Goal: Check status: Check status

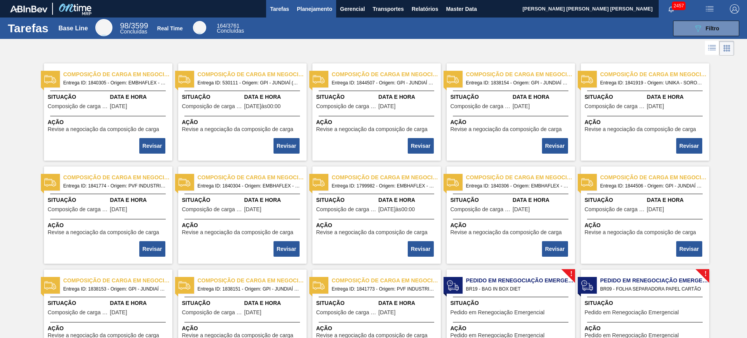
click at [331, 2] on button "Planejamento" at bounding box center [314, 9] width 43 height 18
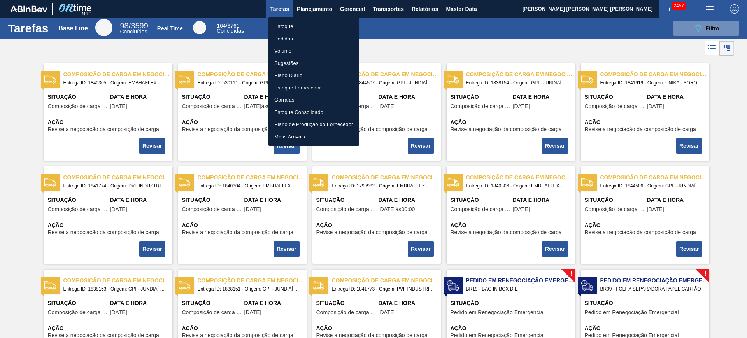
click at [300, 26] on li "Estoque" at bounding box center [313, 26] width 91 height 12
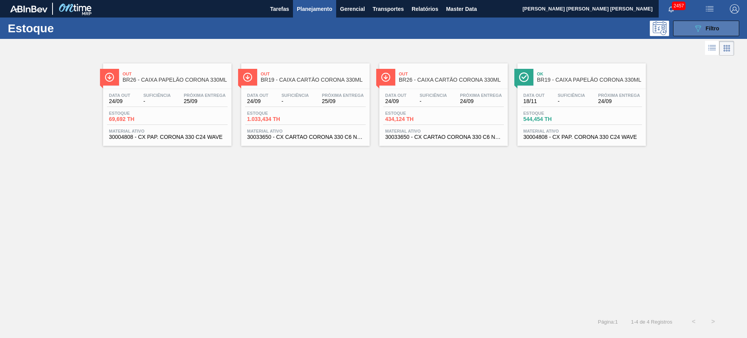
click at [597, 27] on button "089F7B8B-B2A5-4AFE-B5C0-19BA573D28AC Filtro" at bounding box center [706, 29] width 66 height 16
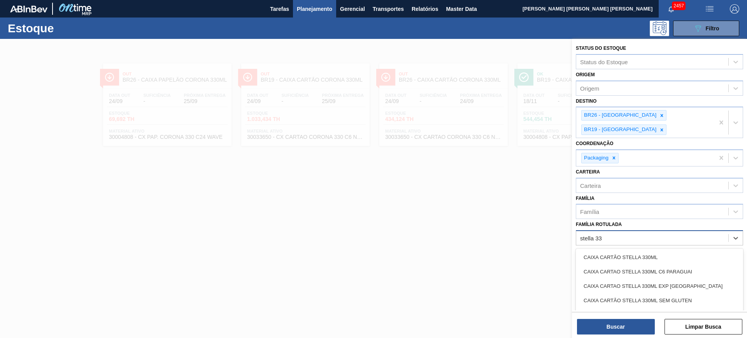
type Rotulada "stella 330"
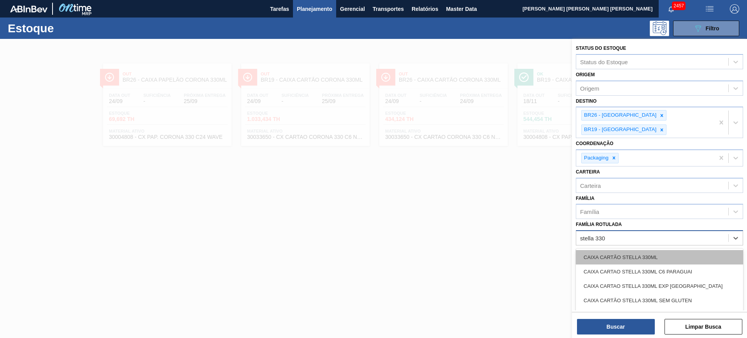
click at [597, 250] on div "CAIXA CARTÃO STELLA 330ML" at bounding box center [659, 257] width 167 height 14
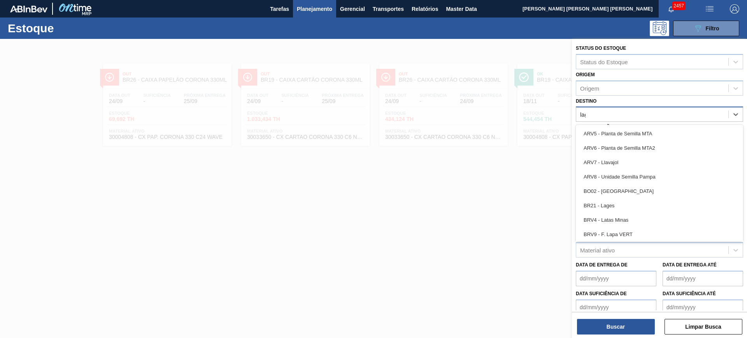
type input "lage"
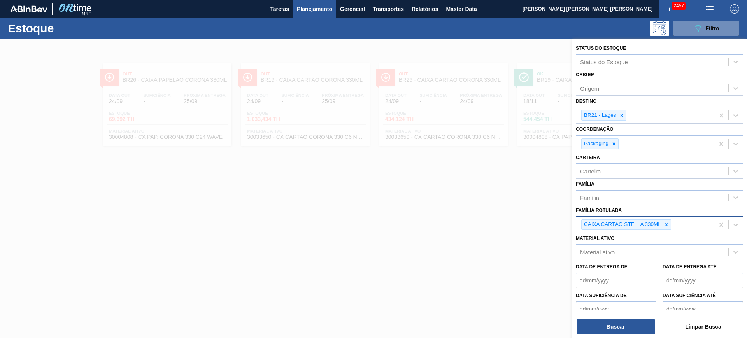
click at [597, 223] on div "CAIXA CARTÃO STELLA 330ML" at bounding box center [645, 225] width 138 height 16
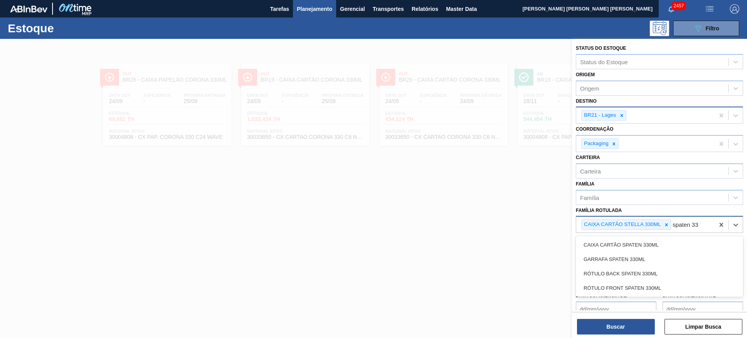
type Rotulada "spaten 330"
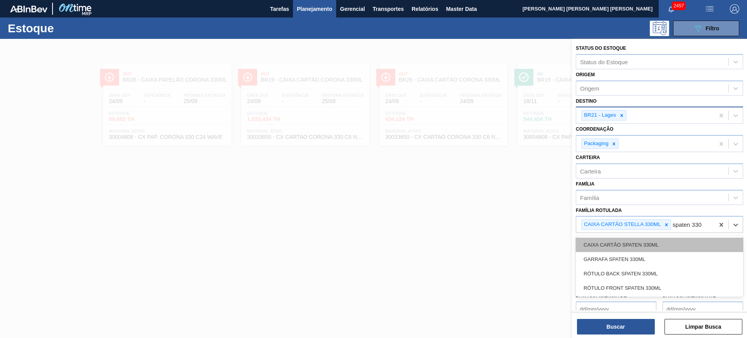
click at [597, 240] on div "CAIXA CARTÃO SPATEN 330ML" at bounding box center [659, 245] width 167 height 14
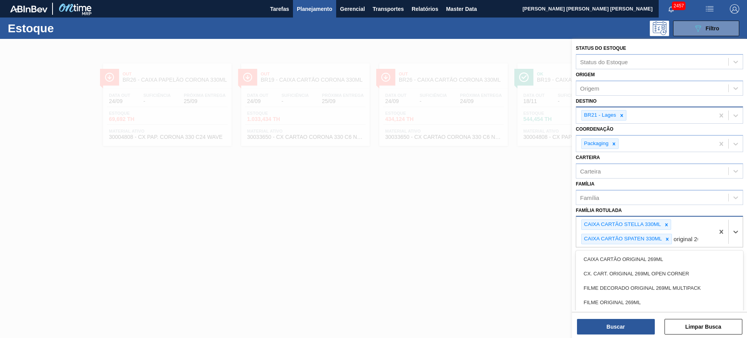
type Rotulada "original 269"
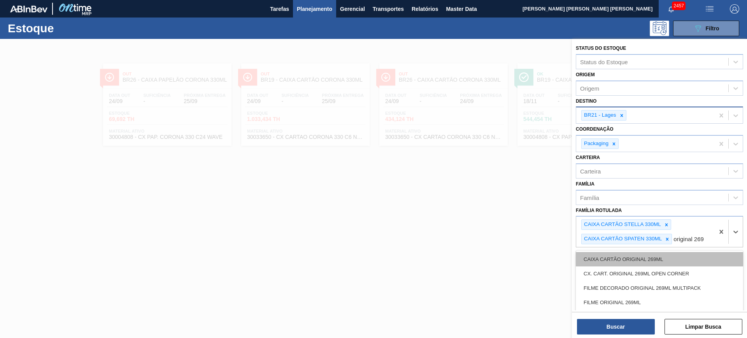
click at [597, 265] on div "CAIXA CARTÃO ORIGINAL 269ML" at bounding box center [659, 259] width 167 height 14
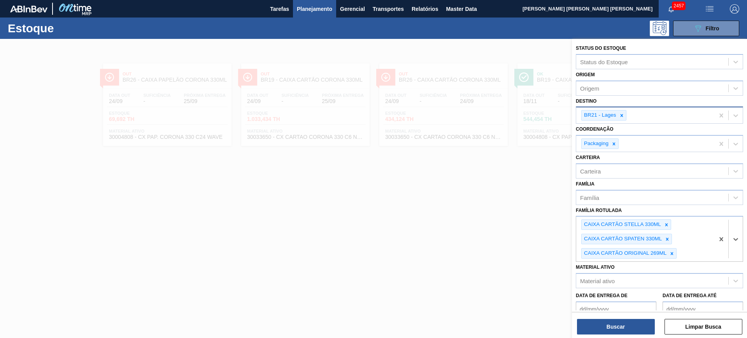
click at [597, 119] on div "BR21 - Lages" at bounding box center [645, 115] width 138 height 16
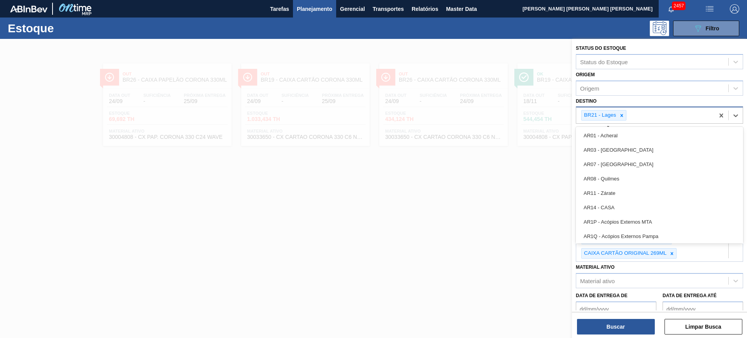
type input "b"
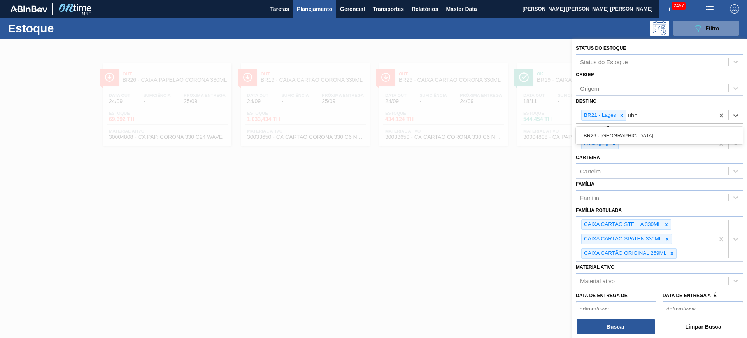
type input "uber"
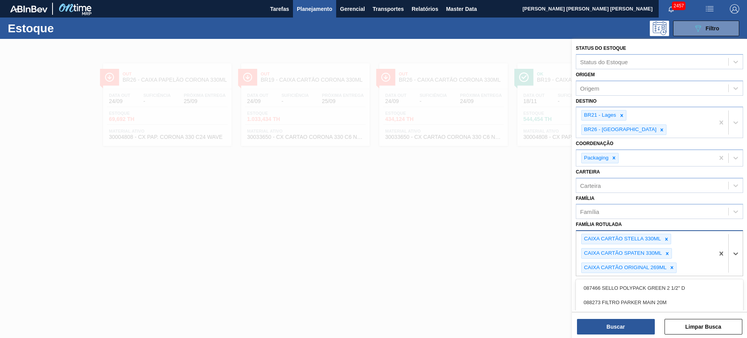
click at [597, 243] on div "CAIXA CARTÃO STELLA 330ML CAIXA CARTÃO SPATEN 330ML CAIXA CARTÃO ORIGINAL 269ML" at bounding box center [645, 253] width 138 height 45
type Rotulada "spaten 473"
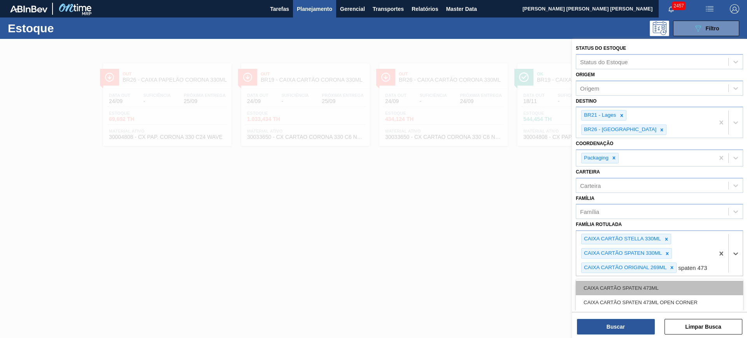
click at [597, 270] on div "CAIXA CARTÃO SPATEN 473ML" at bounding box center [659, 288] width 167 height 14
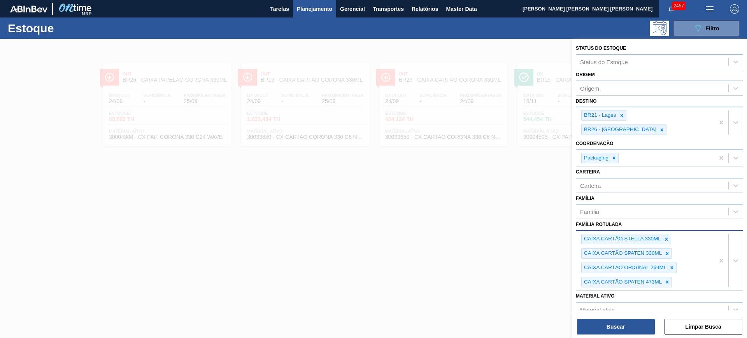
click at [597, 265] on div "CAIXA CARTÃO STELLA 330ML CAIXA CARTÃO SPATEN 330ML CAIXA CARTÃO ORIGINAL 269ML…" at bounding box center [645, 260] width 138 height 59
type Rotulada "CORONA 330"
click at [597, 270] on div "CAIXA CARTÃO CORONA 330ML" at bounding box center [659, 321] width 167 height 14
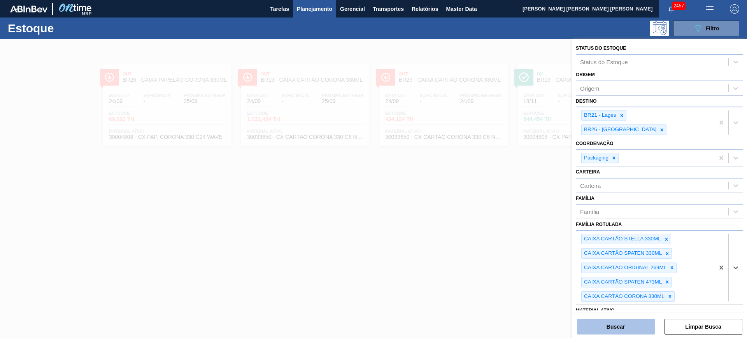
click at [597, 270] on button "Buscar" at bounding box center [616, 327] width 78 height 16
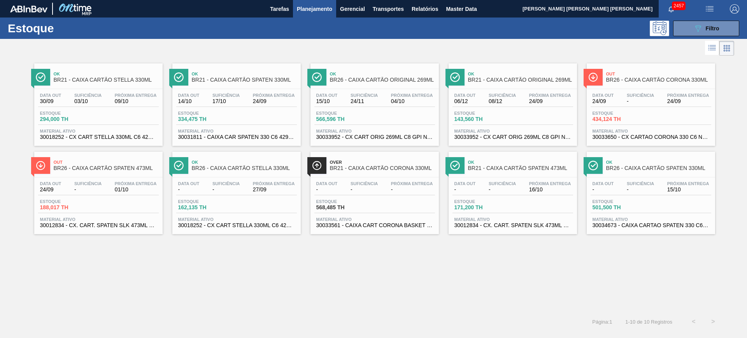
drag, startPoint x: 645, startPoint y: 109, endPoint x: 124, endPoint y: 184, distance: 525.8
click at [597, 29] on span "Filtro" at bounding box center [713, 28] width 14 height 6
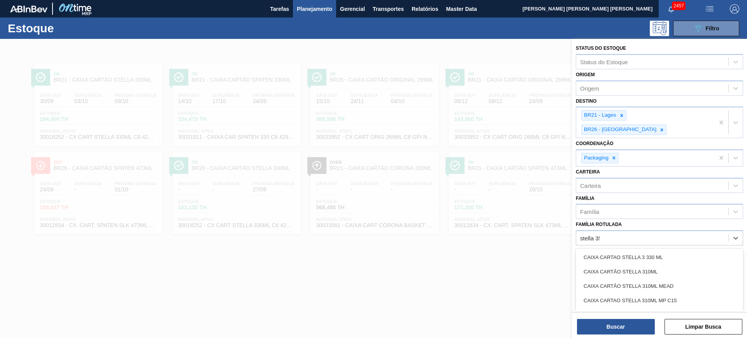
type Rotulada "stella 350"
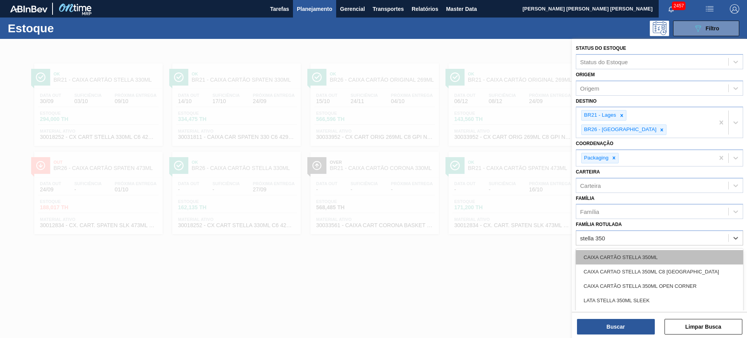
click at [597, 250] on div "CAIXA CARTÃO STELLA 350ML" at bounding box center [659, 257] width 167 height 14
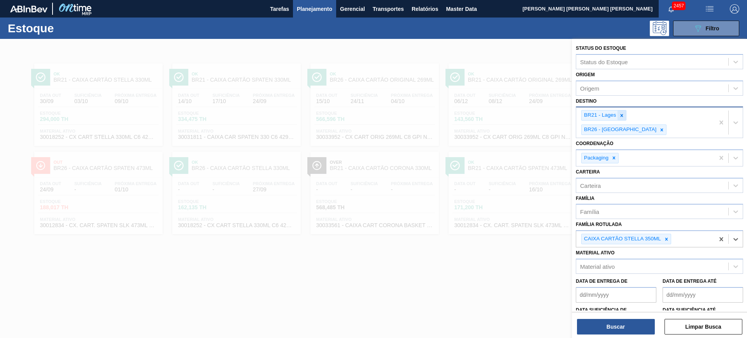
click at [597, 115] on icon at bounding box center [621, 115] width 3 height 3
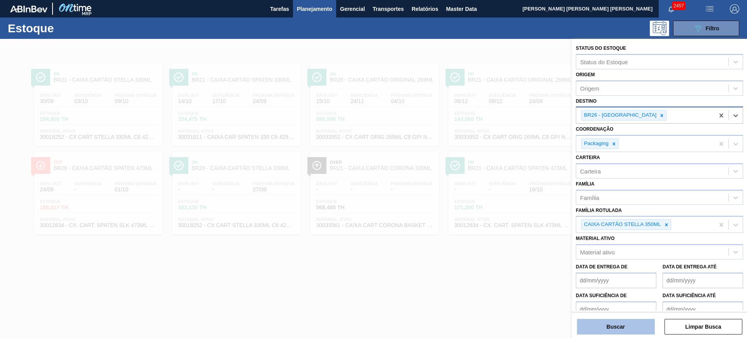
click at [597, 270] on button "Buscar" at bounding box center [616, 327] width 78 height 16
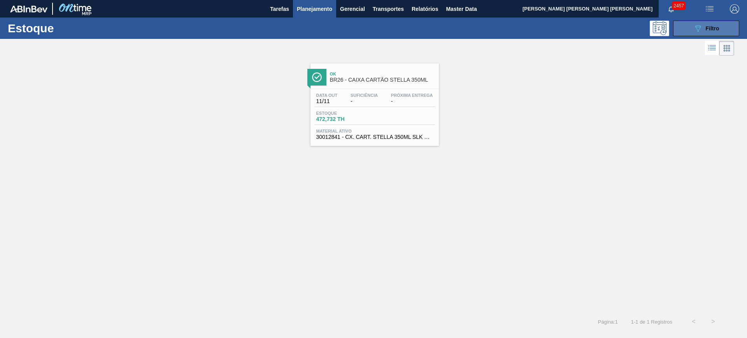
click at [597, 30] on button "089F7B8B-B2A5-4AFE-B5C0-19BA573D28AC Filtro" at bounding box center [706, 29] width 66 height 16
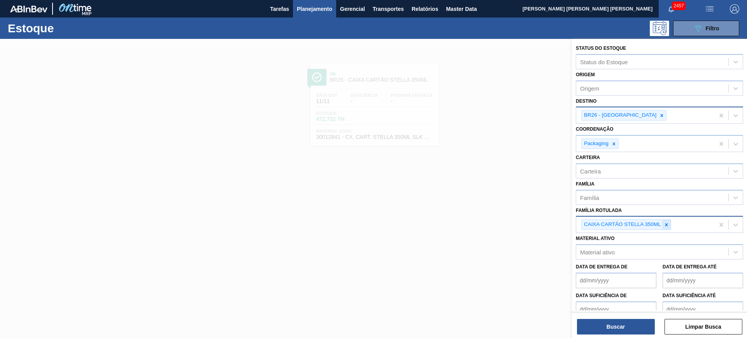
click at [597, 226] on icon at bounding box center [666, 224] width 5 height 5
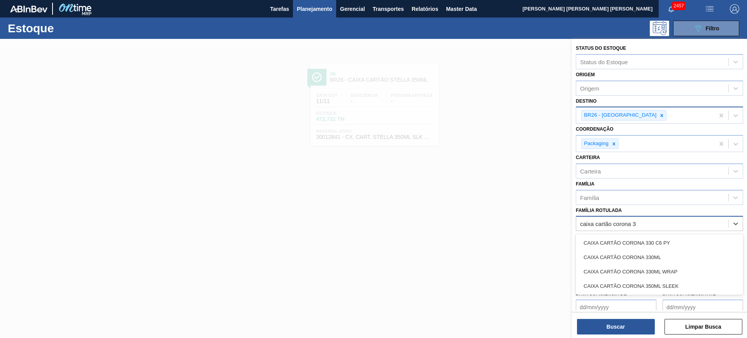
type Rotulada "caixa cartão corona 33"
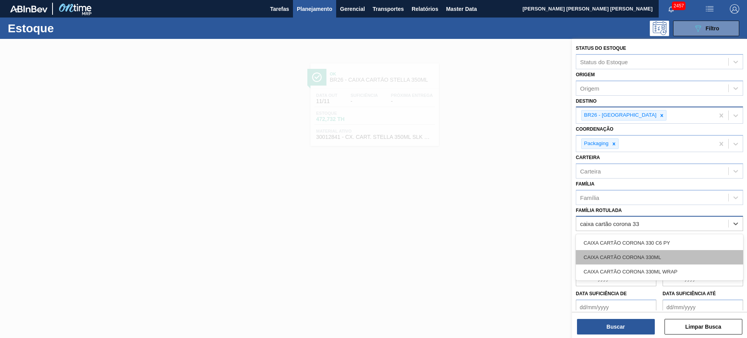
click at [597, 252] on div "CAIXA CARTÃO CORONA 330ML" at bounding box center [659, 257] width 167 height 14
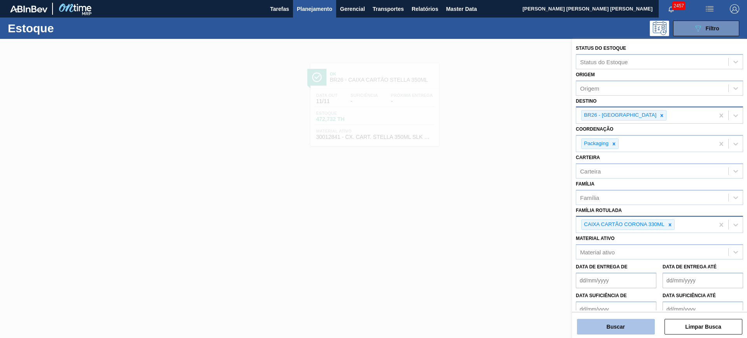
click at [597, 270] on button "Buscar" at bounding box center [616, 327] width 78 height 16
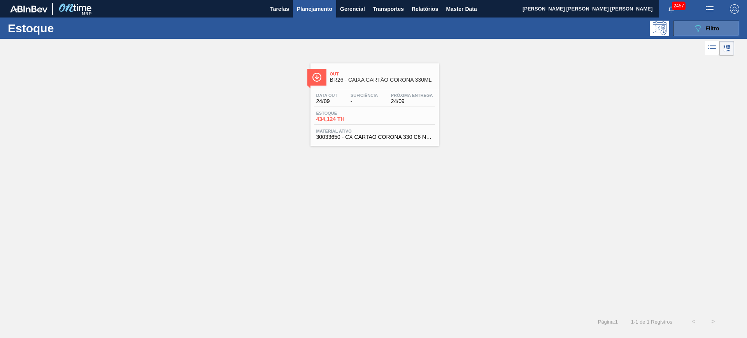
click at [597, 28] on icon "089F7B8B-B2A5-4AFE-B5C0-19BA573D28AC" at bounding box center [697, 28] width 9 height 9
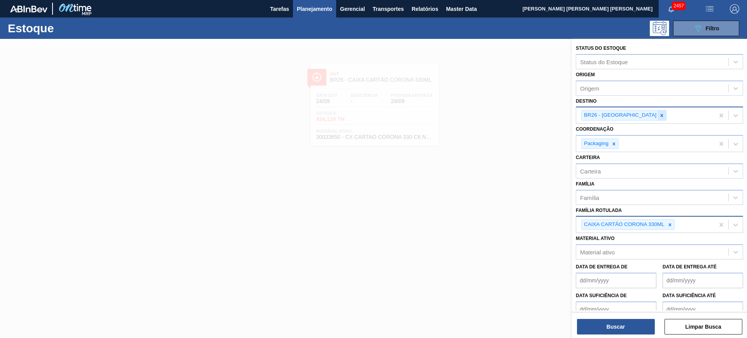
click at [597, 119] on div at bounding box center [661, 115] width 9 height 10
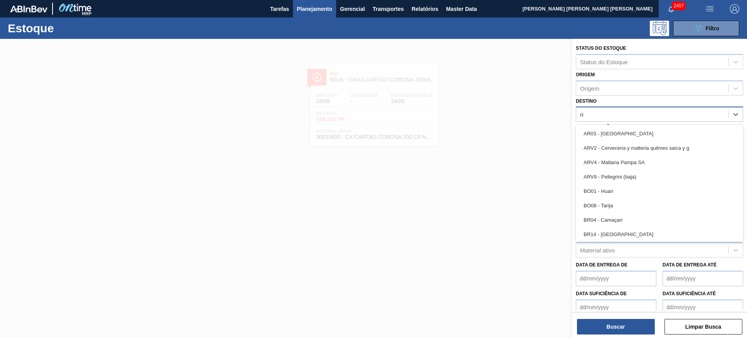
type input "rio"
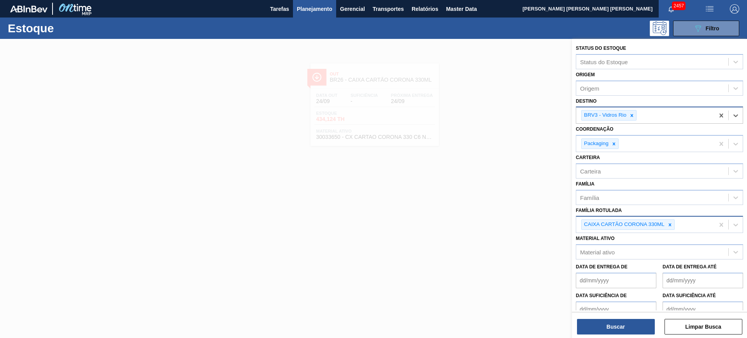
click at [597, 119] on div at bounding box center [631, 115] width 9 height 10
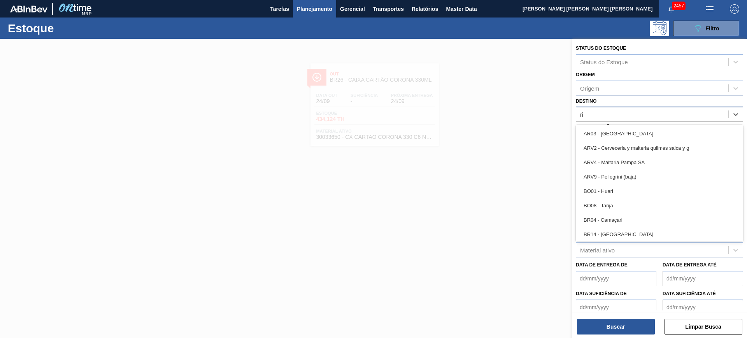
type input "rio"
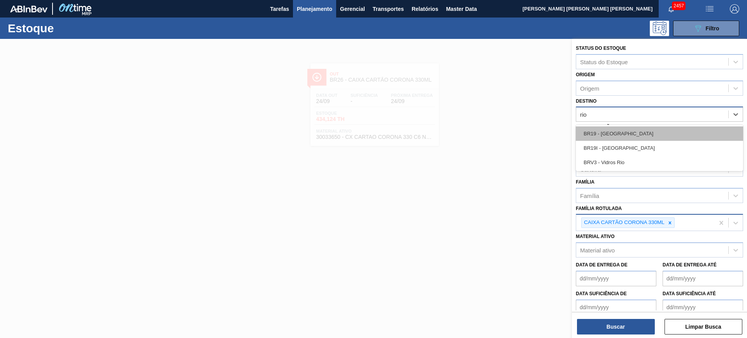
click at [597, 130] on div "BR19 - Nova Rio" at bounding box center [659, 133] width 167 height 14
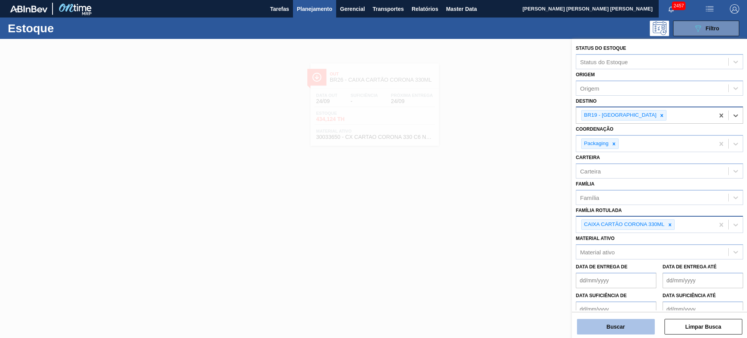
click at [597, 270] on button "Buscar" at bounding box center [616, 327] width 78 height 16
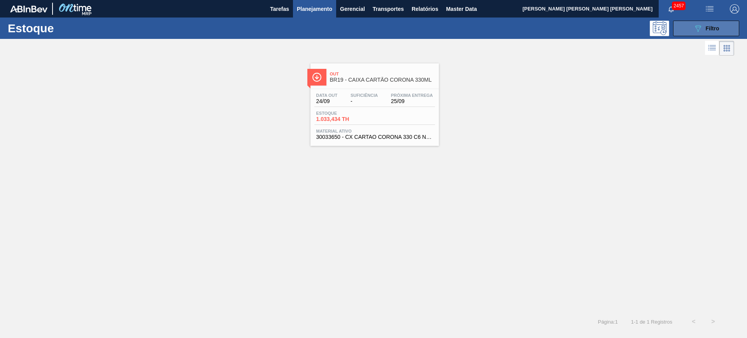
click at [597, 33] on button "089F7B8B-B2A5-4AFE-B5C0-19BA573D28AC Filtro" at bounding box center [706, 29] width 66 height 16
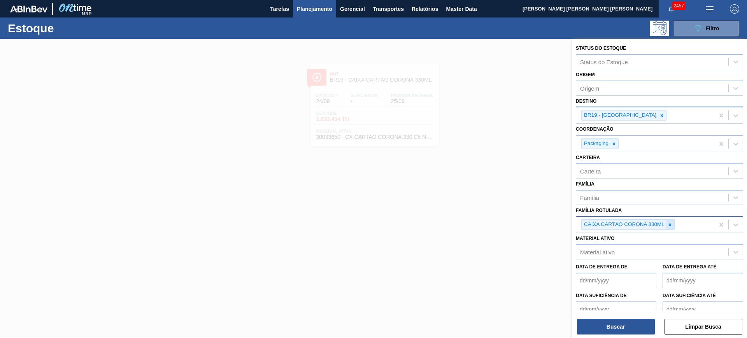
click at [597, 225] on div at bounding box center [670, 225] width 9 height 10
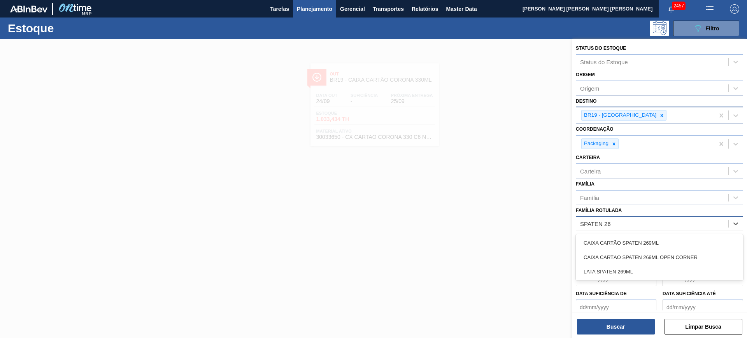
type Rotulada "SPATEN 269"
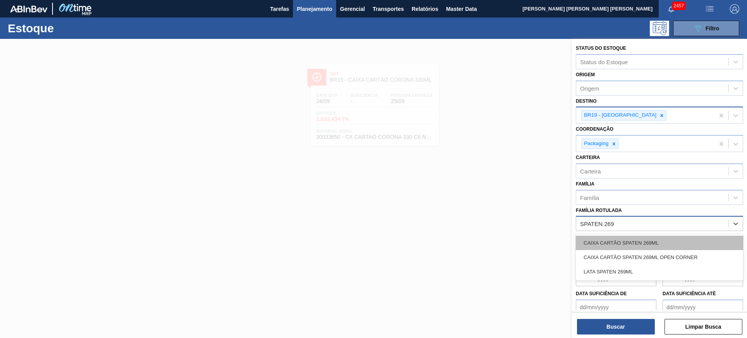
click at [597, 243] on div "CAIXA CARTÃO SPATEN 269ML" at bounding box center [659, 243] width 167 height 14
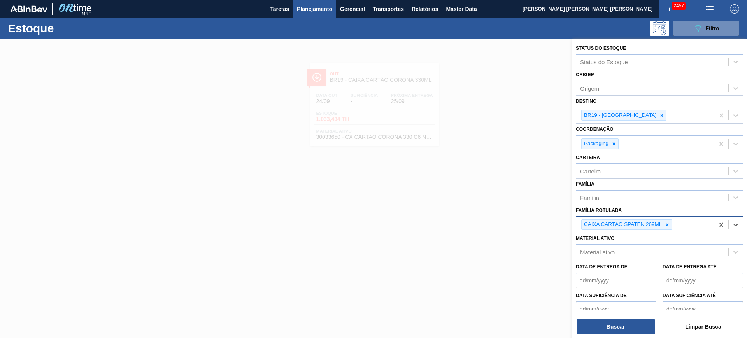
click at [597, 117] on icon at bounding box center [661, 115] width 5 height 5
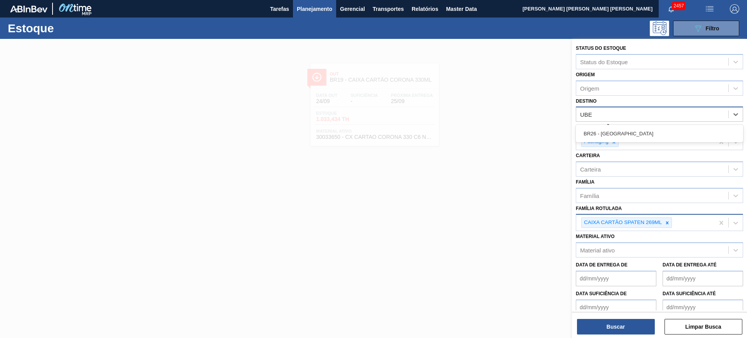
type input "UBER"
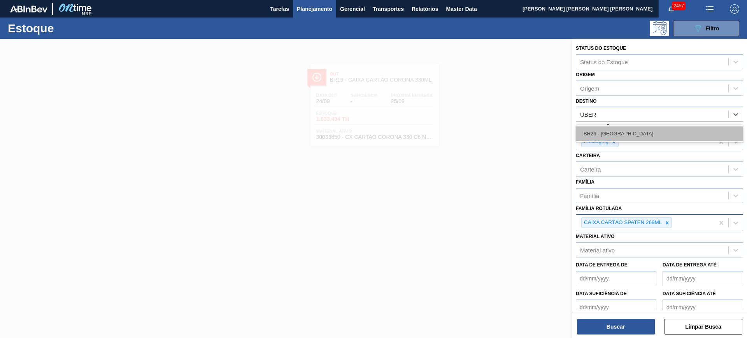
click at [597, 134] on div "BR26 - Uberlândia" at bounding box center [659, 133] width 167 height 14
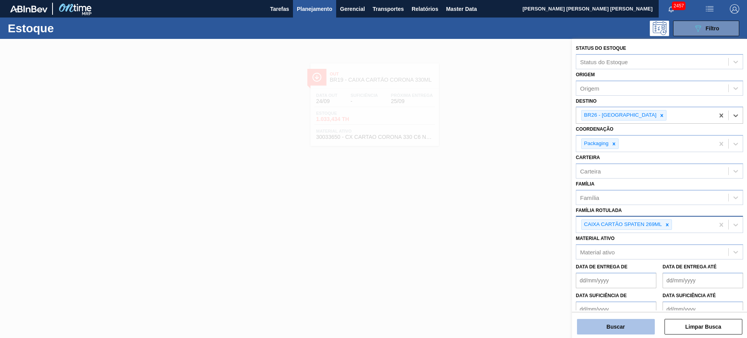
click at [597, 270] on button "Buscar" at bounding box center [616, 327] width 78 height 16
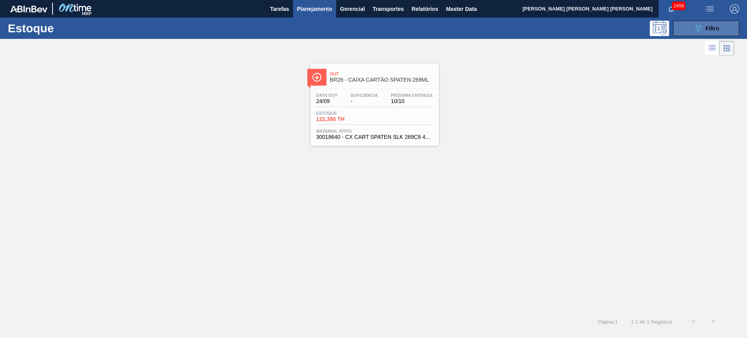
click at [597, 22] on button "089F7B8B-B2A5-4AFE-B5C0-19BA573D28AC Filtro" at bounding box center [706, 29] width 66 height 16
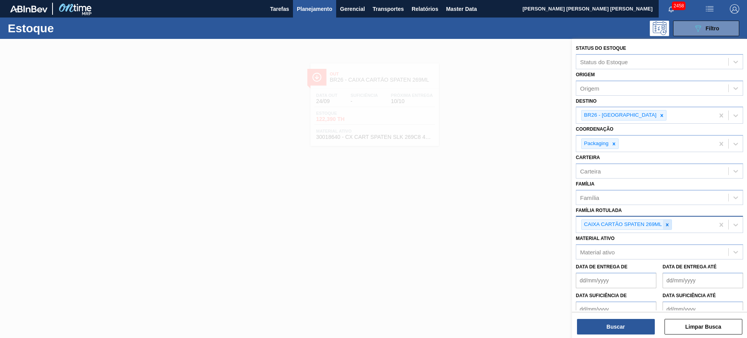
click at [597, 224] on icon at bounding box center [666, 224] width 5 height 5
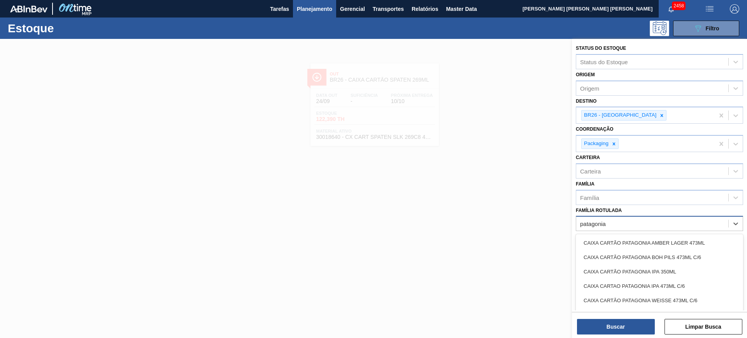
type Rotulada "patagonia a"
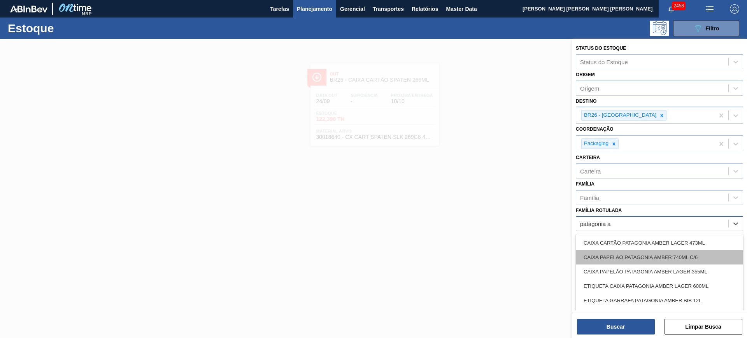
click at [597, 257] on div "CAIXA PAPELÃO PATAGONIA AMBER 740ML C/6" at bounding box center [659, 257] width 167 height 14
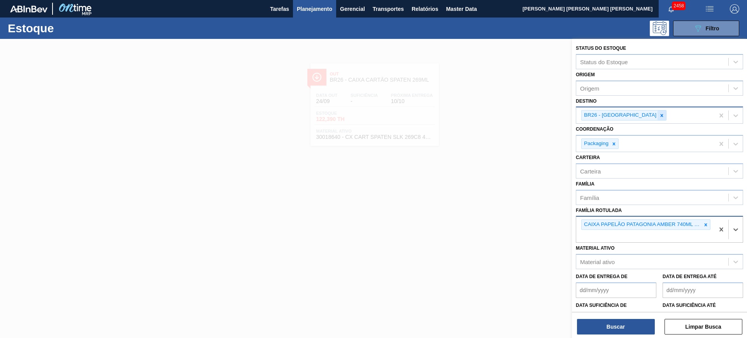
click at [597, 118] on div at bounding box center [661, 115] width 9 height 10
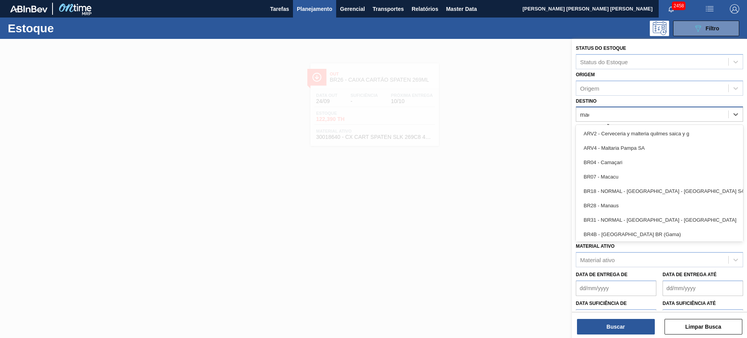
type input "macac"
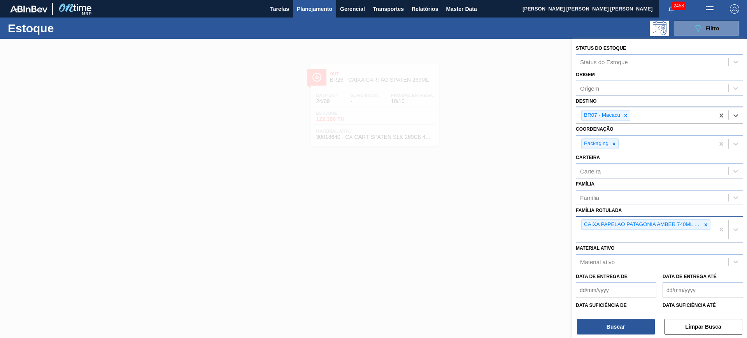
click at [597, 239] on div "CAIXA PAPELÃO PATAGONIA AMBER 740ML C/6" at bounding box center [645, 230] width 138 height 26
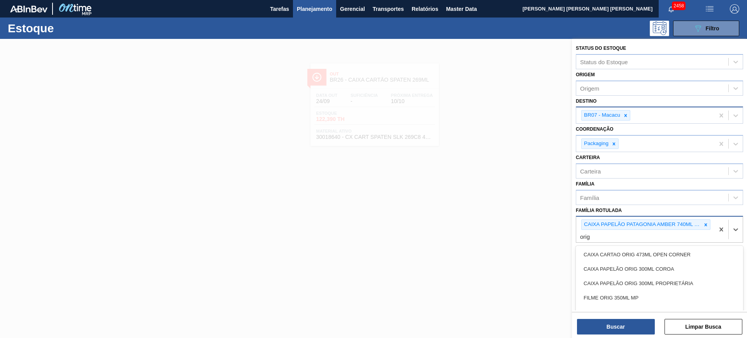
type Rotulada "orig 3"
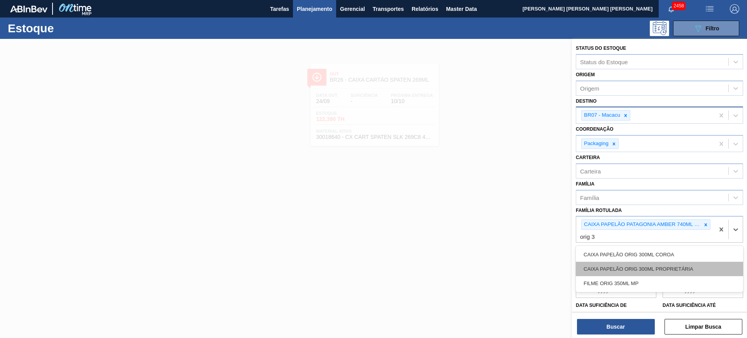
click at [597, 265] on div "CAIXA PAPELÃO ORIG 300ML PROPRIETÁRIA" at bounding box center [659, 269] width 167 height 14
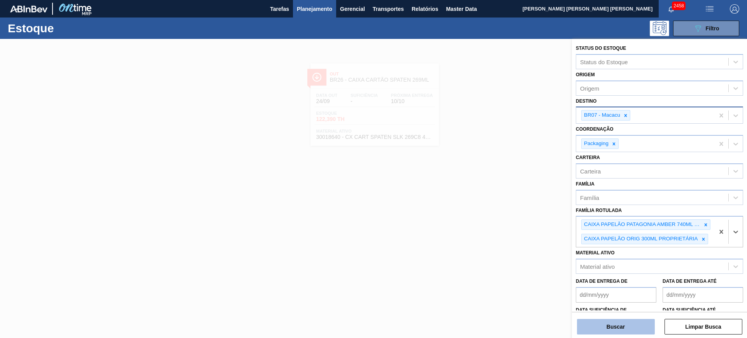
click at [597, 270] on button "Buscar" at bounding box center [616, 327] width 78 height 16
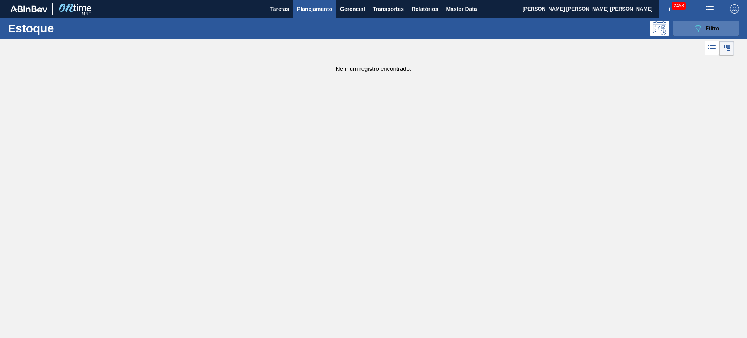
click at [597, 33] on button "089F7B8B-B2A5-4AFE-B5C0-19BA573D28AC Filtro" at bounding box center [706, 29] width 66 height 16
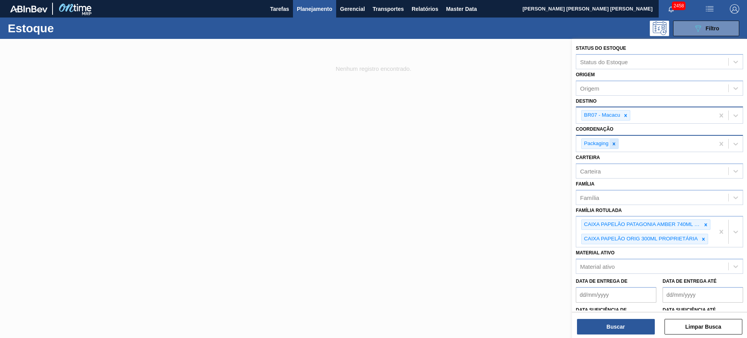
click at [597, 147] on div at bounding box center [614, 144] width 9 height 10
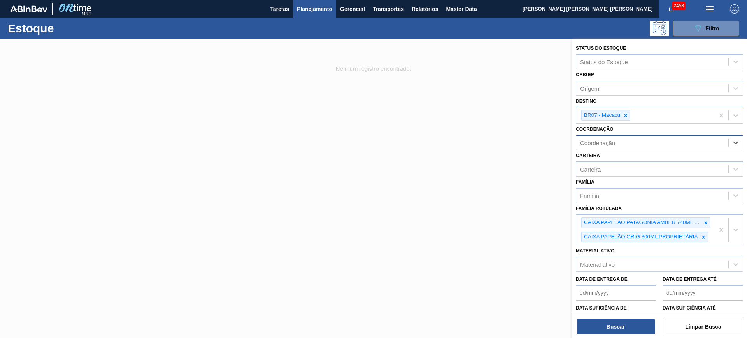
click at [597, 112] on div "BR07 - Macacu" at bounding box center [645, 115] width 138 height 16
type input "jaca"
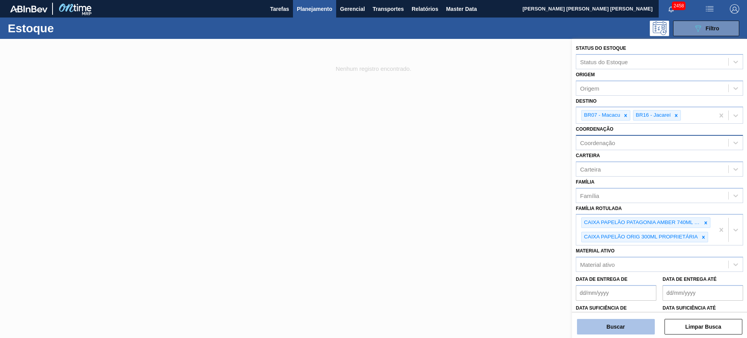
click at [597, 270] on button "Buscar" at bounding box center [616, 327] width 78 height 16
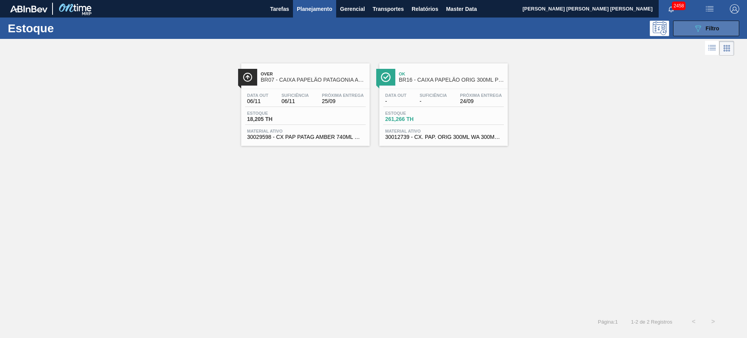
click at [597, 28] on icon "089F7B8B-B2A5-4AFE-B5C0-19BA573D28AC" at bounding box center [697, 28] width 9 height 9
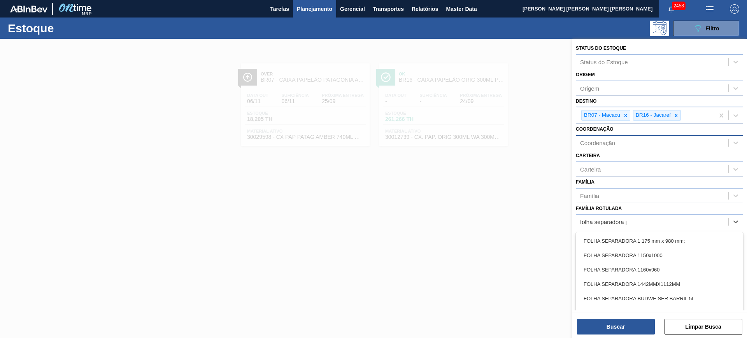
type Rotulada "folha separadora pa"
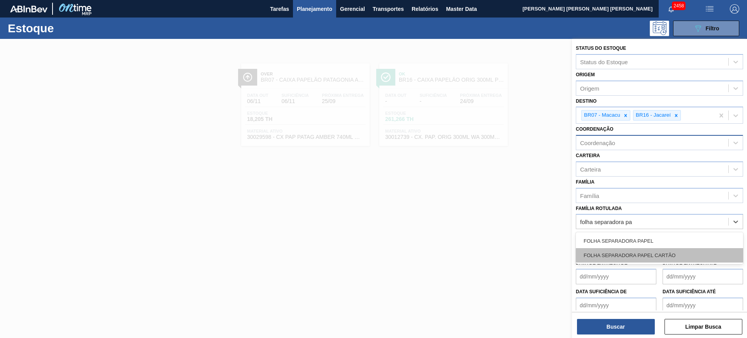
click at [597, 252] on div "FOLHA SEPARADORA PAPEL CARTÃO" at bounding box center [659, 255] width 167 height 14
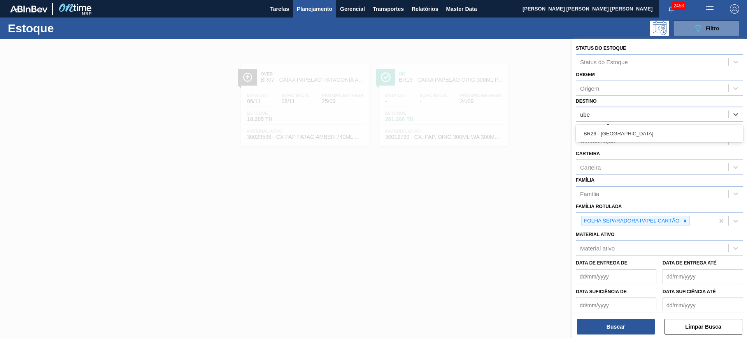
type input "uber"
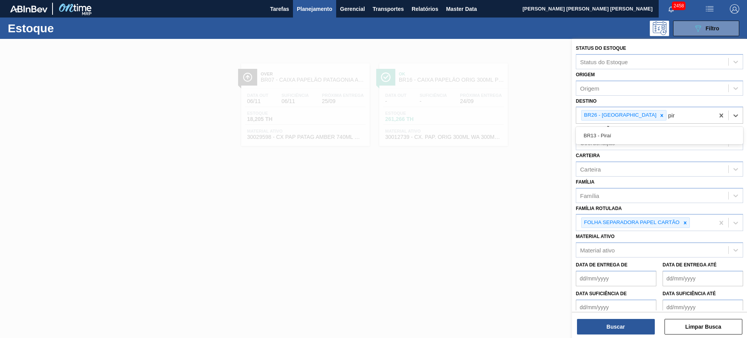
type input "pira"
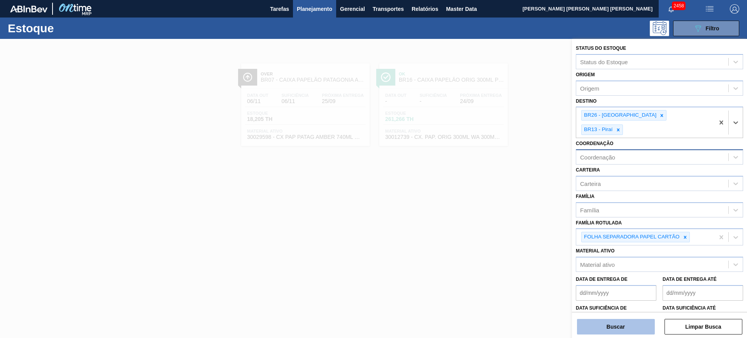
click at [597, 270] on button "Buscar" at bounding box center [616, 327] width 78 height 16
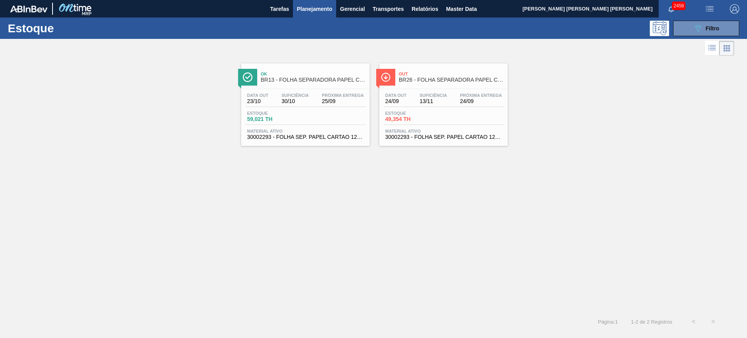
click at [305, 2] on button "Planejamento" at bounding box center [314, 9] width 43 height 18
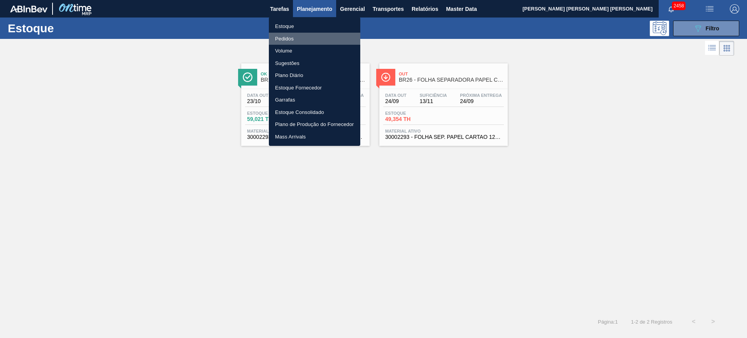
click at [303, 37] on li "Pedidos" at bounding box center [314, 39] width 91 height 12
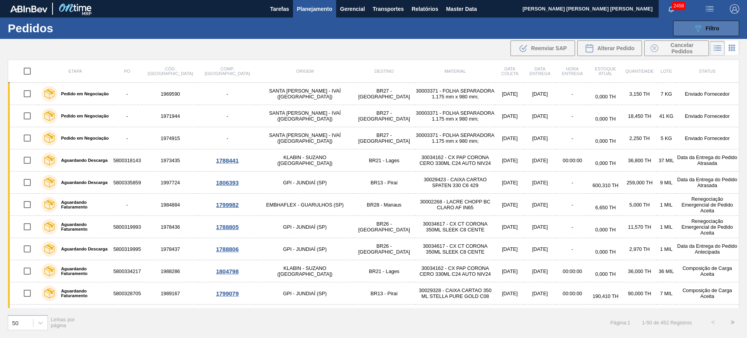
click at [597, 34] on button "089F7B8B-B2A5-4AFE-B5C0-19BA573D28AC Filtro" at bounding box center [706, 29] width 66 height 16
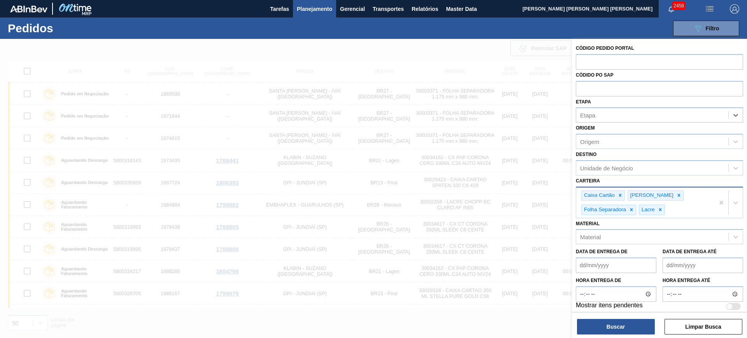
drag, startPoint x: 720, startPoint y: 204, endPoint x: 715, endPoint y: 193, distance: 12.2
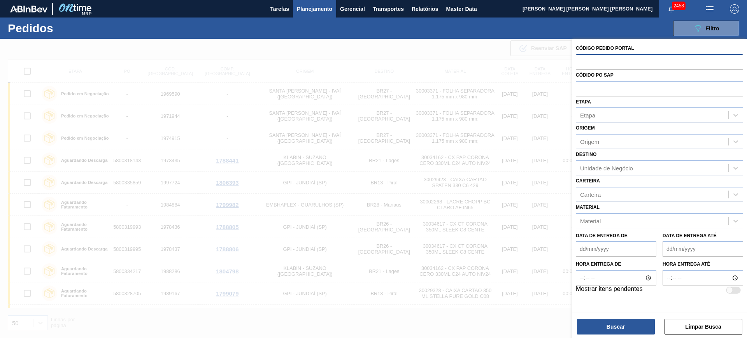
click at [597, 64] on input "text" at bounding box center [659, 61] width 167 height 15
paste input "2033978"
type input "2033978"
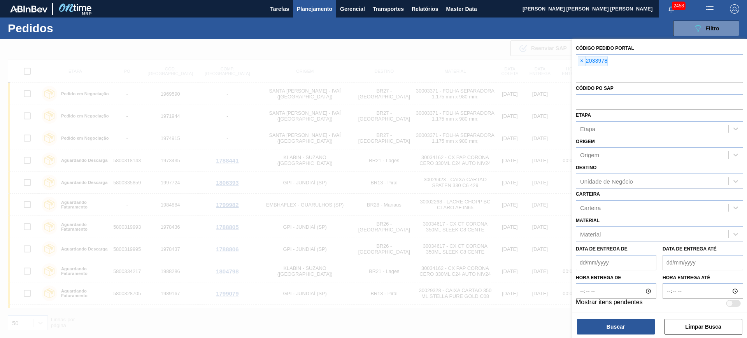
paste input "2033975"
type input "2033975"
click at [597, 270] on button "Buscar" at bounding box center [616, 327] width 78 height 16
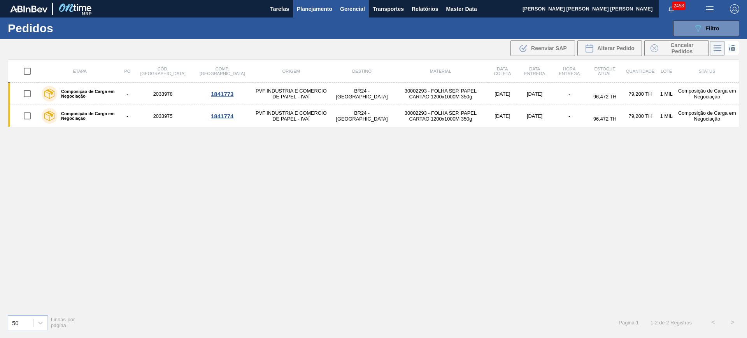
click at [346, 5] on span "Gerencial" at bounding box center [352, 8] width 25 height 9
click at [326, 9] on div at bounding box center [373, 169] width 747 height 338
click at [317, 9] on span "Planejamento" at bounding box center [314, 8] width 35 height 9
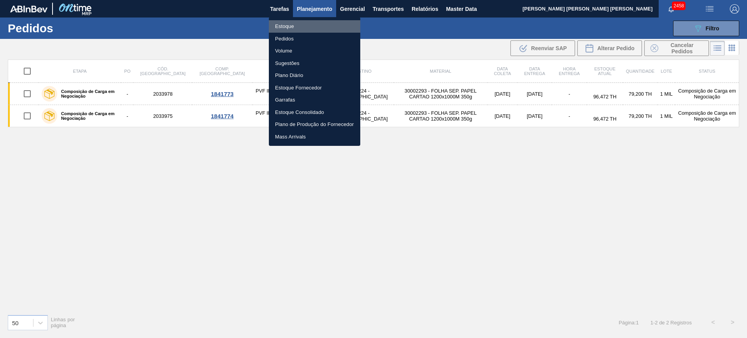
click at [303, 28] on li "Estoque" at bounding box center [314, 26] width 91 height 12
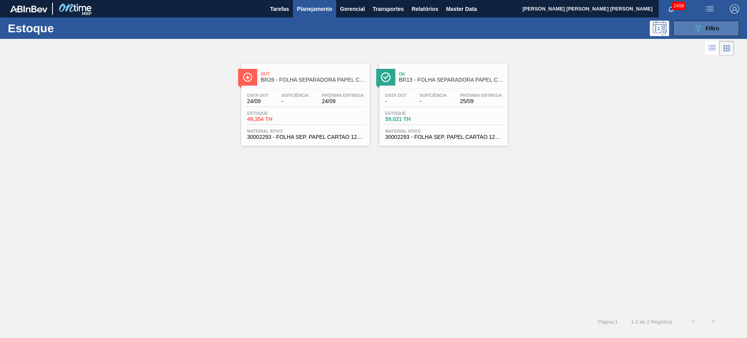
drag, startPoint x: 699, startPoint y: 23, endPoint x: 695, endPoint y: 33, distance: 11.1
click at [597, 23] on button "089F7B8B-B2A5-4AFE-B5C0-19BA573D28AC Filtro" at bounding box center [706, 29] width 66 height 16
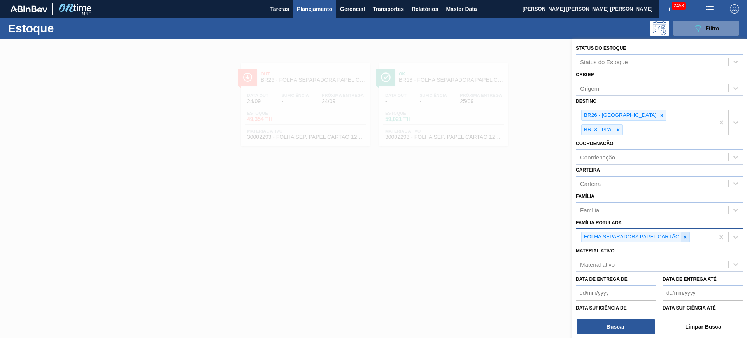
click at [597, 232] on div at bounding box center [685, 237] width 9 height 10
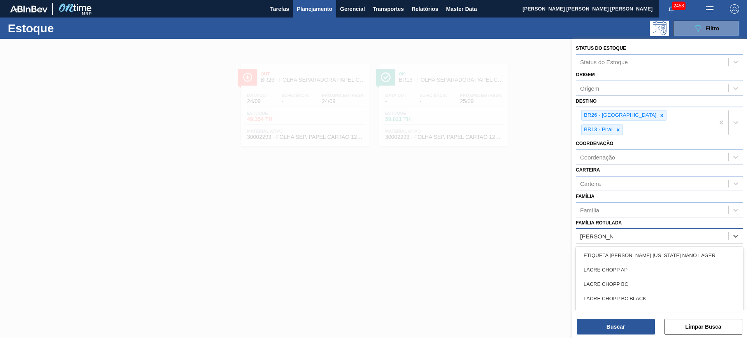
type Rotulada "lacre chopp b"
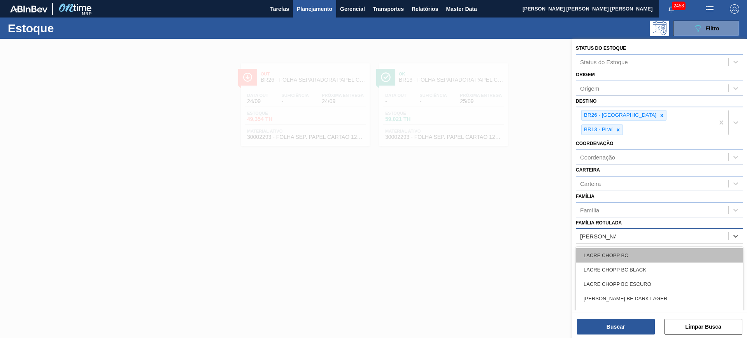
click at [597, 248] on div "LACRE CHOPP BC" at bounding box center [659, 255] width 167 height 14
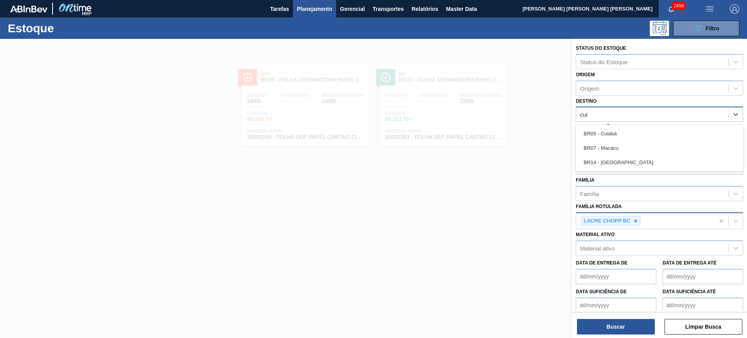
type input "cuia"
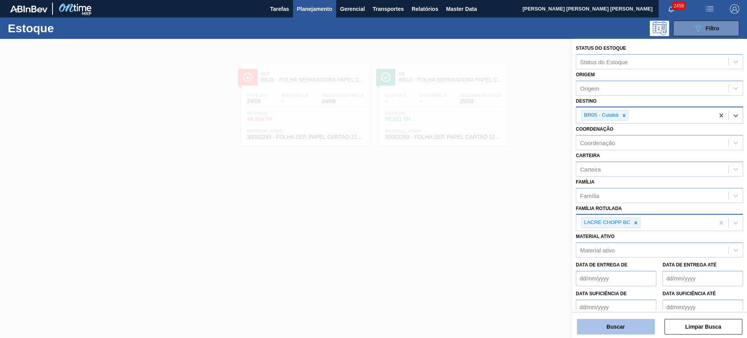
click at [597, 270] on button "Buscar" at bounding box center [616, 327] width 78 height 16
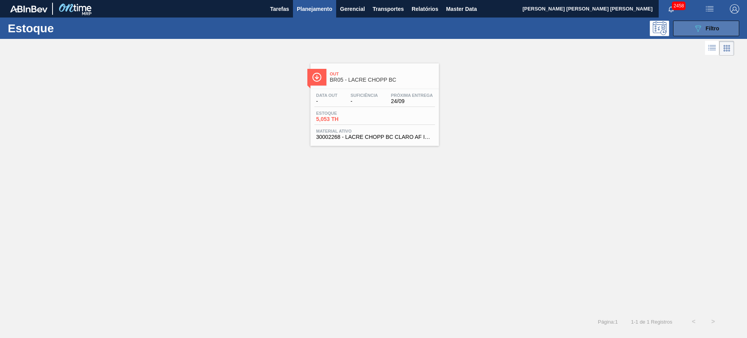
click at [597, 28] on icon "089F7B8B-B2A5-4AFE-B5C0-19BA573D28AC" at bounding box center [697, 28] width 9 height 9
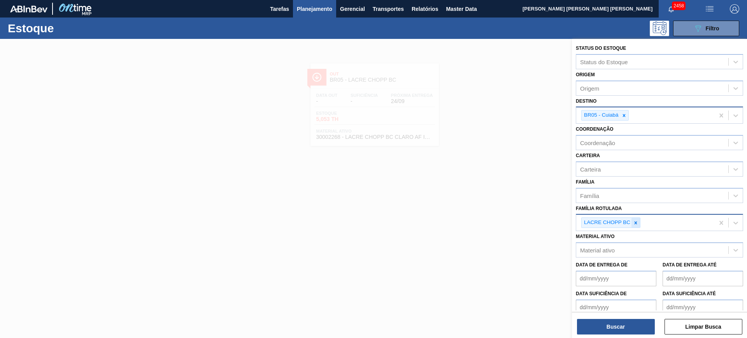
click at [597, 222] on div at bounding box center [635, 223] width 9 height 10
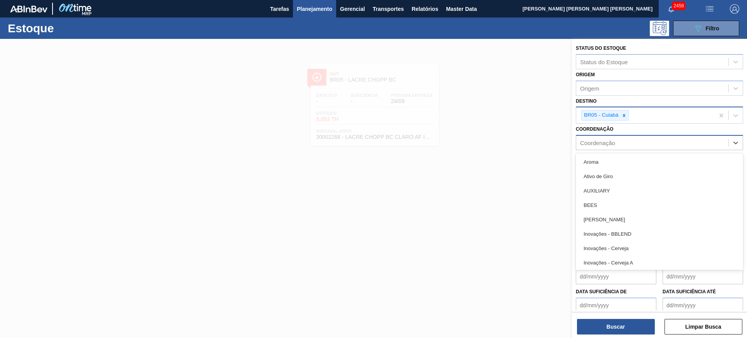
click at [597, 141] on div "Coordenação" at bounding box center [652, 142] width 152 height 11
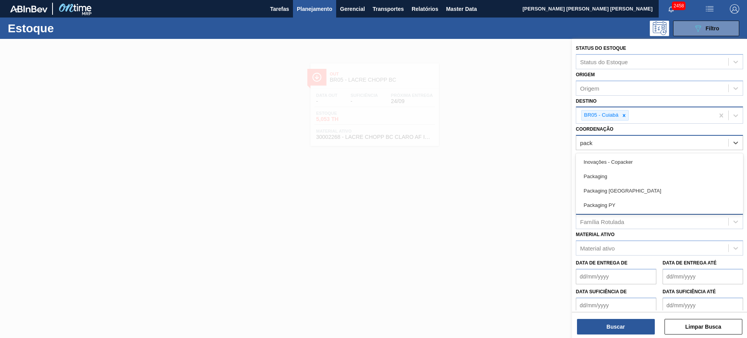
type input "packa"
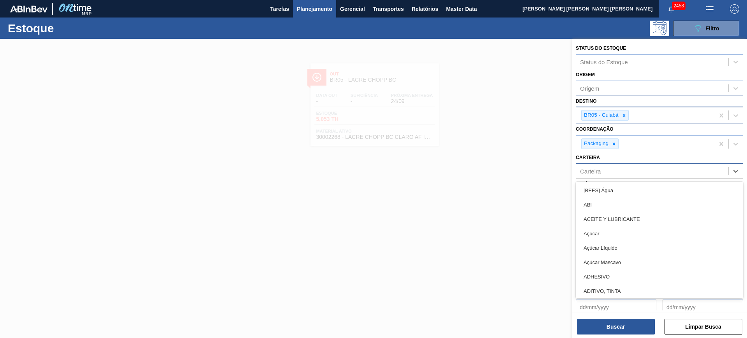
click at [597, 174] on div "Carteira" at bounding box center [652, 170] width 152 height 11
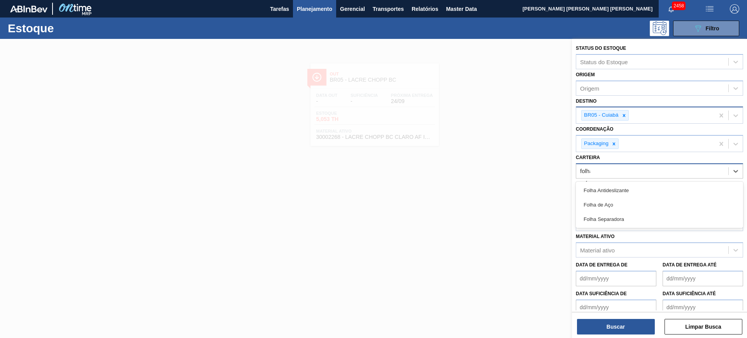
type input "folha s"
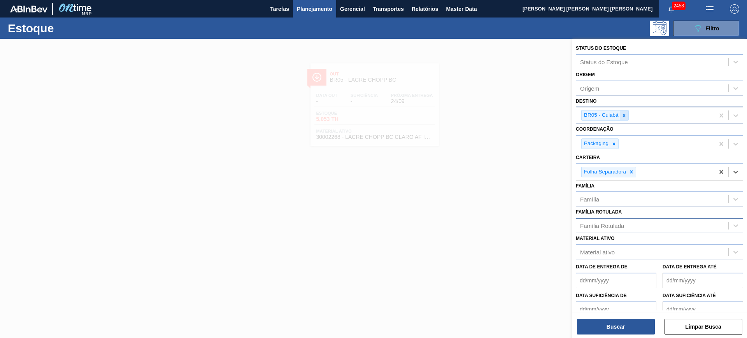
click at [597, 114] on icon at bounding box center [623, 115] width 5 height 5
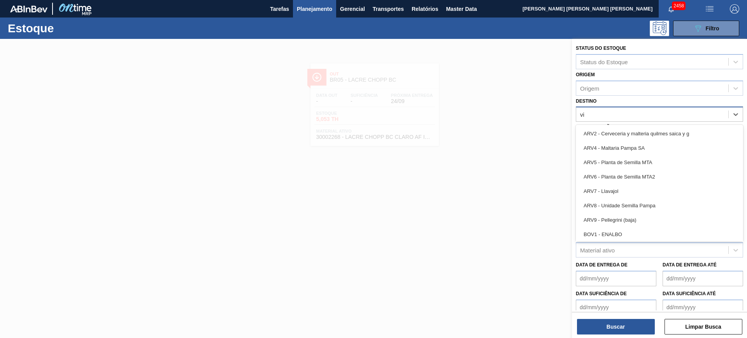
type input "via"
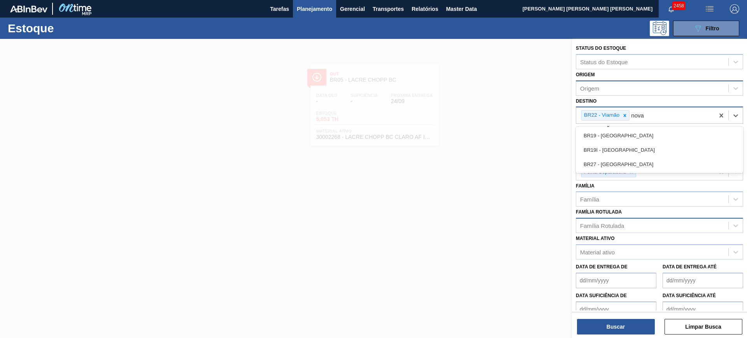
type input "nova m"
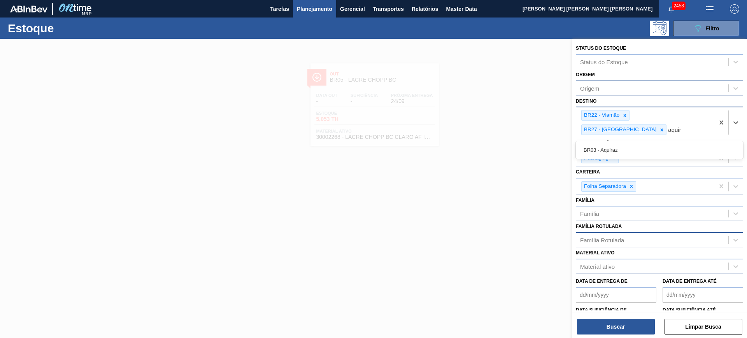
type input "aquira"
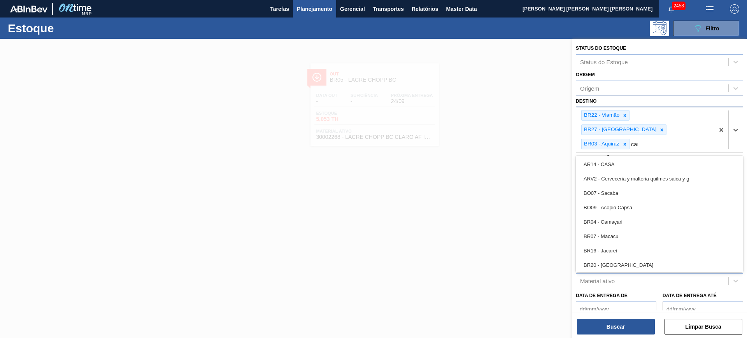
type input "cama"
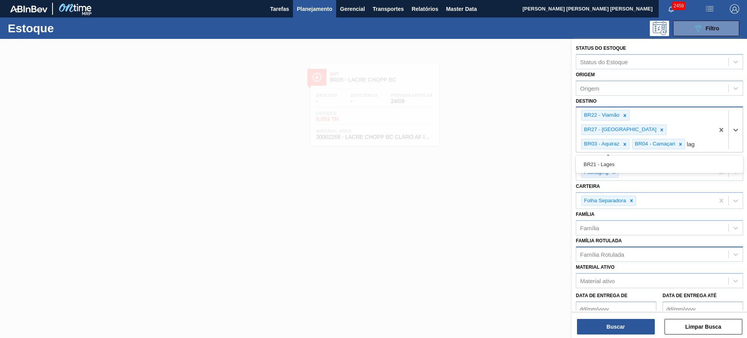
type input "lage"
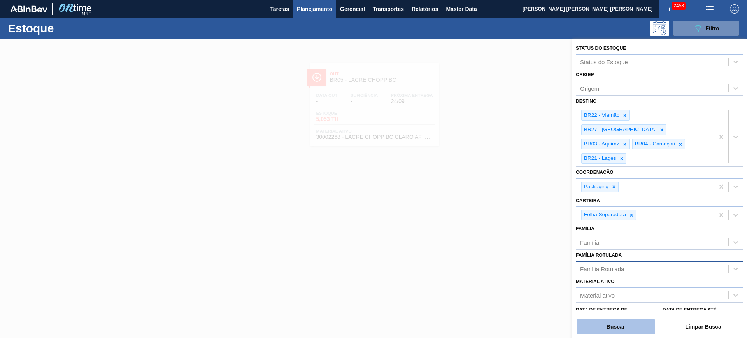
click at [597, 270] on button "Buscar" at bounding box center [616, 327] width 78 height 16
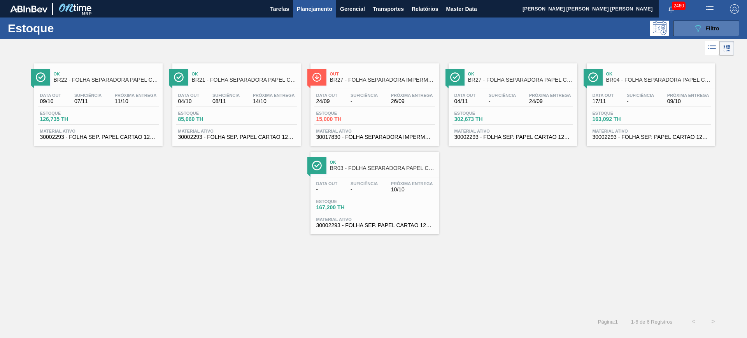
click at [597, 30] on span "Filtro" at bounding box center [713, 28] width 14 height 6
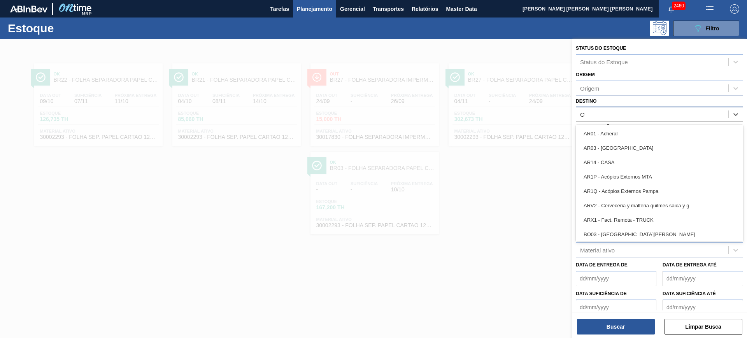
type input "CUIA"
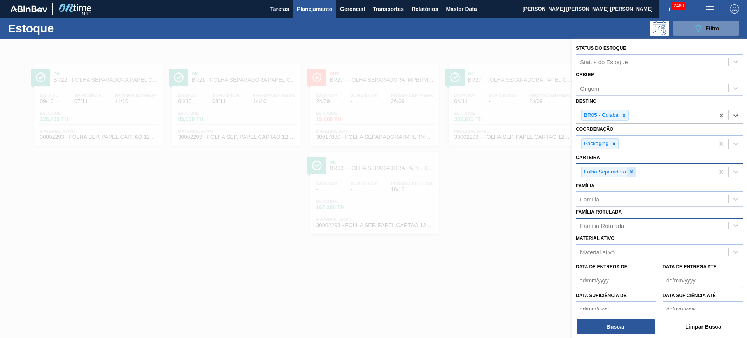
click at [597, 172] on icon at bounding box center [631, 171] width 5 height 5
type input "LACR"
click at [593, 270] on div "Buscar Limpar Busca" at bounding box center [659, 323] width 175 height 22
click at [597, 270] on button "Buscar" at bounding box center [616, 327] width 78 height 16
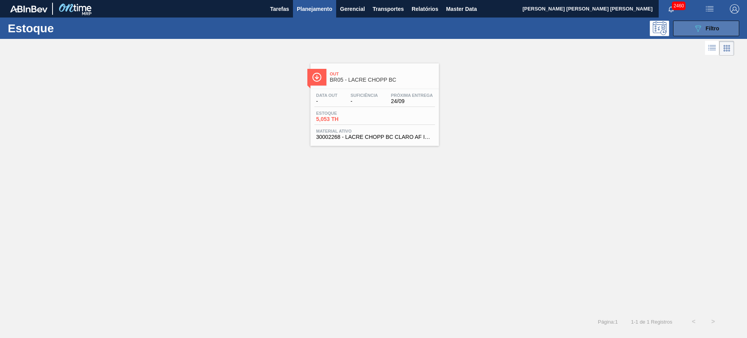
click at [597, 32] on button "089F7B8B-B2A5-4AFE-B5C0-19BA573D28AC Filtro" at bounding box center [706, 29] width 66 height 16
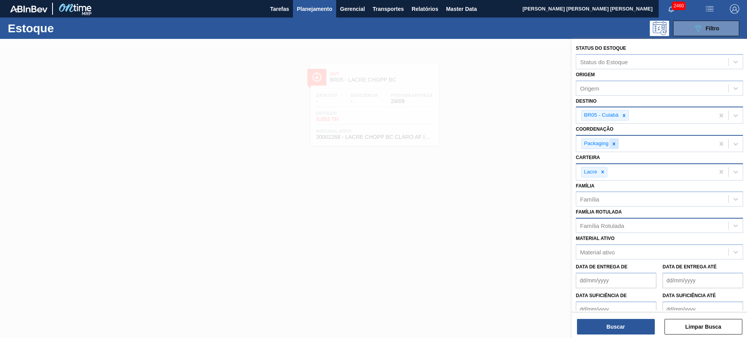
click at [597, 141] on icon at bounding box center [613, 143] width 5 height 5
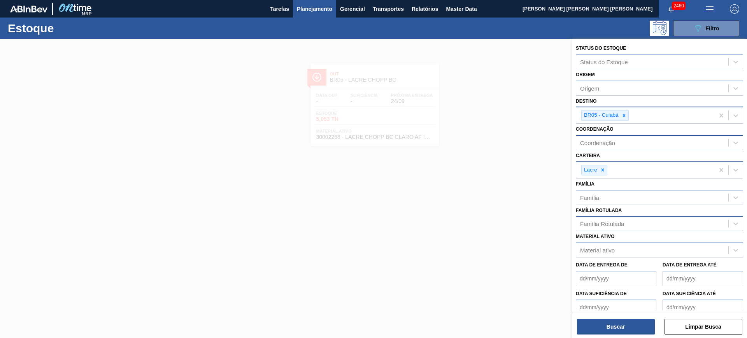
click at [545, 131] on div at bounding box center [373, 208] width 747 height 338
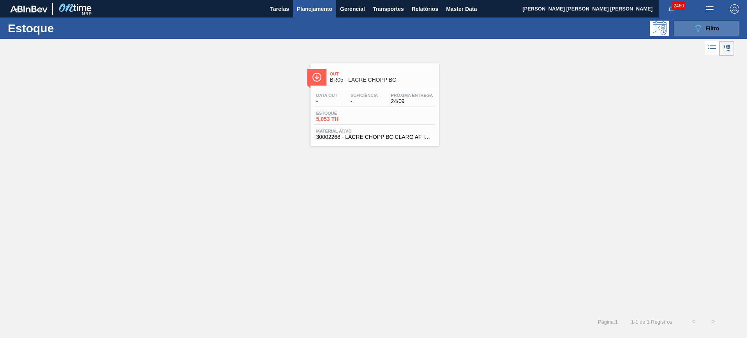
click at [597, 23] on button "089F7B8B-B2A5-4AFE-B5C0-19BA573D28AC Filtro" at bounding box center [706, 29] width 66 height 16
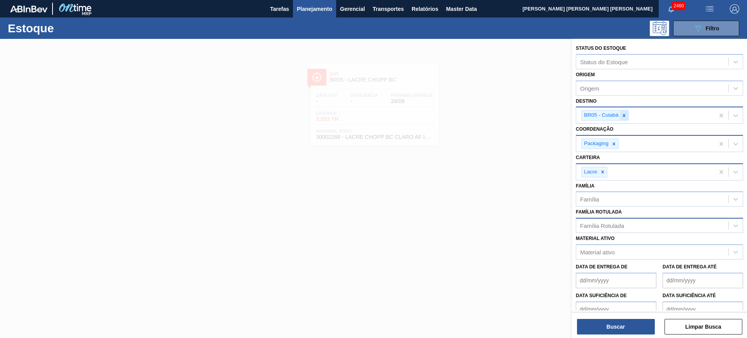
click at [597, 117] on icon at bounding box center [623, 115] width 5 height 5
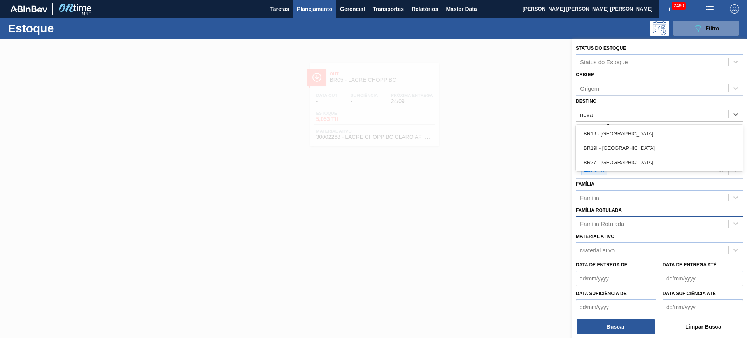
type input "nova r"
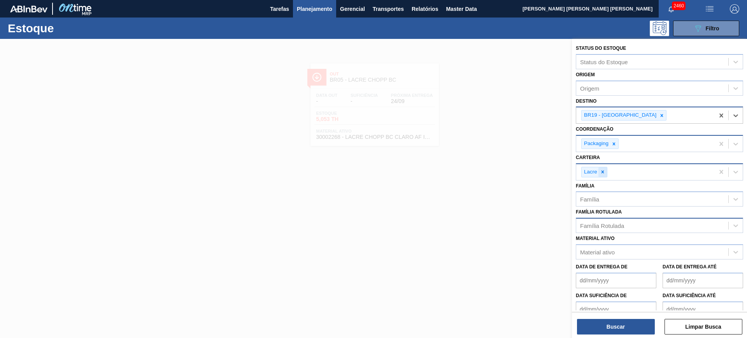
click at [597, 170] on icon at bounding box center [602, 171] width 5 height 5
click at [597, 223] on div "Família Rotulada" at bounding box center [602, 224] width 44 height 7
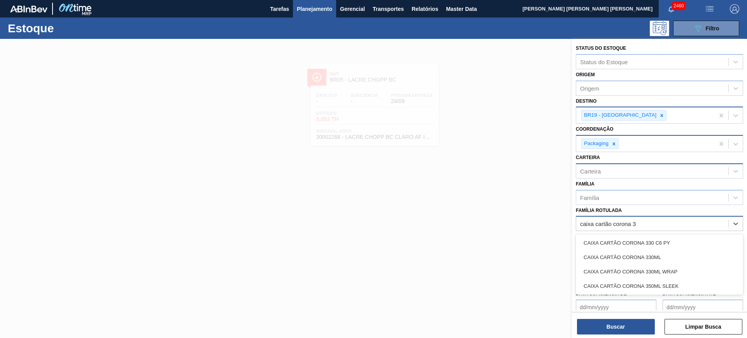
type Rotulada "caixa cartão corona 33"
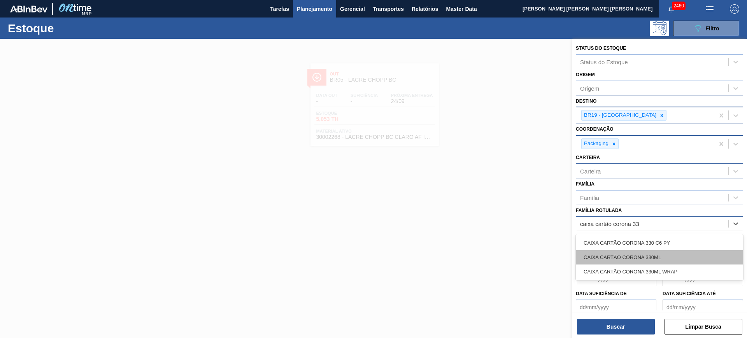
click at [597, 252] on div "CAIXA CARTÃO CORONA 330ML" at bounding box center [659, 257] width 167 height 14
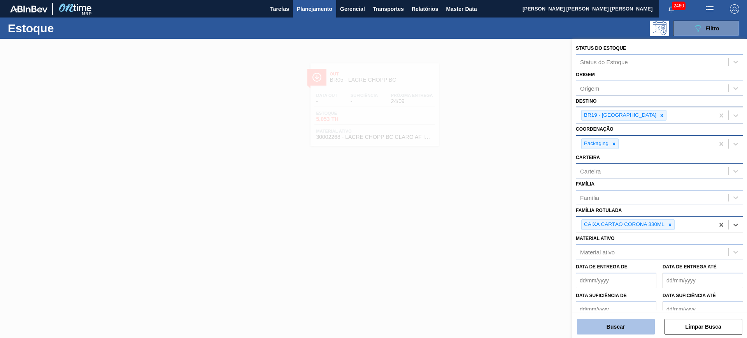
click at [597, 270] on button "Buscar" at bounding box center [616, 327] width 78 height 16
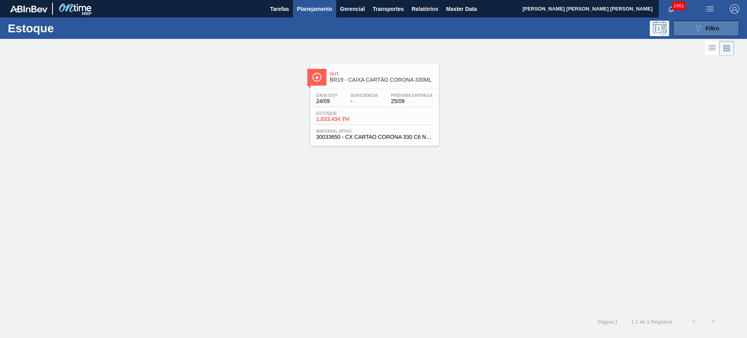
click at [597, 26] on icon "089F7B8B-B2A5-4AFE-B5C0-19BA573D28AC" at bounding box center [697, 28] width 9 height 9
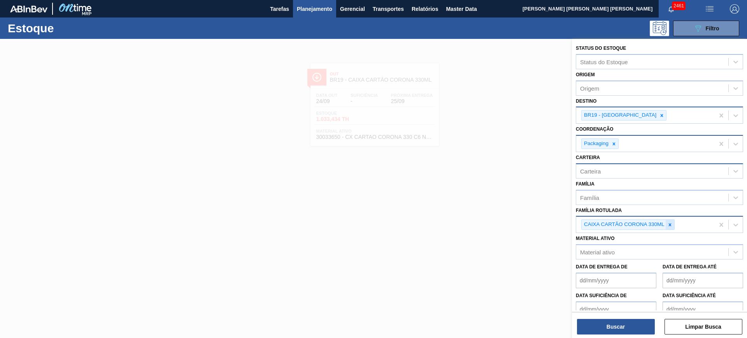
click at [597, 224] on div at bounding box center [670, 225] width 9 height 10
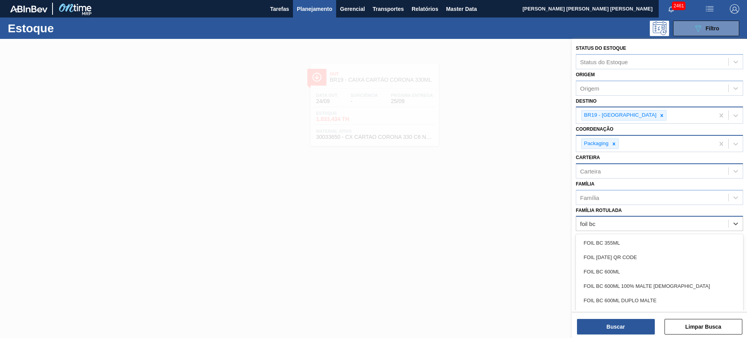
type Rotulada "foil bc 6"
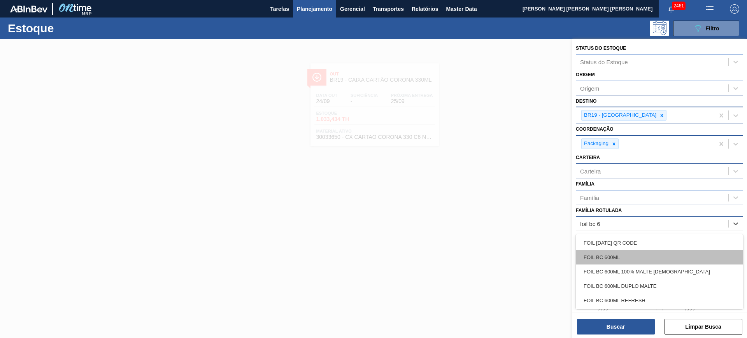
click at [597, 252] on div "FOIL BC 600ML" at bounding box center [659, 257] width 167 height 14
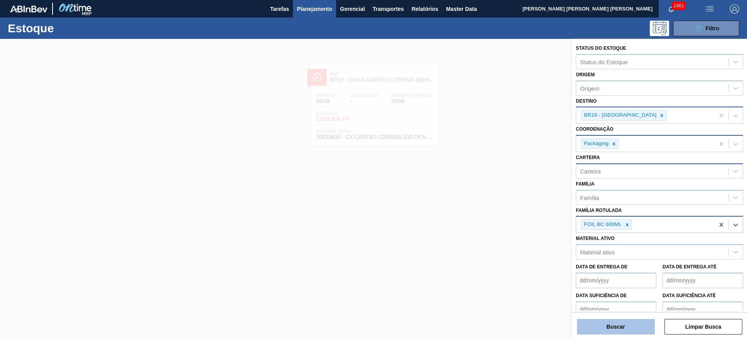
click at [597, 270] on button "Buscar" at bounding box center [616, 327] width 78 height 16
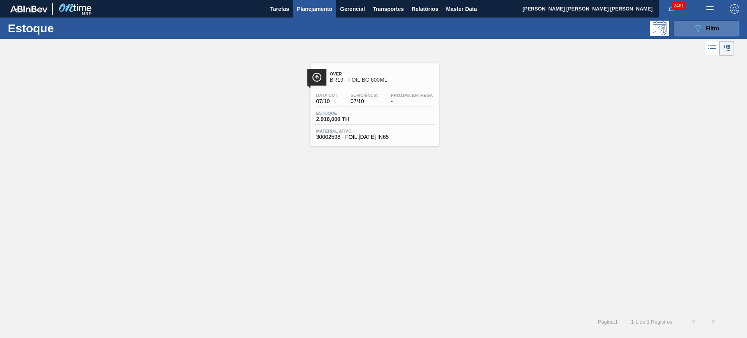
click at [597, 33] on button "089F7B8B-B2A5-4AFE-B5C0-19BA573D28AC Filtro" at bounding box center [706, 29] width 66 height 16
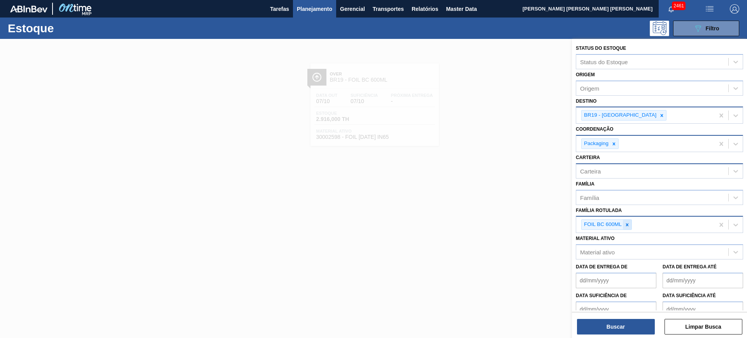
click at [597, 223] on icon at bounding box center [626, 224] width 5 height 5
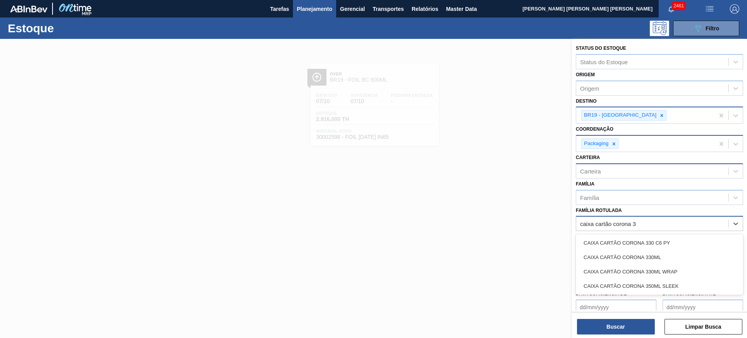
type Rotulada "caixa cartão corona 33"
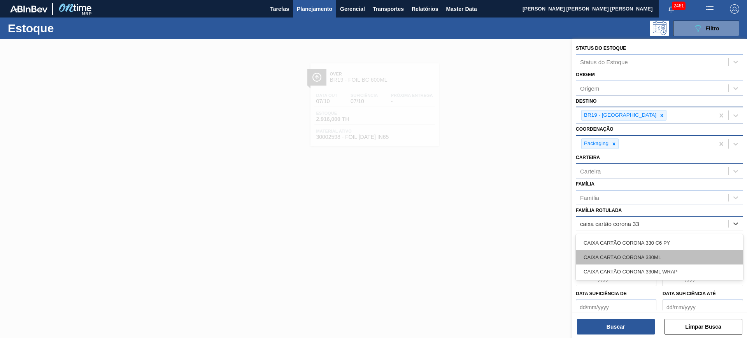
click at [597, 255] on div "CAIXA CARTÃO CORONA 330ML" at bounding box center [659, 257] width 167 height 14
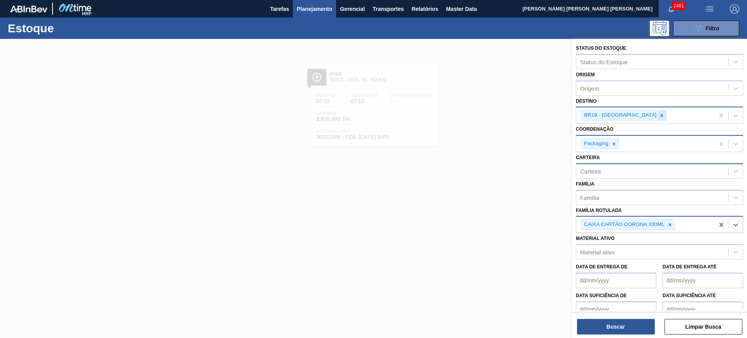
click at [597, 116] on icon at bounding box center [661, 115] width 3 height 3
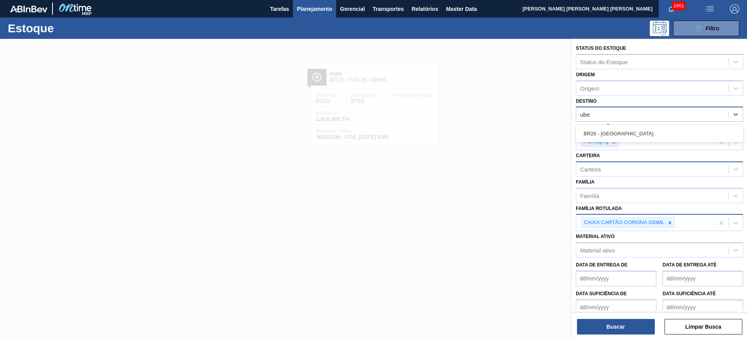
type input "uber"
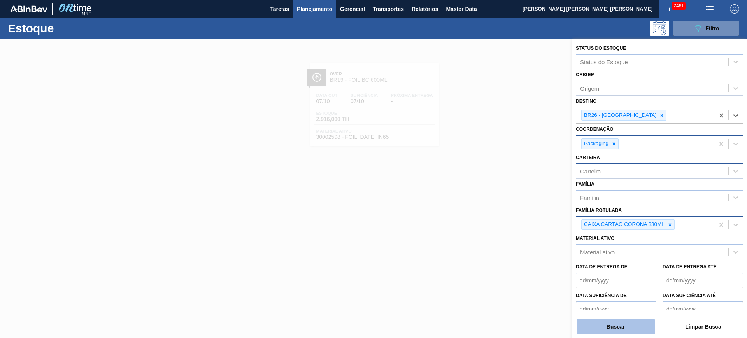
click at [597, 270] on button "Buscar" at bounding box center [616, 327] width 78 height 16
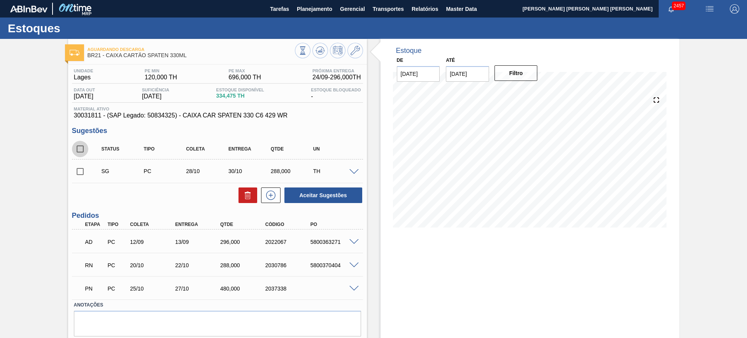
click at [77, 149] on input "checkbox" at bounding box center [80, 149] width 16 height 16
checkbox input "true"
click at [307, 191] on button "Aceitar Sugestões" at bounding box center [323, 195] width 78 height 16
checkbox input "false"
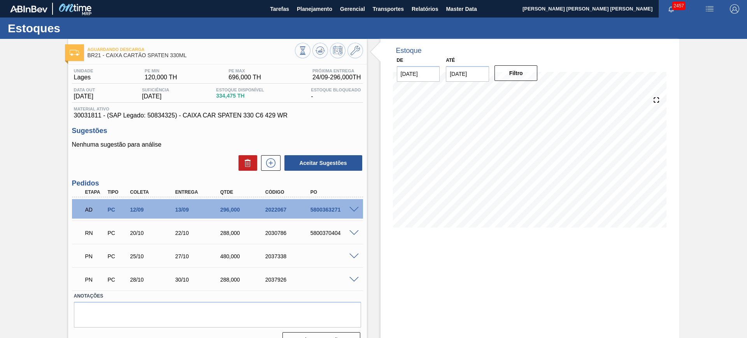
click at [329, 234] on div "5800370404" at bounding box center [333, 233] width 51 height 6
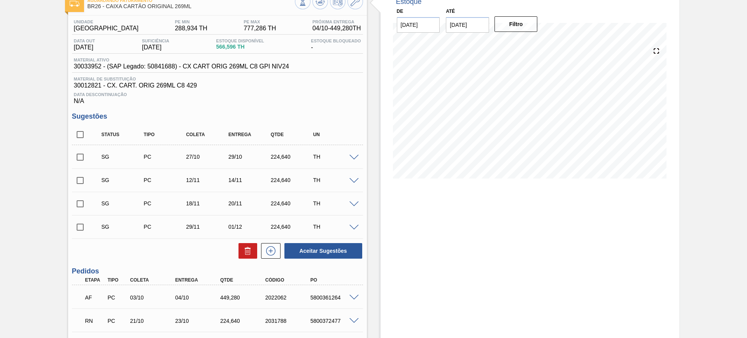
scroll to position [130, 0]
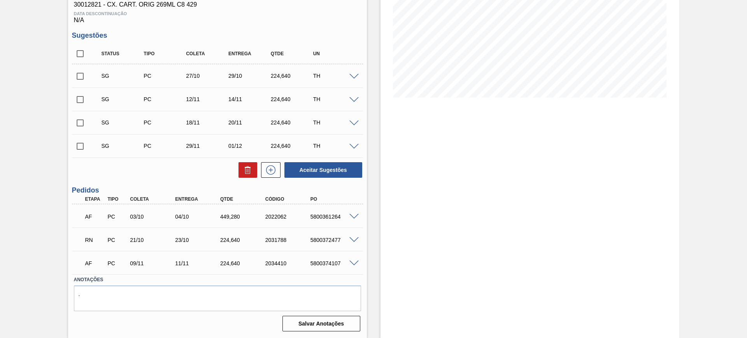
click at [352, 241] on span at bounding box center [353, 240] width 9 height 6
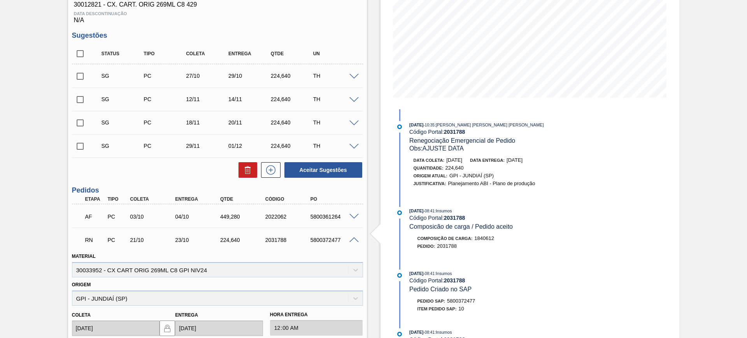
click at [356, 238] on span at bounding box center [353, 240] width 9 height 6
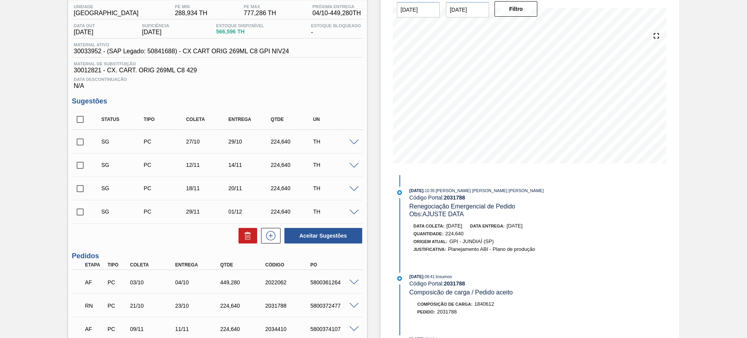
scroll to position [81, 0]
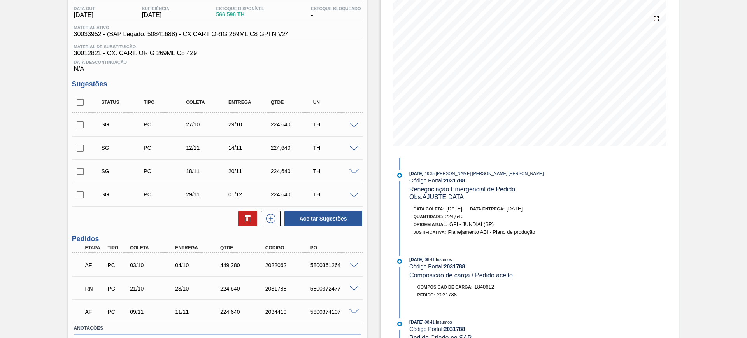
click at [322, 290] on div "5800372477" at bounding box center [333, 289] width 51 height 6
copy div "5800372477"
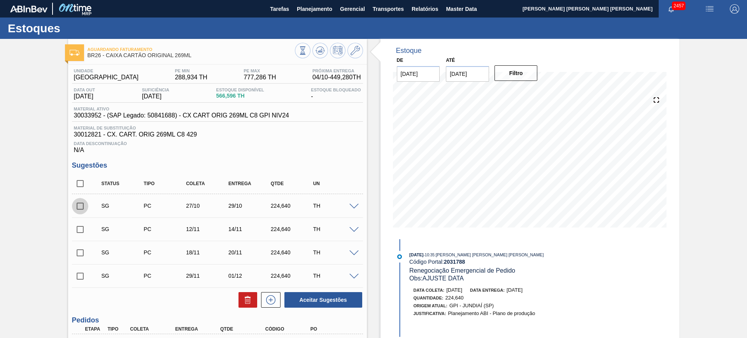
click at [81, 208] on input "checkbox" at bounding box center [80, 206] width 16 height 16
click at [319, 299] on button "Aceitar Sugestões" at bounding box center [323, 300] width 78 height 16
checkbox input "false"
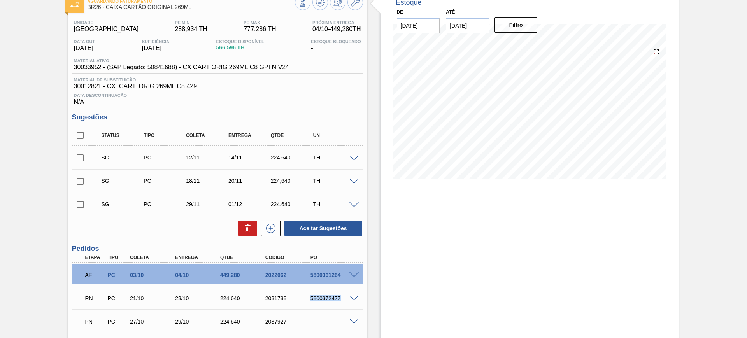
scroll to position [97, 0]
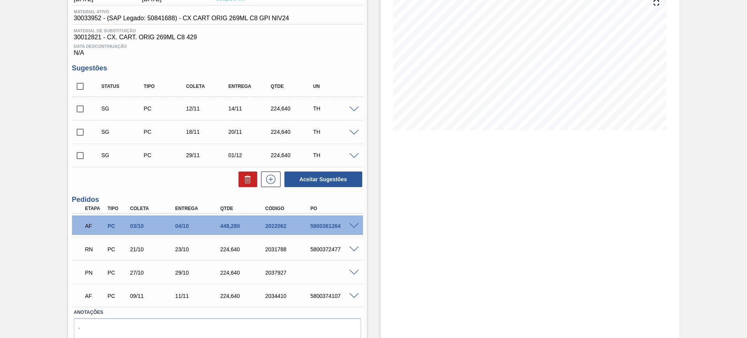
click at [350, 249] on span at bounding box center [353, 250] width 9 height 6
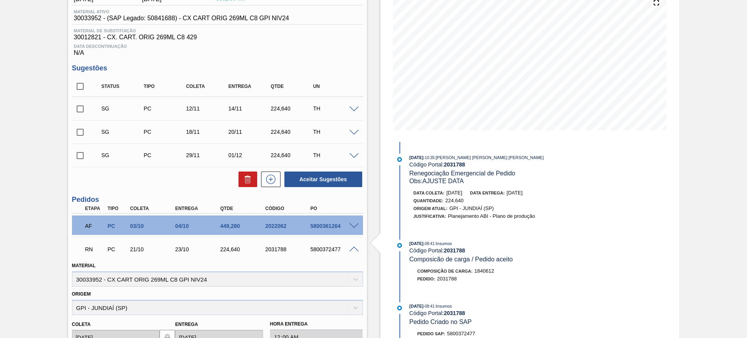
scroll to position [0, 0]
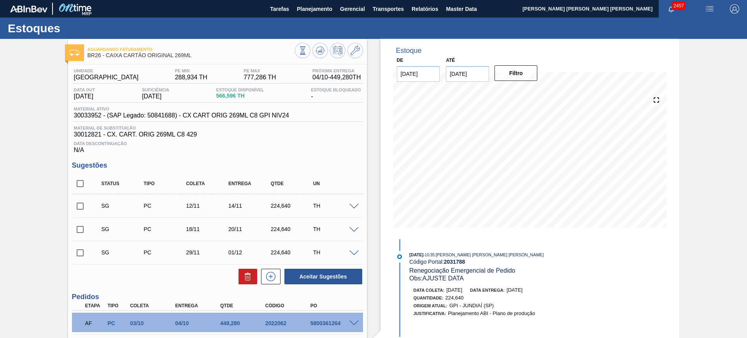
click at [84, 233] on input "checkbox" at bounding box center [80, 229] width 16 height 16
checkbox input "true"
click at [79, 249] on input "checkbox" at bounding box center [80, 253] width 16 height 16
click at [82, 254] on input "checkbox" at bounding box center [80, 253] width 16 height 16
checkbox input "false"
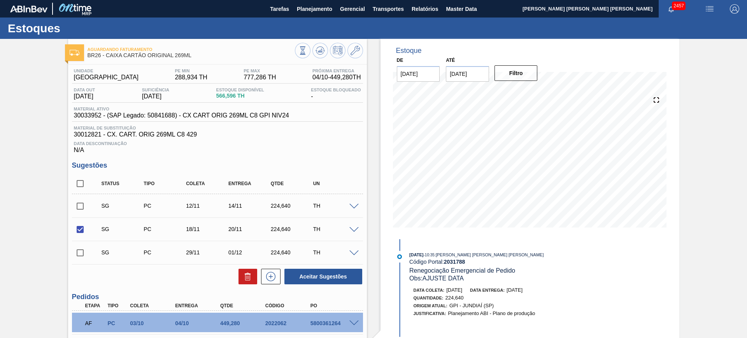
click at [84, 202] on input "checkbox" at bounding box center [80, 206] width 16 height 16
click at [345, 282] on button "Aceitar Sugestões" at bounding box center [323, 277] width 78 height 16
checkbox input "false"
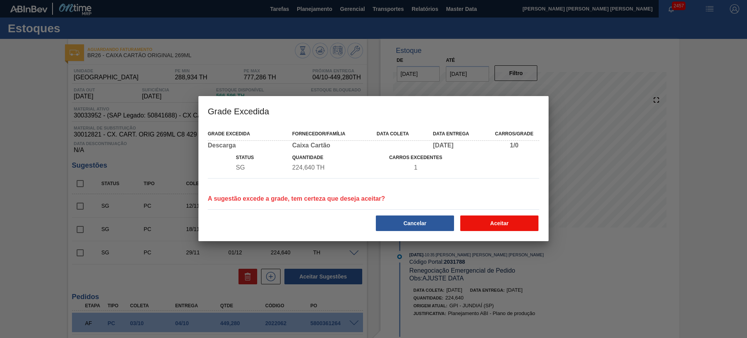
click at [496, 224] on button "Aceitar" at bounding box center [499, 223] width 78 height 16
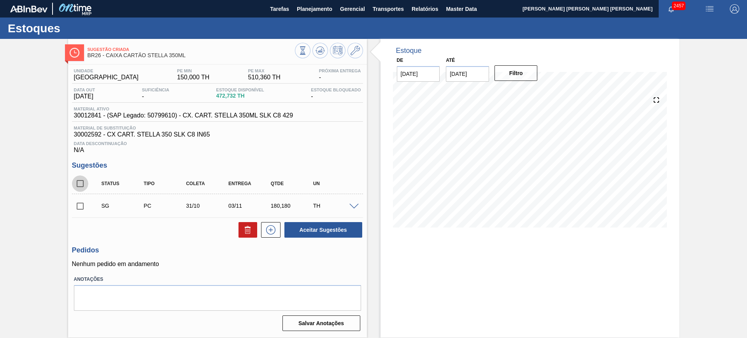
click at [83, 179] on input "checkbox" at bounding box center [80, 183] width 16 height 16
checkbox input "true"
click at [333, 228] on button "Aceitar Sugestões" at bounding box center [323, 230] width 78 height 16
checkbox input "false"
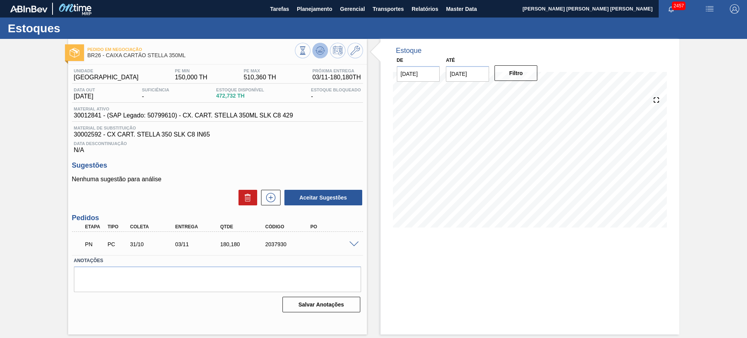
click at [322, 55] on icon at bounding box center [319, 50] width 9 height 9
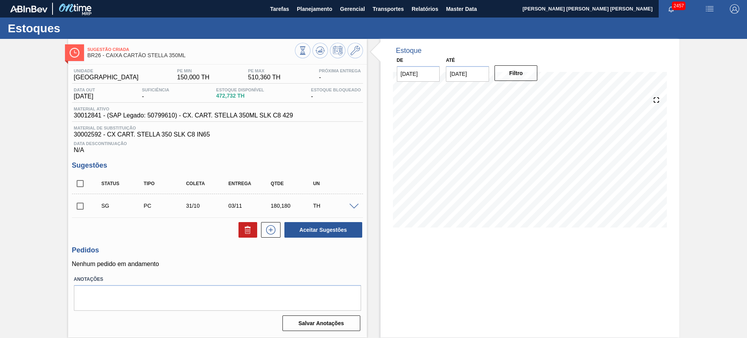
click at [76, 190] on input "checkbox" at bounding box center [80, 183] width 16 height 16
checkbox input "true"
click at [319, 230] on button "Aceitar Sugestões" at bounding box center [323, 230] width 78 height 16
checkbox input "false"
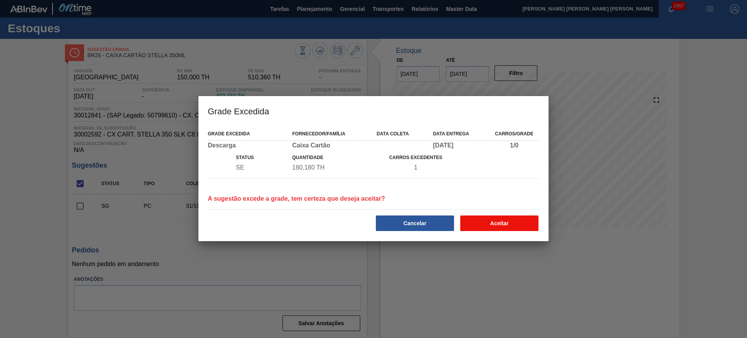
click at [505, 219] on button "Aceitar" at bounding box center [499, 223] width 78 height 16
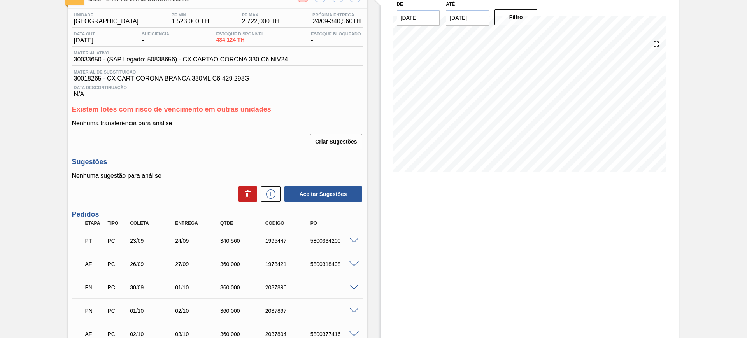
scroll to position [97, 0]
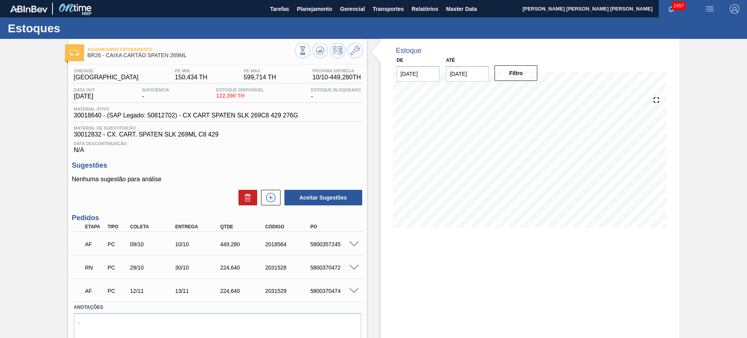
click at [353, 267] on span at bounding box center [353, 268] width 9 height 6
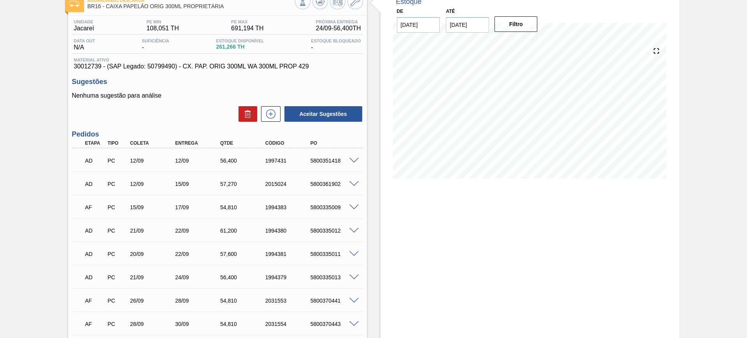
scroll to position [97, 0]
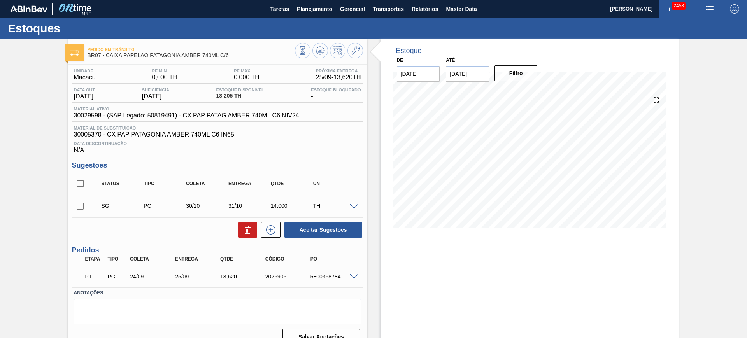
click at [354, 275] on span at bounding box center [353, 277] width 9 height 6
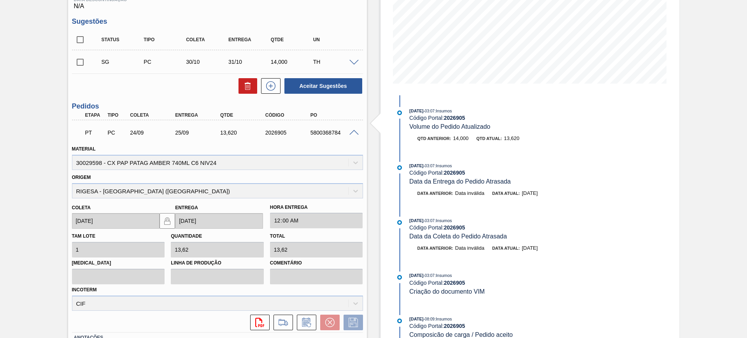
scroll to position [146, 0]
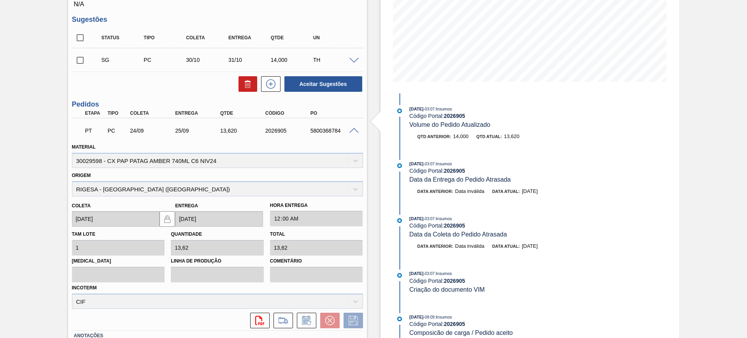
click at [330, 128] on div "5800368784" at bounding box center [333, 131] width 51 height 6
copy div "5800368784"
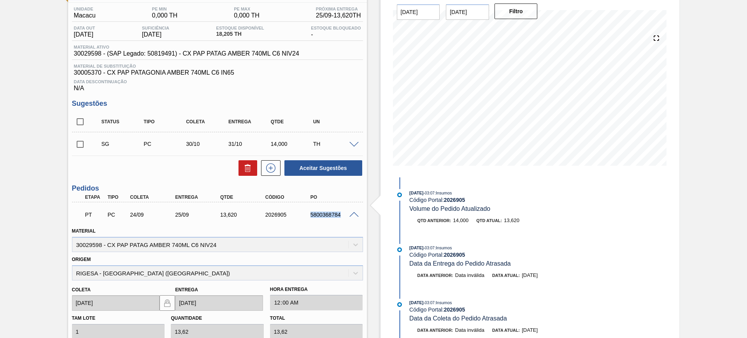
scroll to position [0, 0]
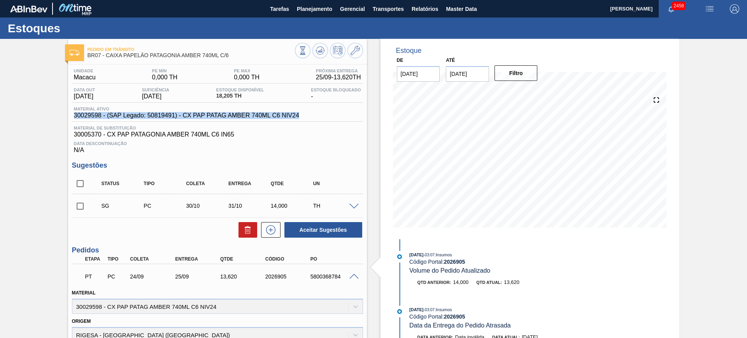
drag, startPoint x: 176, startPoint y: 116, endPoint x: 59, endPoint y: 117, distance: 117.5
click at [59, 117] on div "Pedido em Trânsito BR07 - CAIXA PAPELÃO PATAGONIA AMBER 740ML C/6 Unidade Macac…" at bounding box center [373, 289] width 747 height 501
copy span "30029598 - (SAP Legado: 50819491) - CX PAP PATAG AMBER 740ML C6 NIV24"
click at [322, 278] on div "5800368784" at bounding box center [333, 276] width 51 height 6
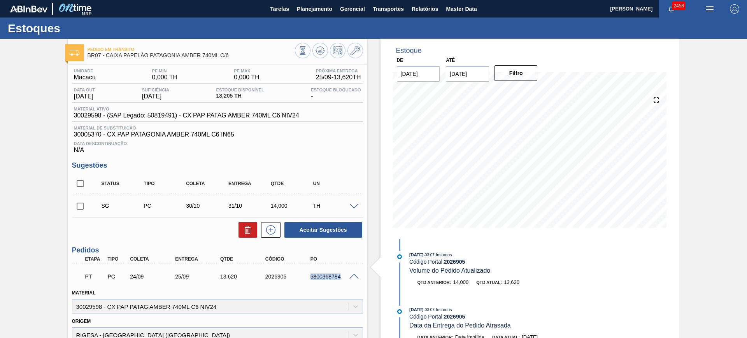
click at [322, 278] on div "5800368784" at bounding box center [333, 276] width 51 height 6
copy div "5800368784"
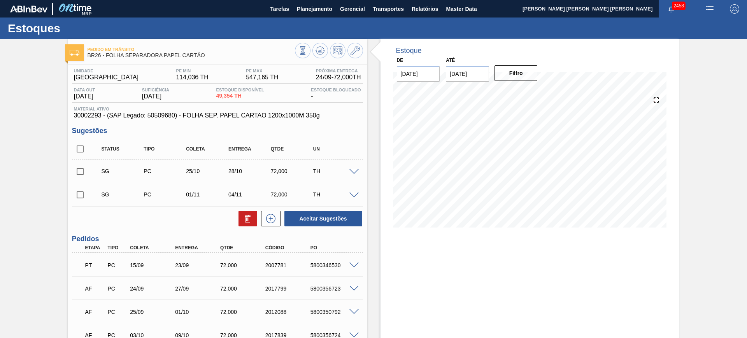
click at [83, 144] on input "checkbox" at bounding box center [80, 149] width 16 height 16
checkbox input "true"
click at [330, 219] on button "Aceitar Sugestões" at bounding box center [323, 219] width 78 height 16
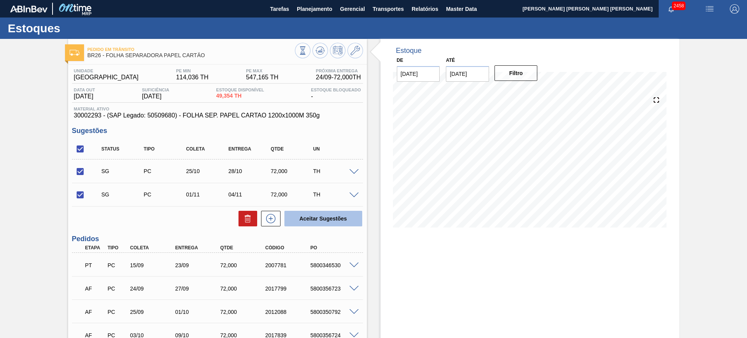
checkbox input "false"
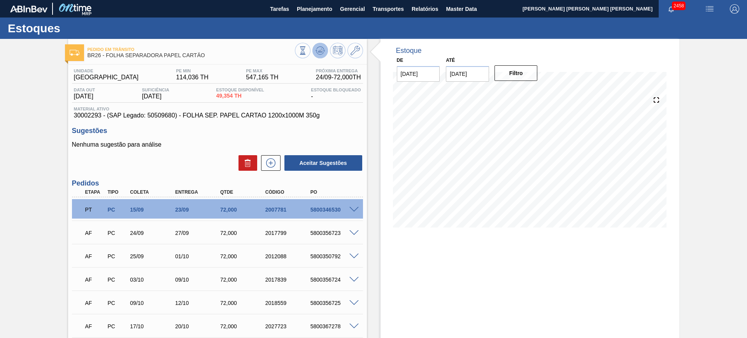
click at [321, 52] on icon at bounding box center [319, 50] width 9 height 9
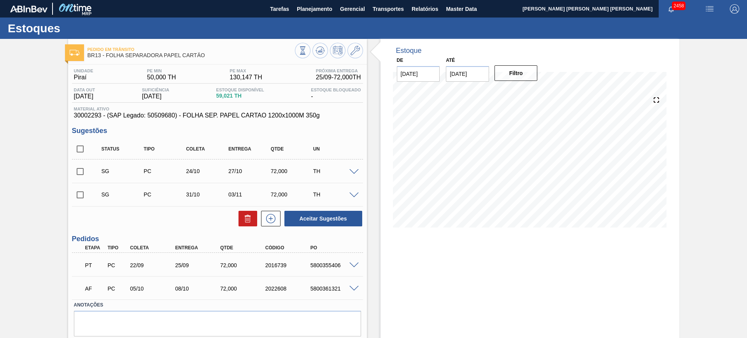
click at [354, 267] on span at bounding box center [353, 266] width 9 height 6
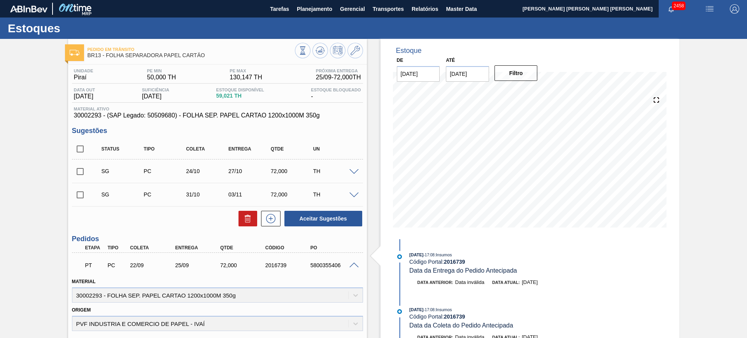
click at [354, 264] on span at bounding box center [353, 266] width 9 height 6
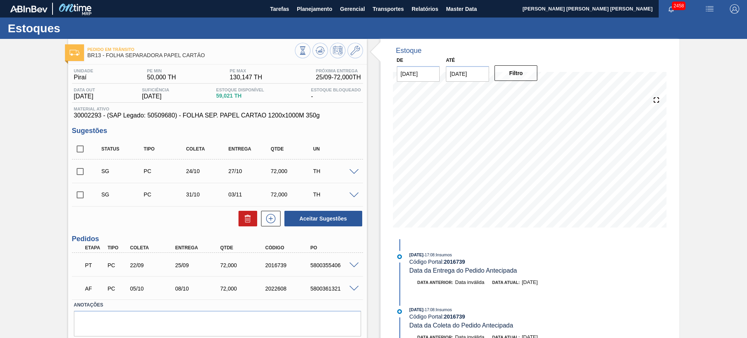
click at [351, 173] on span at bounding box center [353, 172] width 9 height 6
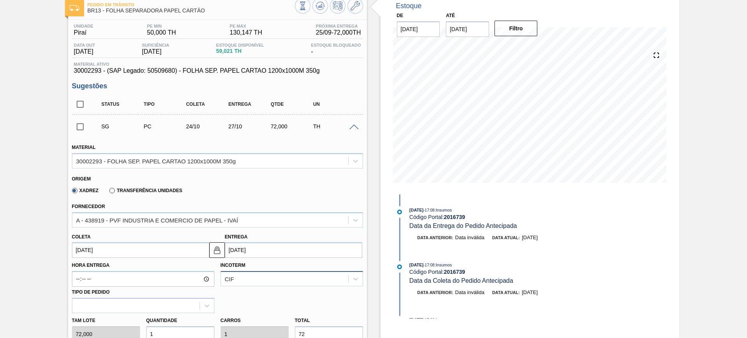
scroll to position [97, 0]
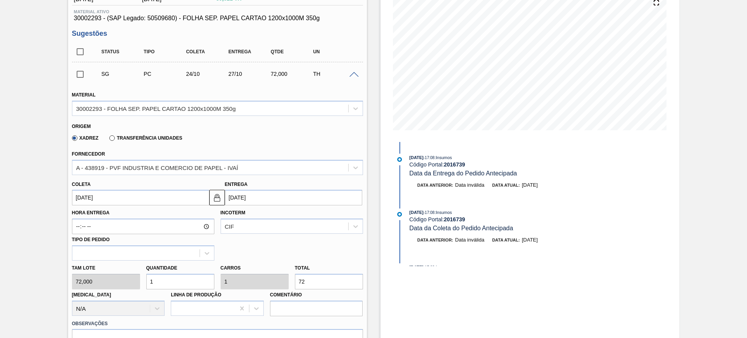
click at [284, 196] on input "[DATE]" at bounding box center [293, 198] width 137 height 16
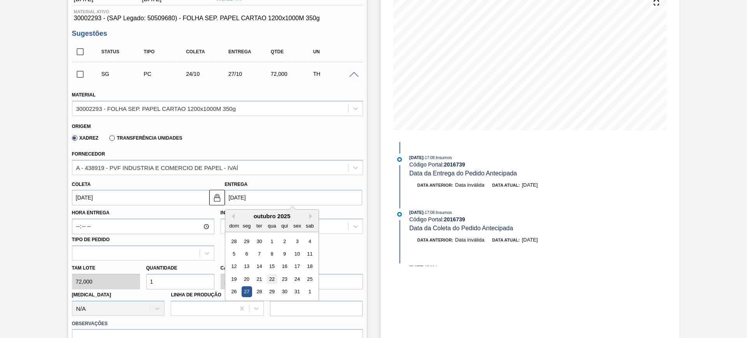
click at [275, 278] on div "22" at bounding box center [271, 279] width 11 height 11
type input "19/10/2025"
type input "22/10/2025"
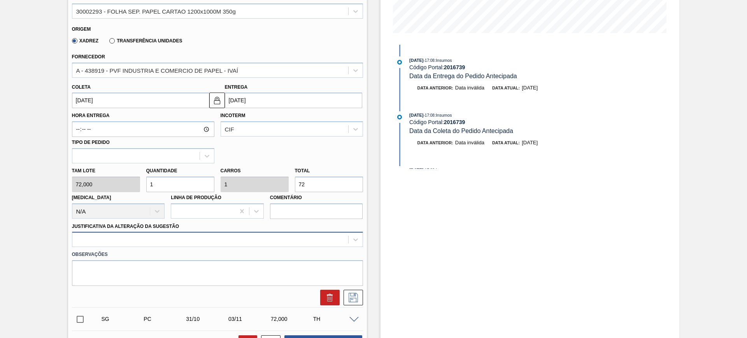
scroll to position [226, 0]
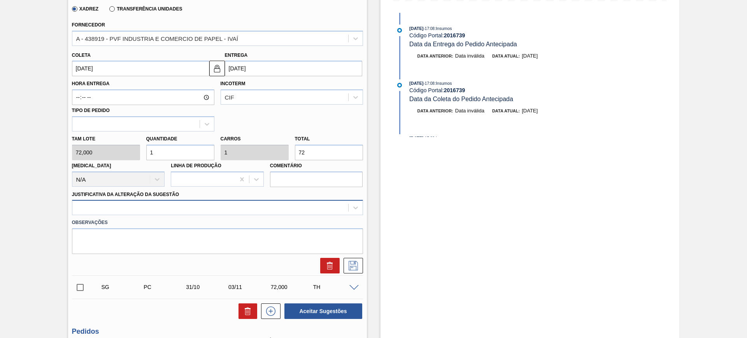
click at [232, 215] on div at bounding box center [217, 207] width 291 height 15
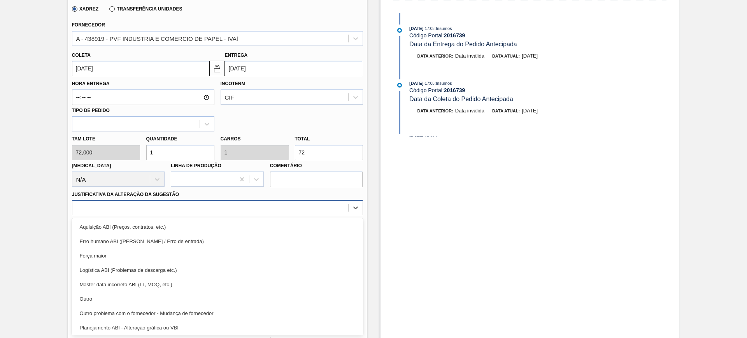
scroll to position [49, 0]
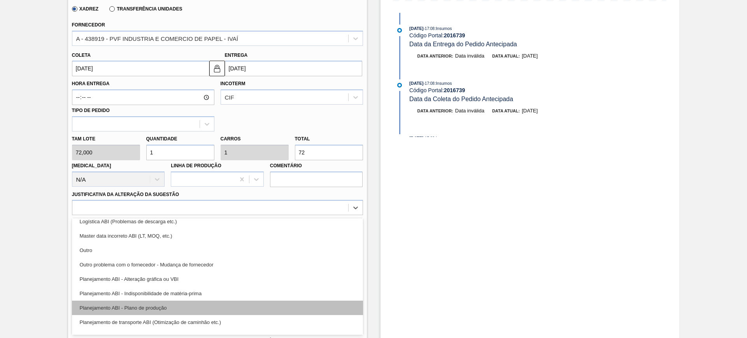
click at [217, 307] on div "Planejamento ABI - Plano de produção" at bounding box center [217, 308] width 291 height 14
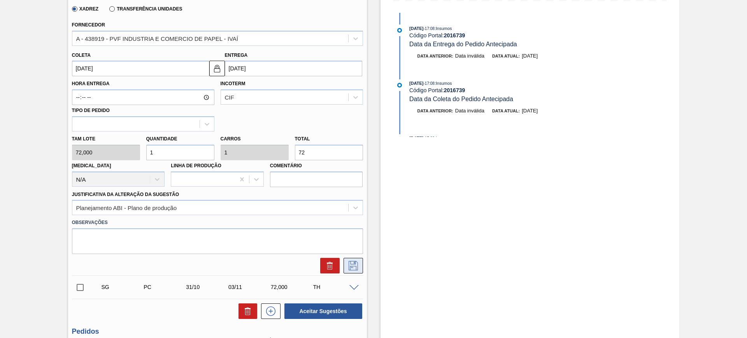
click at [356, 260] on button at bounding box center [352, 266] width 19 height 16
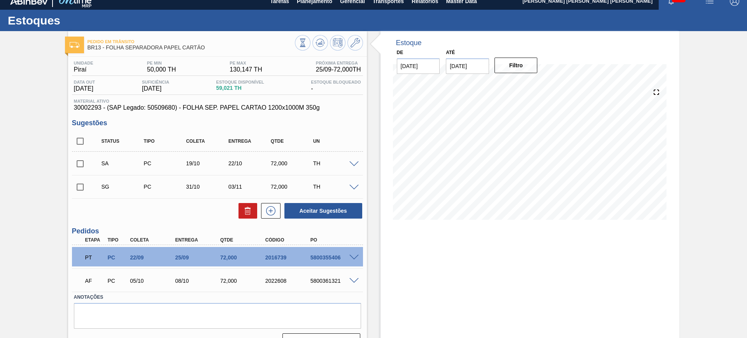
scroll to position [0, 0]
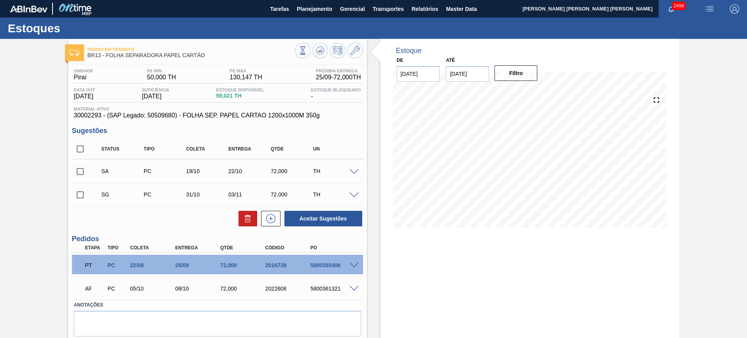
click at [82, 149] on input "checkbox" at bounding box center [80, 149] width 16 height 16
checkbox input "true"
click at [313, 211] on button "Aceitar Sugestões" at bounding box center [323, 219] width 78 height 16
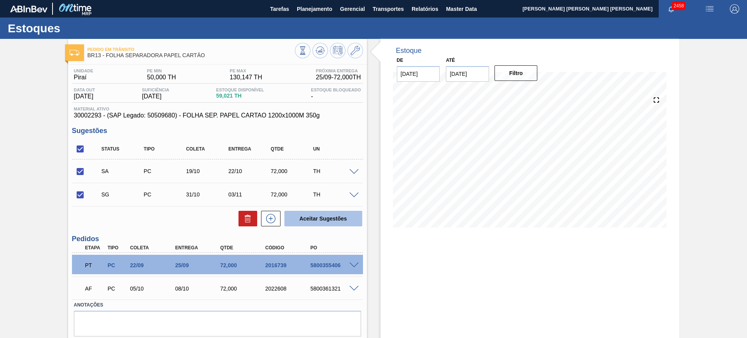
checkbox input "false"
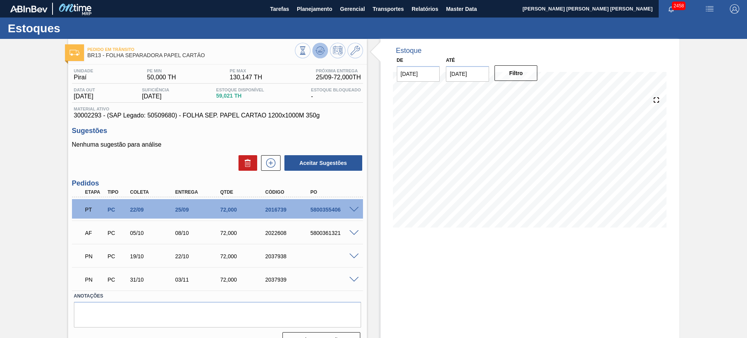
click at [322, 50] on icon at bounding box center [319, 50] width 9 height 9
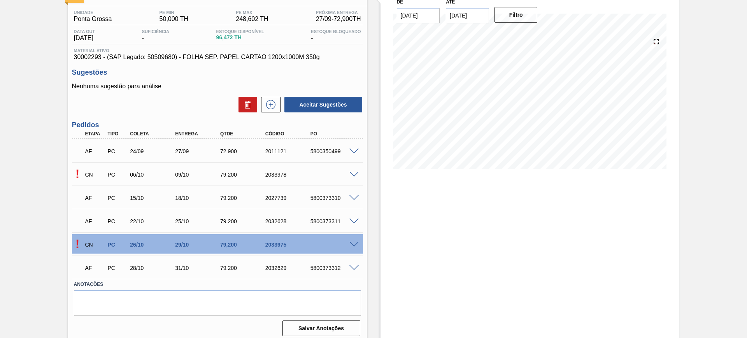
scroll to position [63, 0]
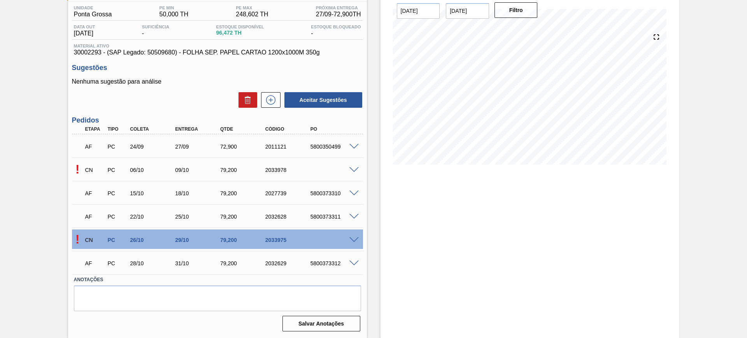
click at [353, 168] on span at bounding box center [353, 170] width 9 height 6
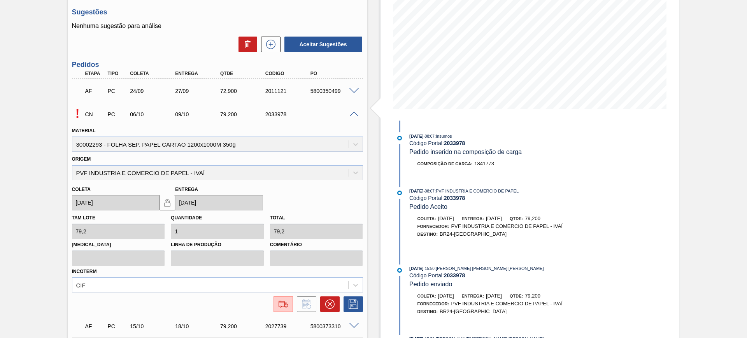
scroll to position [160, 0]
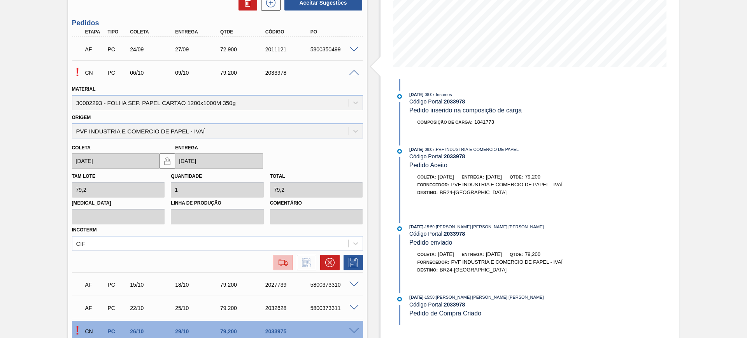
click at [284, 263] on img at bounding box center [283, 262] width 12 height 9
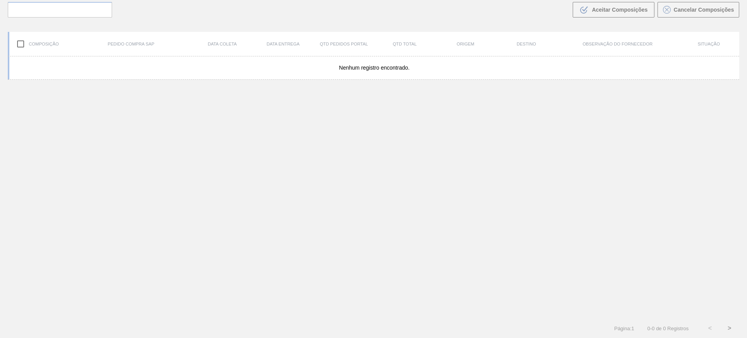
scroll to position [56, 0]
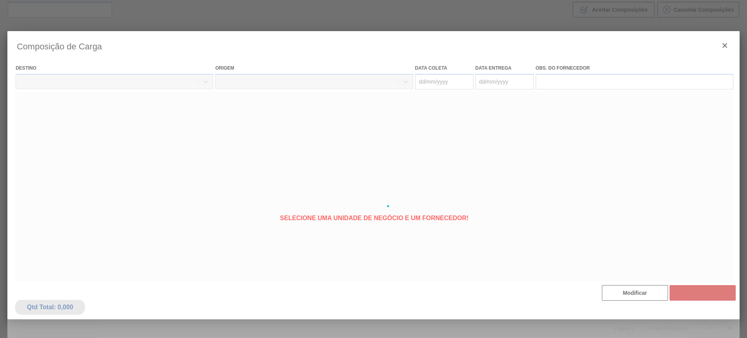
type coleta "[DATE]"
type entrega "[DATE]"
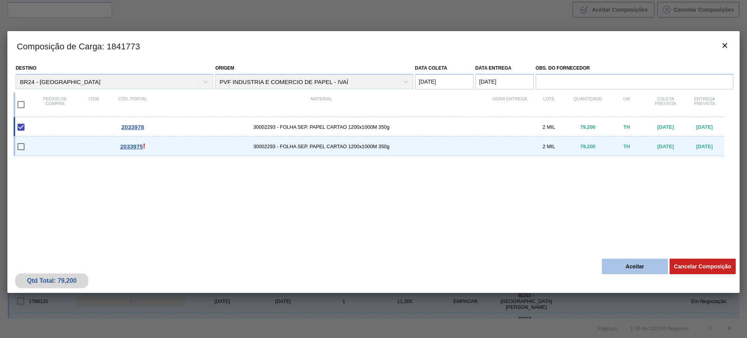
click at [622, 263] on button "Aceitar" at bounding box center [635, 267] width 66 height 16
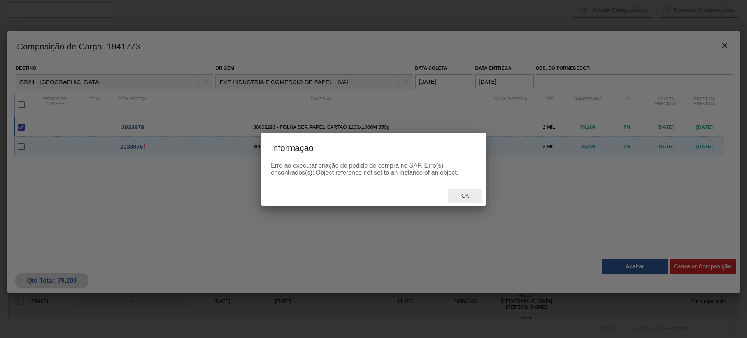
click at [468, 195] on span "Ok" at bounding box center [465, 196] width 20 height 6
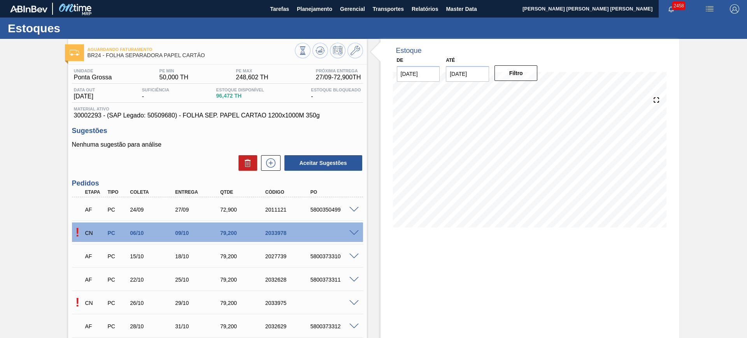
click at [351, 302] on span at bounding box center [353, 303] width 9 height 6
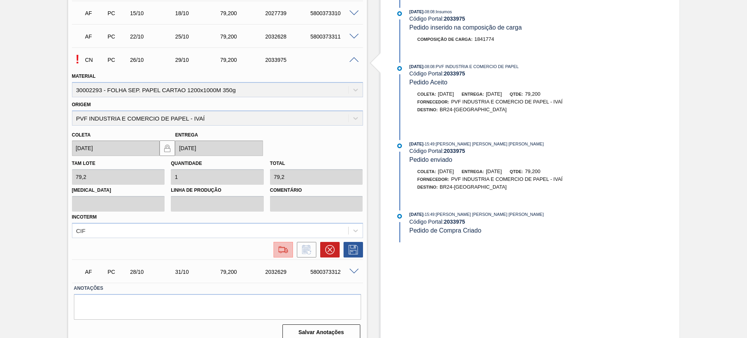
click at [286, 256] on button at bounding box center [282, 250] width 19 height 16
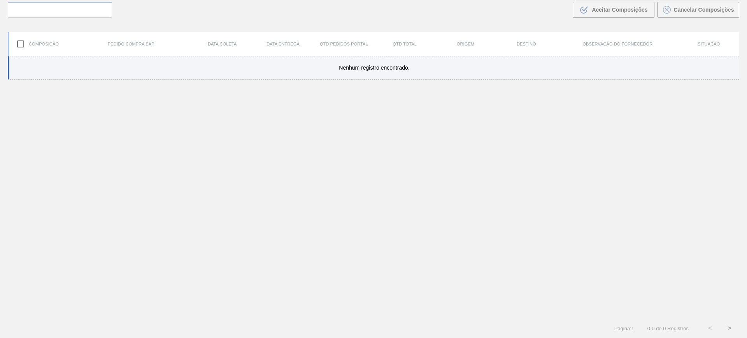
scroll to position [56, 0]
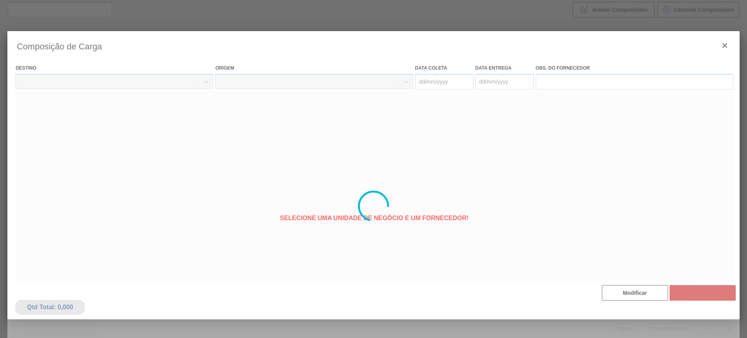
type coleta "26/10/2025"
type entrega "29/10/2025"
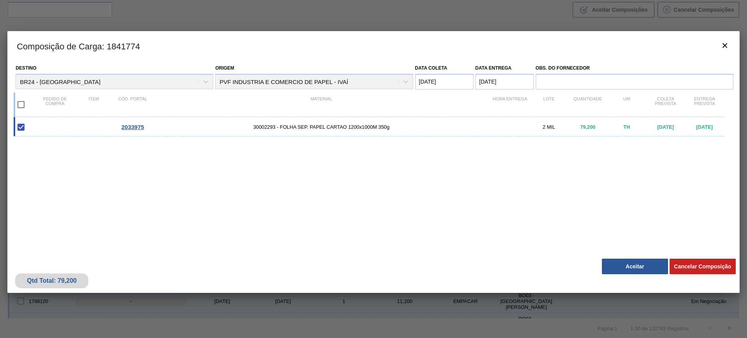
click at [633, 265] on button "Aceitar" at bounding box center [635, 267] width 66 height 16
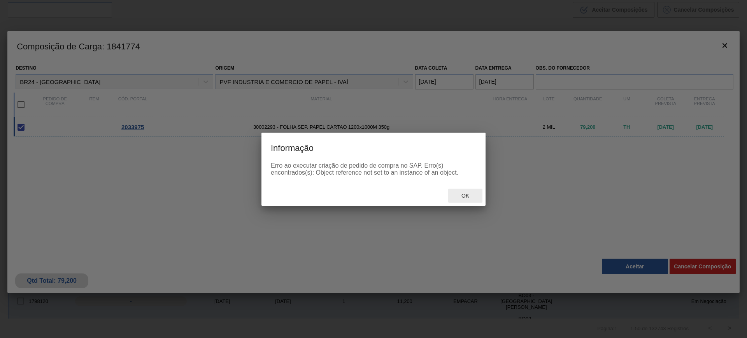
click at [464, 195] on span "Ok" at bounding box center [465, 196] width 20 height 6
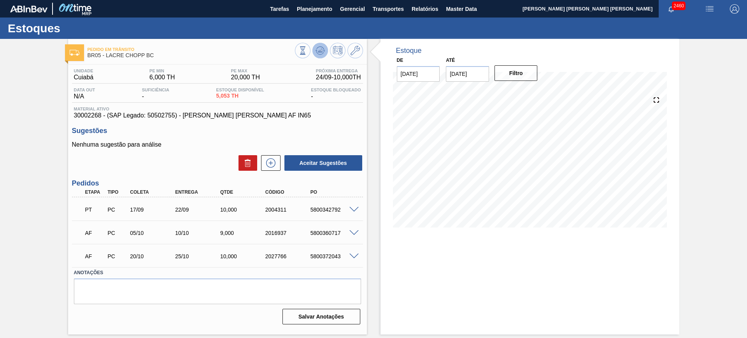
click at [320, 46] on icon at bounding box center [319, 50] width 9 height 9
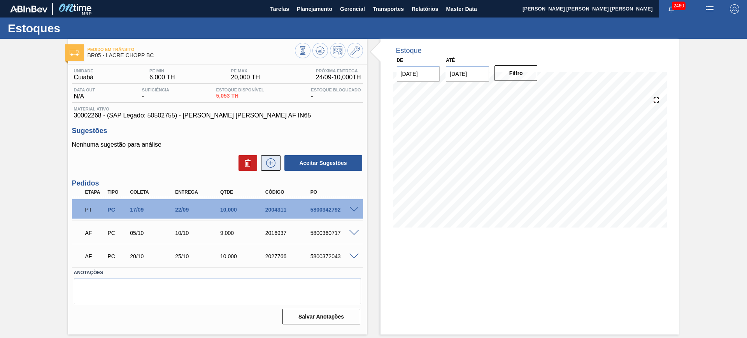
click at [275, 169] on button at bounding box center [270, 163] width 19 height 16
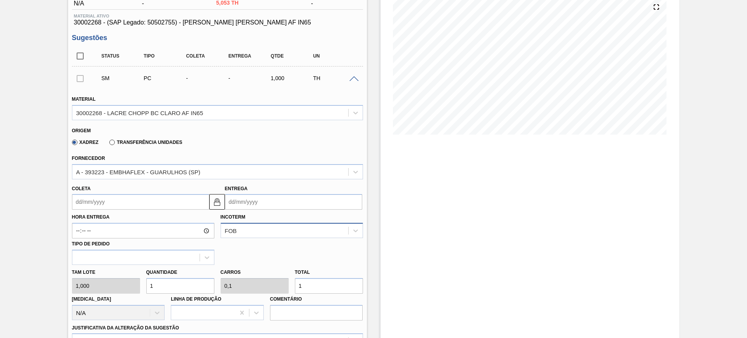
scroll to position [97, 0]
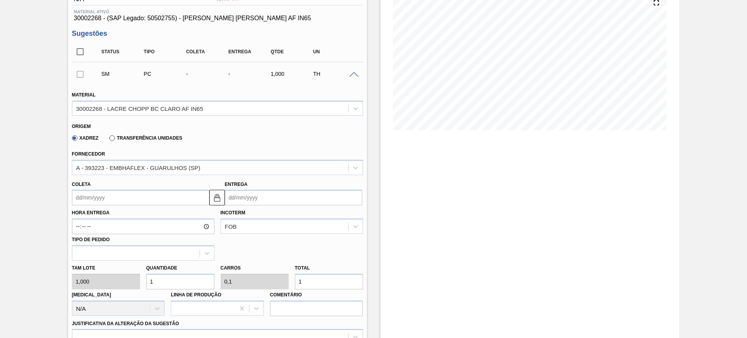
click at [258, 203] on input "Entrega" at bounding box center [293, 198] width 137 height 16
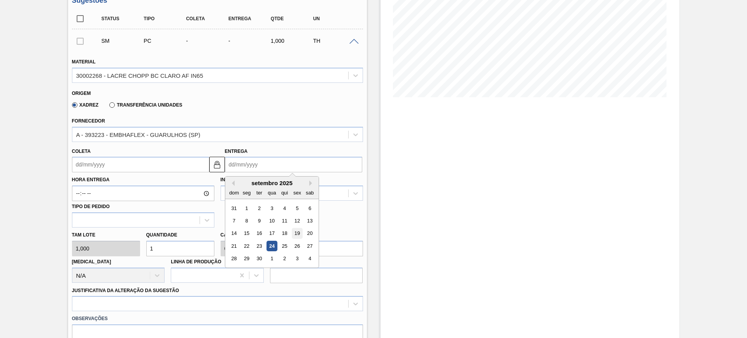
scroll to position [146, 0]
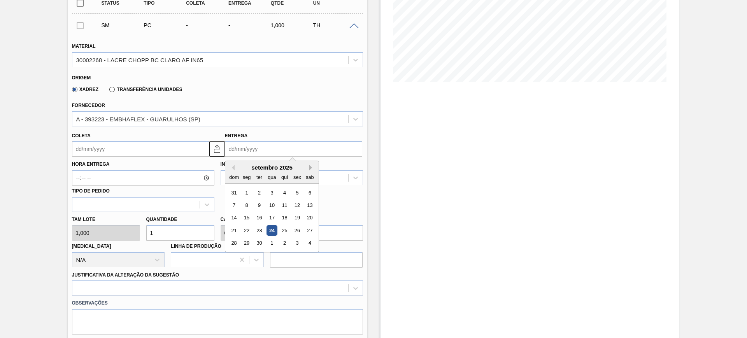
click at [312, 168] on button "Next Month" at bounding box center [311, 167] width 5 height 5
click at [296, 218] on div "17" at bounding box center [297, 218] width 11 height 11
type input "[DATE]"
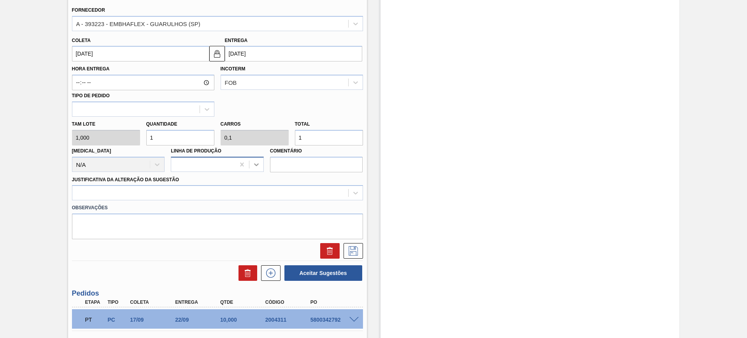
scroll to position [243, 0]
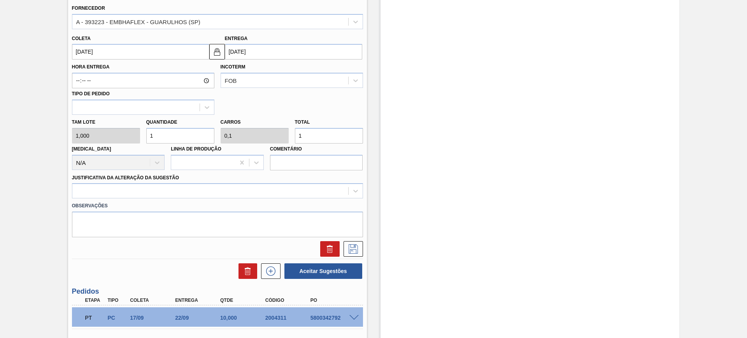
click at [328, 138] on input "1" at bounding box center [329, 136] width 68 height 16
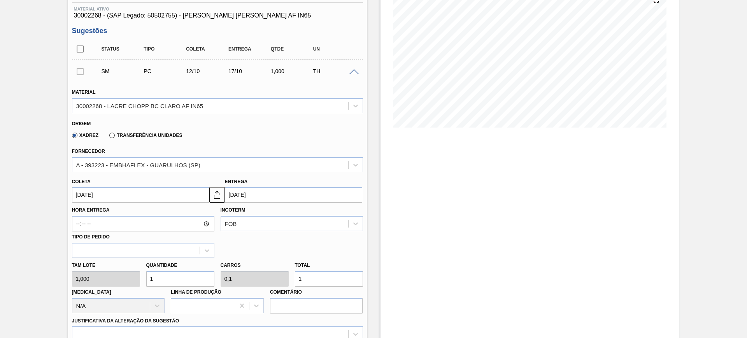
scroll to position [101, 0]
type input "10"
type input "1"
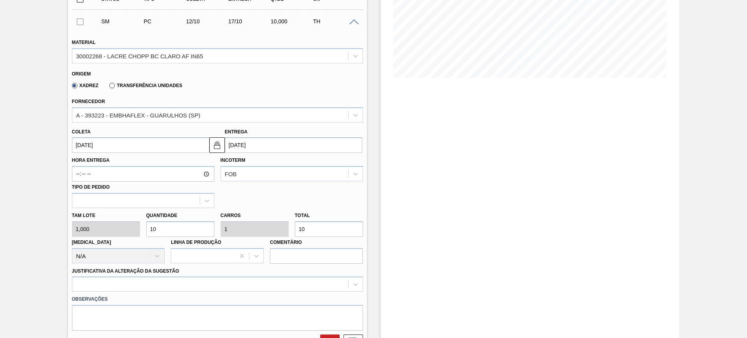
scroll to position [247, 0]
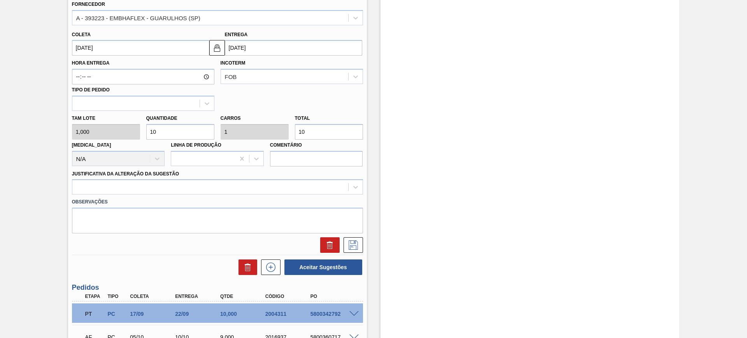
type input "10"
click at [231, 197] on label "Observações" at bounding box center [217, 201] width 291 height 11
click at [207, 186] on div at bounding box center [210, 187] width 276 height 11
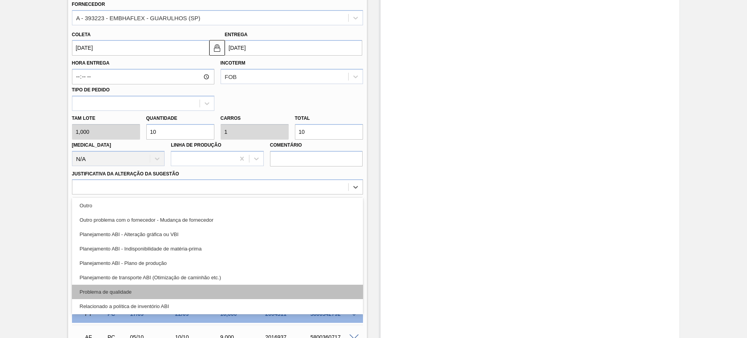
scroll to position [97, 0]
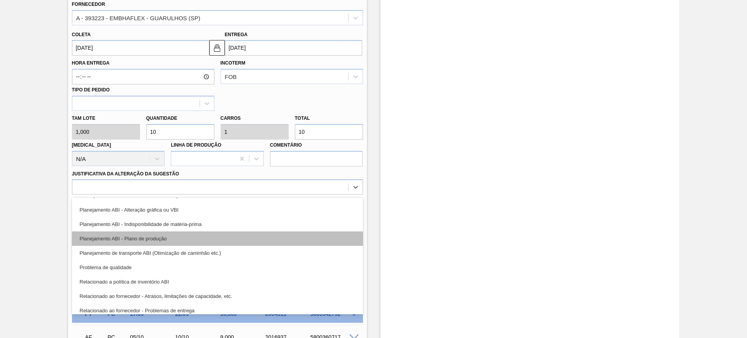
click at [188, 238] on div "Planejamento ABI - Plano de produção" at bounding box center [217, 238] width 291 height 14
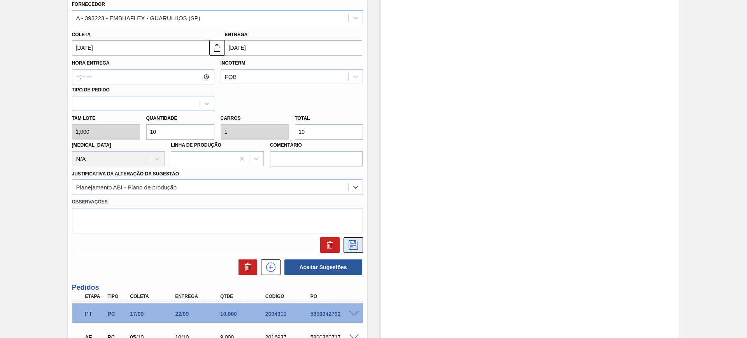
click at [353, 241] on icon at bounding box center [353, 244] width 12 height 9
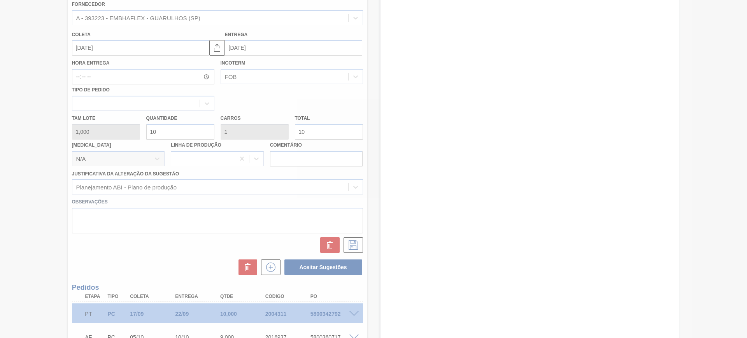
scroll to position [25, 0]
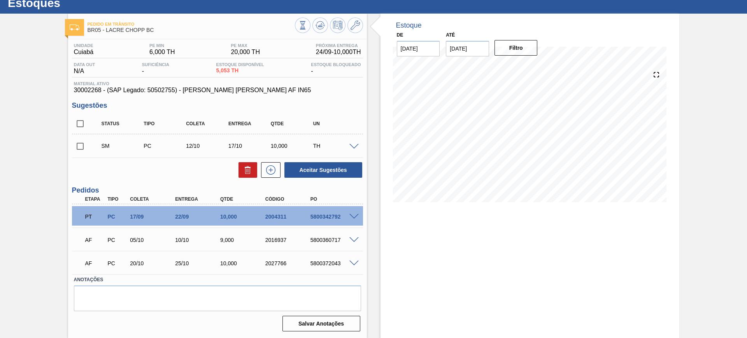
click at [356, 146] on span at bounding box center [353, 147] width 9 height 6
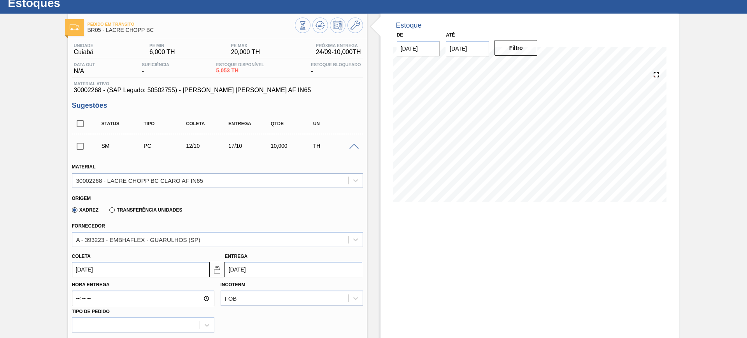
scroll to position [123, 0]
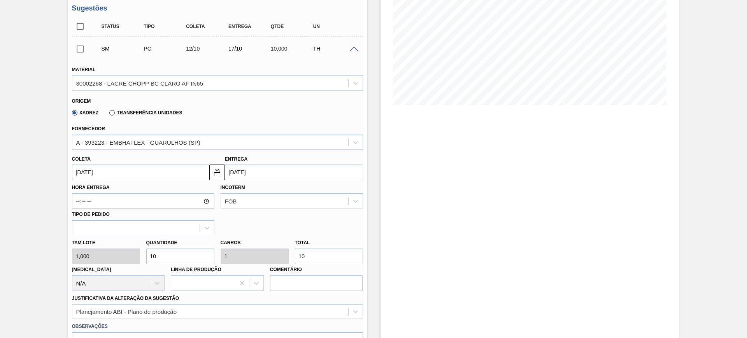
click at [289, 175] on input "[DATE]" at bounding box center [293, 173] width 137 height 16
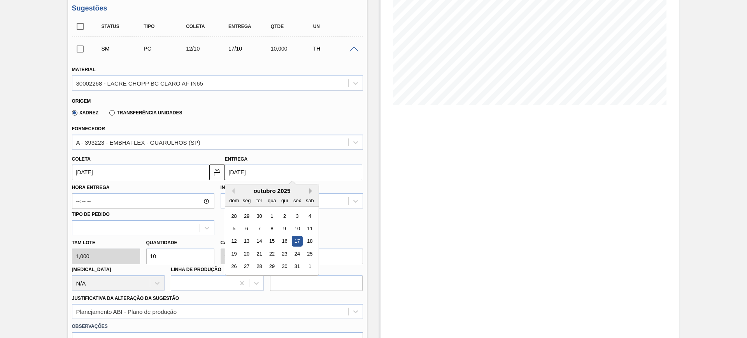
click at [310, 191] on button "Next Month" at bounding box center [311, 190] width 5 height 5
click at [249, 252] on div "17" at bounding box center [246, 254] width 11 height 11
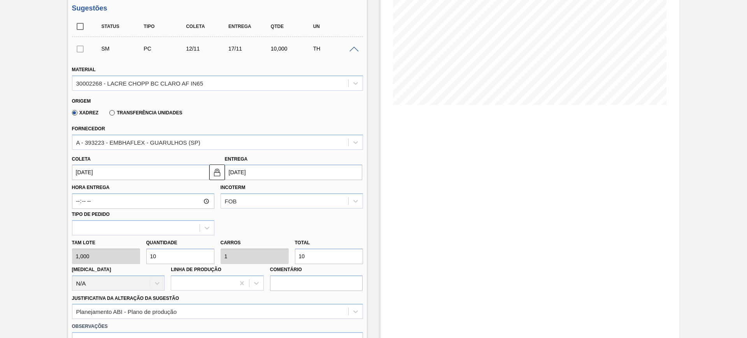
type input "[DATE]"
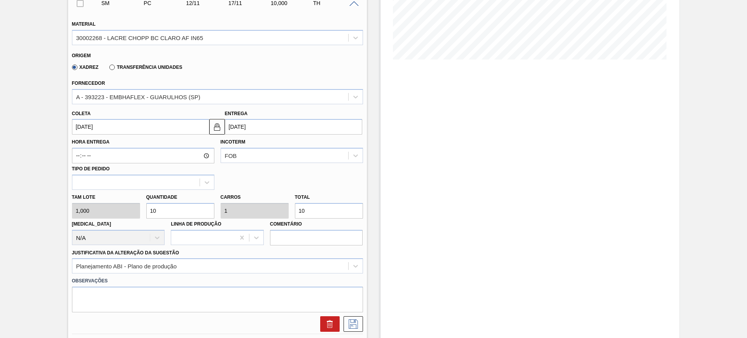
scroll to position [220, 0]
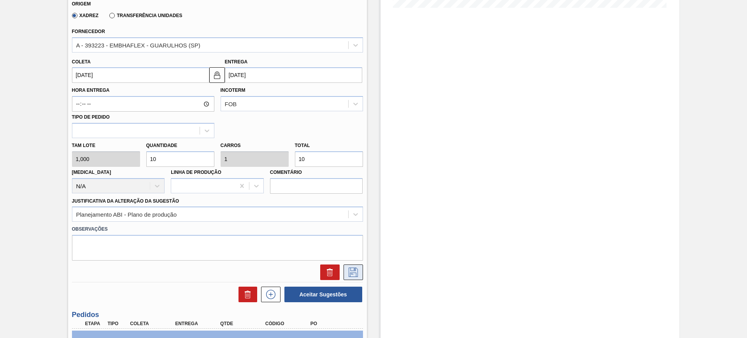
click at [354, 266] on button at bounding box center [352, 273] width 19 height 16
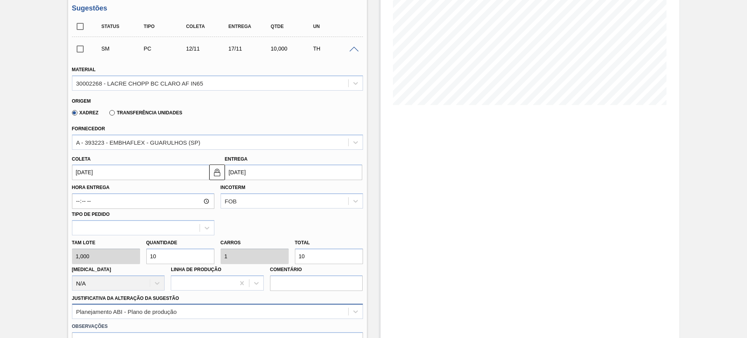
scroll to position [0, 0]
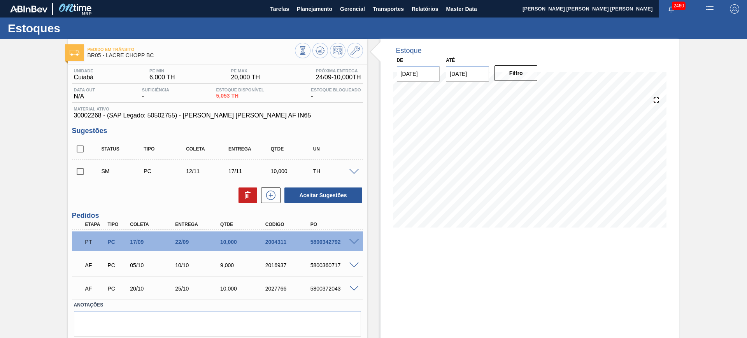
click at [83, 149] on input "checkbox" at bounding box center [80, 149] width 16 height 16
checkbox input "true"
click at [328, 193] on button "Aceitar Sugestões" at bounding box center [323, 195] width 78 height 16
checkbox input "false"
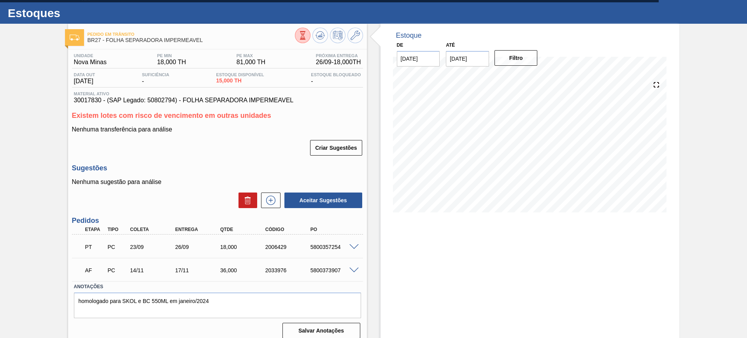
scroll to position [22, 0]
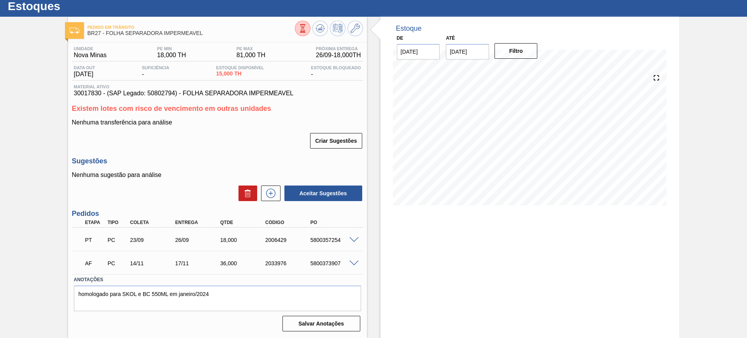
click at [350, 263] on span at bounding box center [353, 264] width 9 height 6
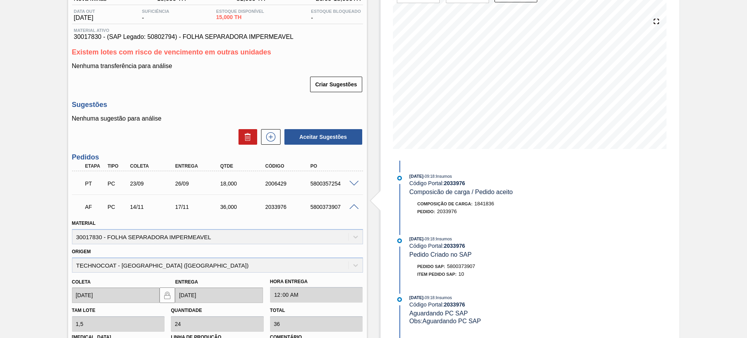
scroll to position [168, 0]
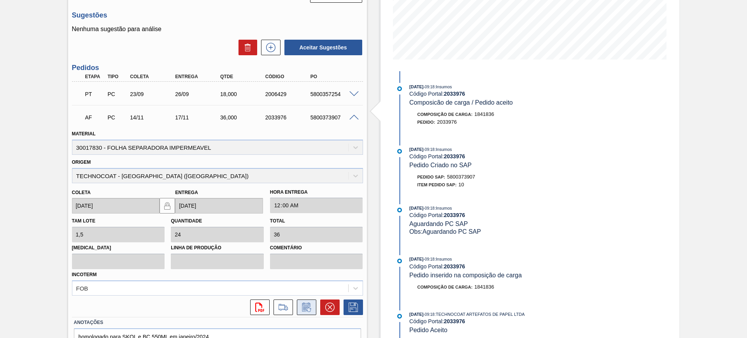
click at [304, 304] on icon at bounding box center [306, 307] width 12 height 9
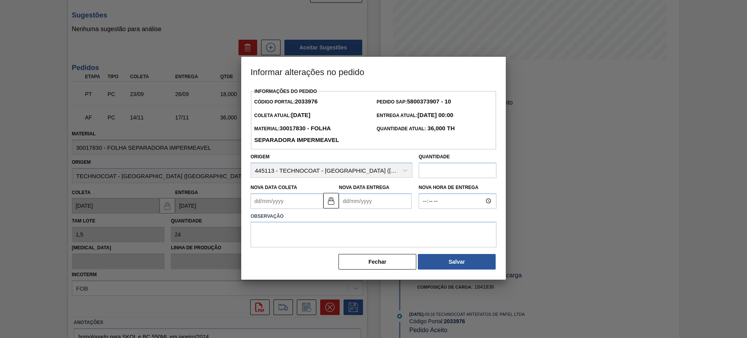
click at [359, 202] on Entrega2033976 "Nova Data Entrega" at bounding box center [375, 201] width 73 height 16
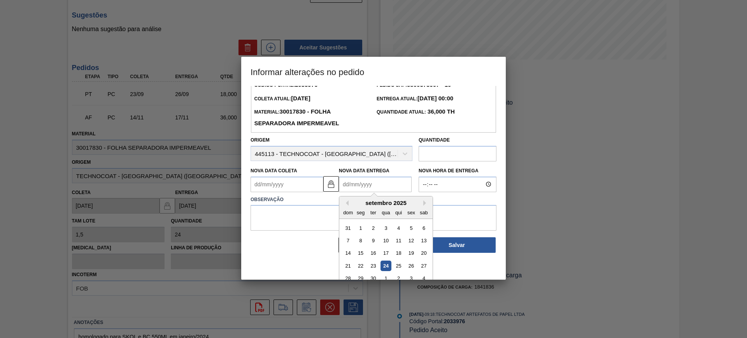
scroll to position [26, 0]
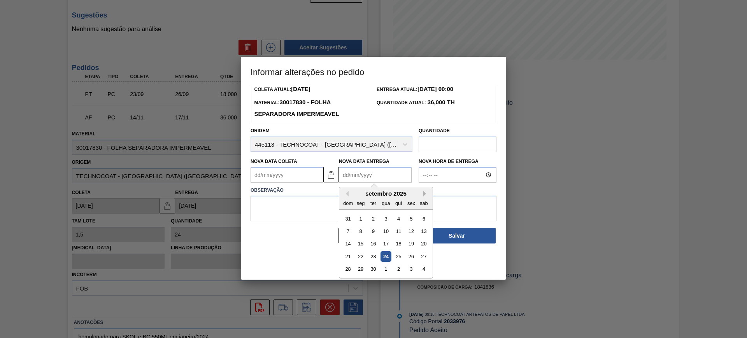
click at [424, 196] on button "Next Month" at bounding box center [425, 193] width 5 height 5
click at [408, 233] on div "10" at bounding box center [411, 231] width 11 height 11
type Coleta2033976 "07/10/2025"
type Entrega2033976 "[DATE]"
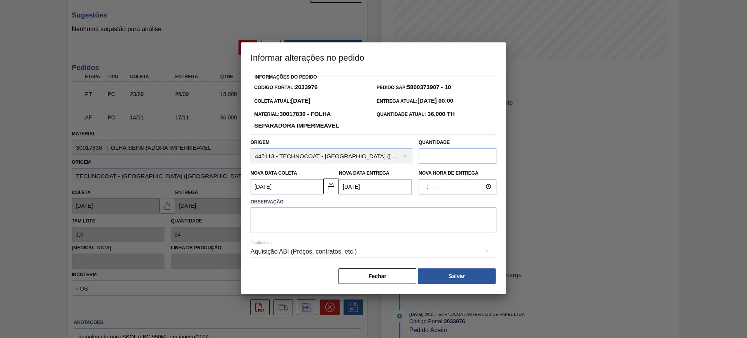
scroll to position [0, 0]
click at [376, 223] on textarea at bounding box center [374, 220] width 246 height 26
type textarea "AJUSTE DATA"
click at [347, 256] on div "Aquisição ABI (Preços, contratos, etc.)" at bounding box center [374, 252] width 246 height 22
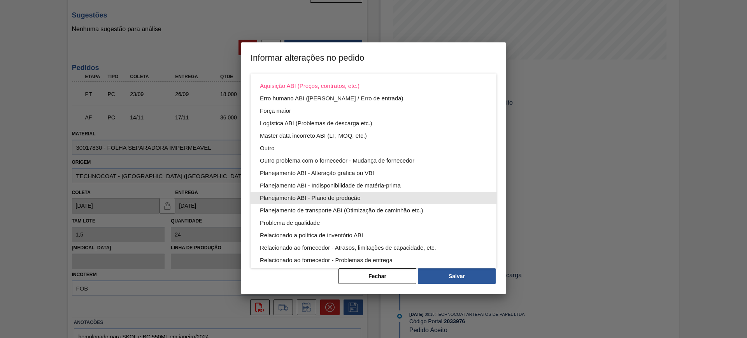
click at [416, 198] on div "Planejamento ABI - Plano de produção" at bounding box center [373, 198] width 227 height 12
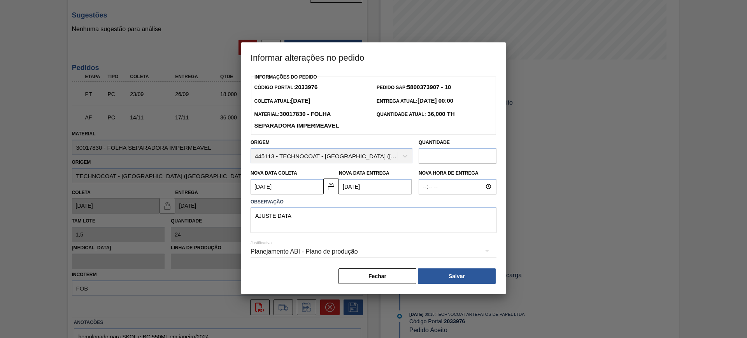
click at [476, 275] on button "Salvar" at bounding box center [457, 276] width 78 height 16
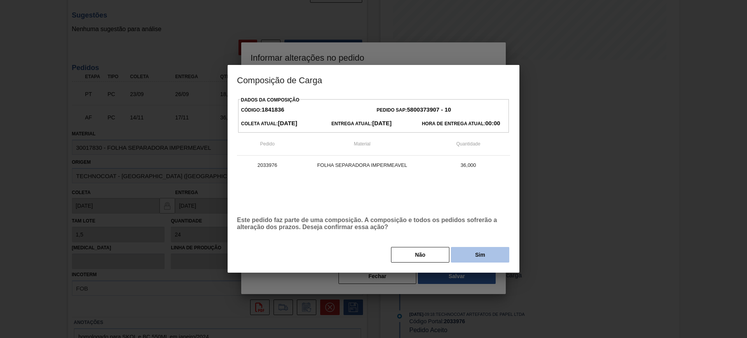
click at [471, 260] on button "Sim" at bounding box center [480, 255] width 58 height 16
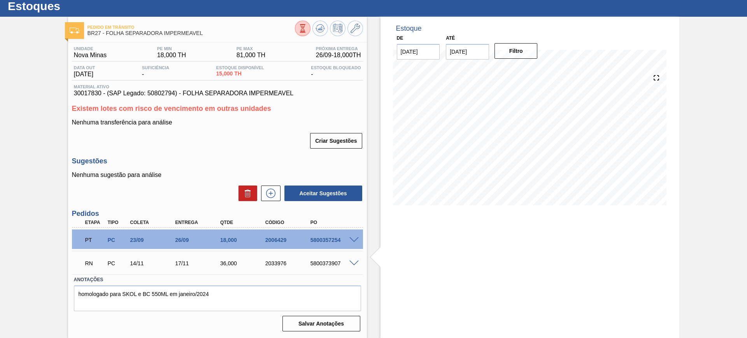
scroll to position [22, 0]
click at [320, 259] on div "RN PC 14/11 17/11 36,000 2033976 5800373907" at bounding box center [215, 263] width 270 height 16
drag, startPoint x: 320, startPoint y: 259, endPoint x: 319, endPoint y: 264, distance: 5.3
click at [320, 259] on div "RN PC 14/11 17/11 36,000 2033976 5800373907" at bounding box center [215, 263] width 270 height 16
copy div "5800373907"
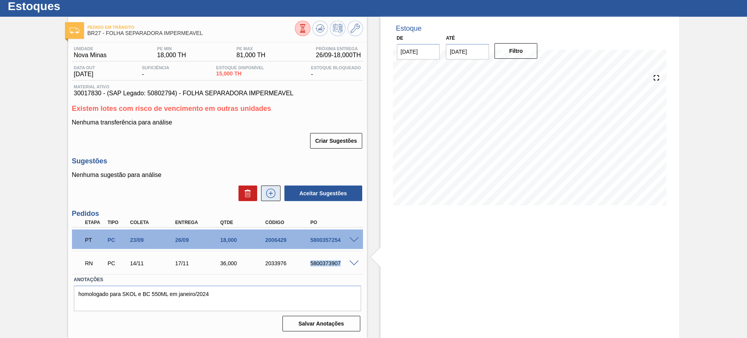
click at [271, 194] on icon at bounding box center [271, 193] width 12 height 9
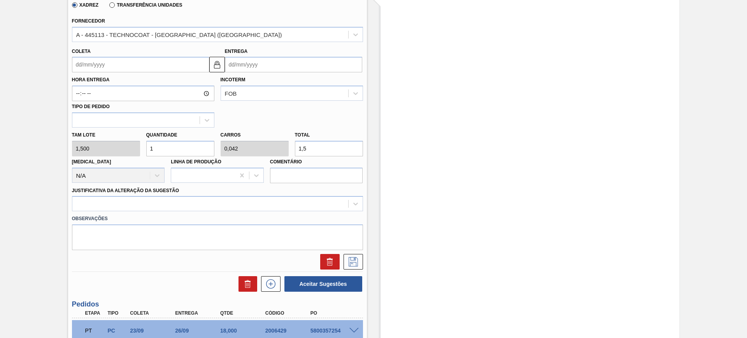
scroll to position [265, 0]
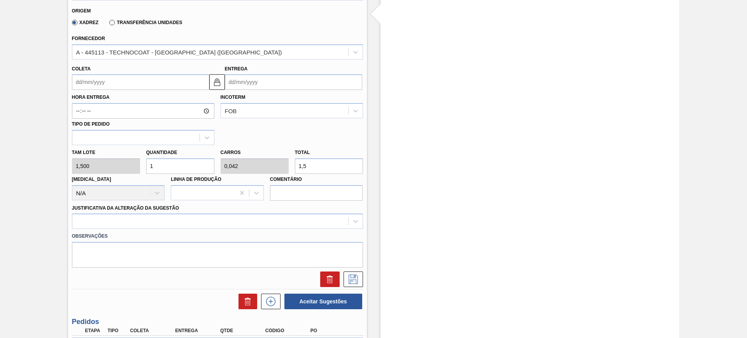
click at [315, 169] on input "1,5" at bounding box center [329, 166] width 68 height 16
type input "2"
type input "0,083"
type input "3"
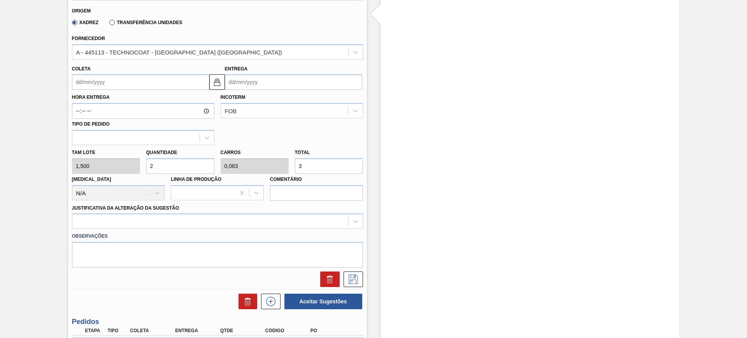
type input "24"
type input "1"
type input "36"
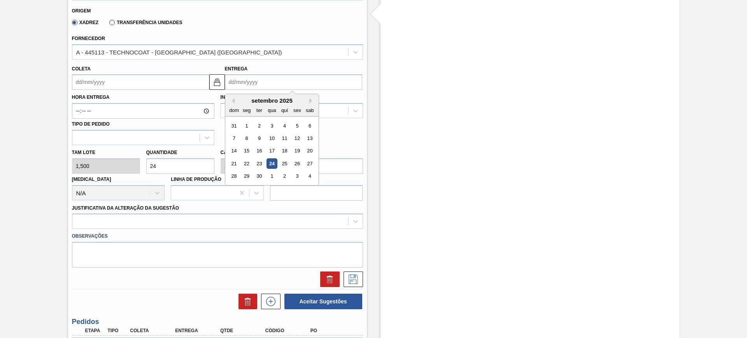
click at [262, 82] on input "Entrega" at bounding box center [293, 82] width 137 height 16
click at [312, 97] on div "setembro 2025" at bounding box center [271, 100] width 93 height 7
click at [312, 100] on button "Next Month" at bounding box center [311, 100] width 5 height 5
click at [301, 175] on div "31" at bounding box center [297, 176] width 11 height 11
type input "28/10/2025"
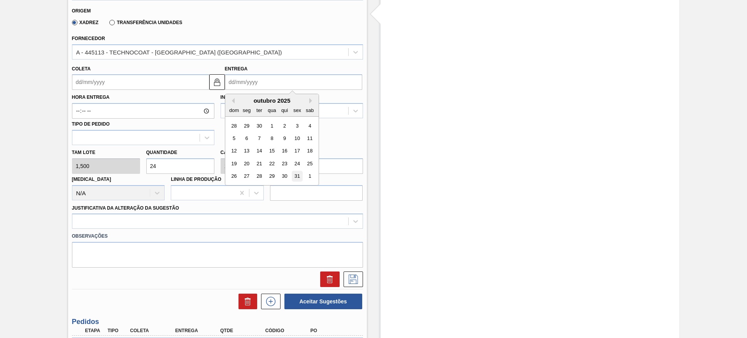
type input "[DATE]"
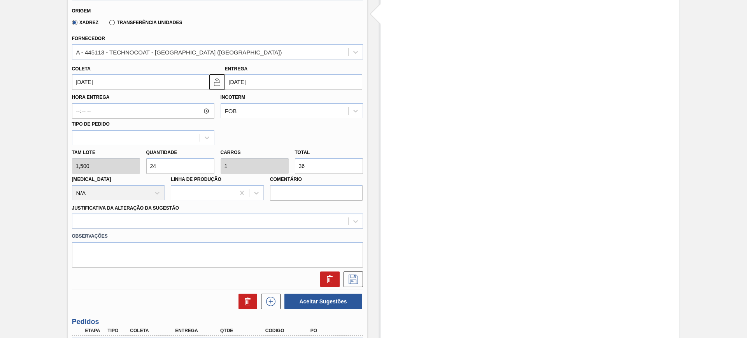
click at [288, 81] on input "[DATE]" at bounding box center [293, 82] width 137 height 16
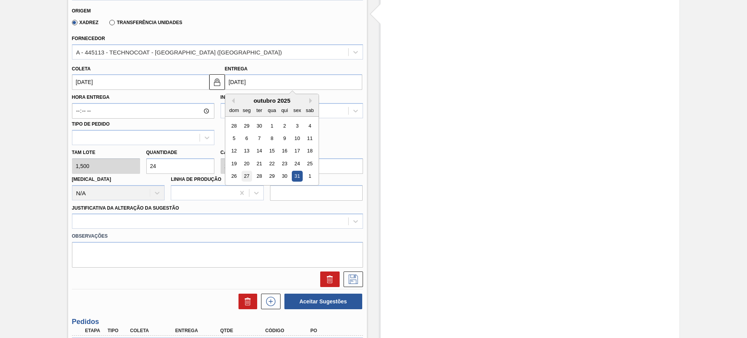
click at [245, 175] on div "27" at bounding box center [246, 176] width 11 height 11
type input "24/10/2025"
type input "27/10/2025"
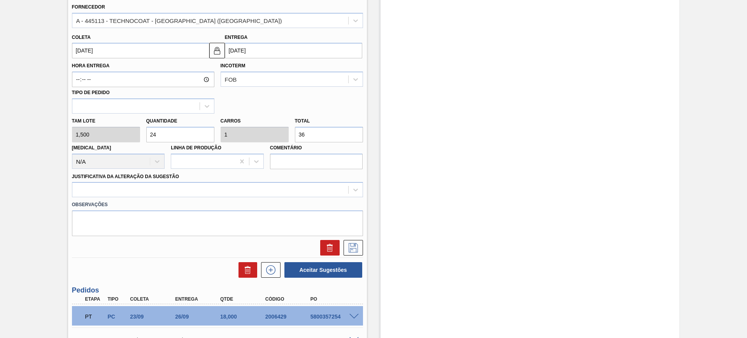
scroll to position [314, 0]
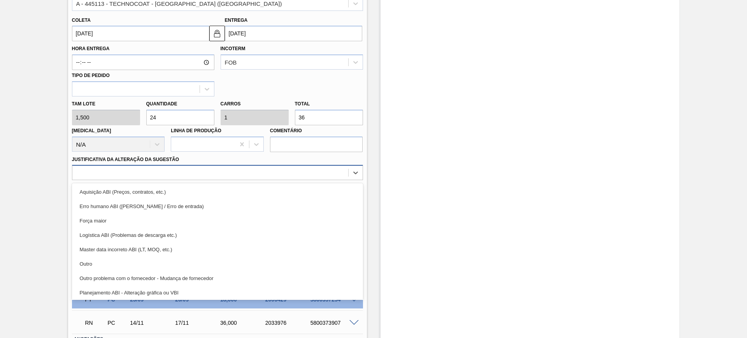
click at [194, 177] on div at bounding box center [210, 172] width 276 height 11
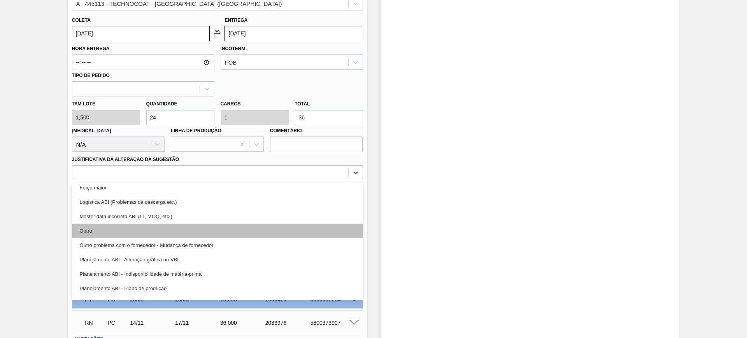
scroll to position [49, 0]
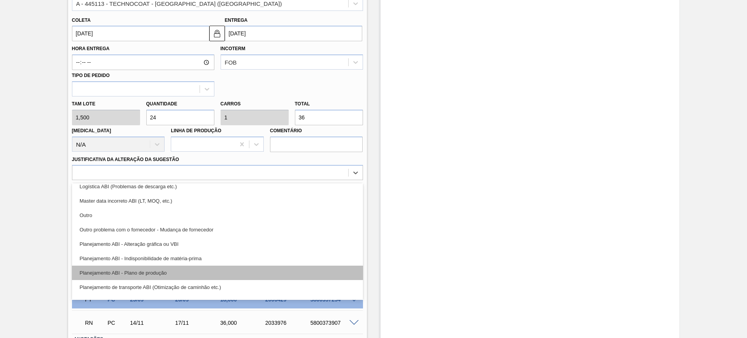
click at [218, 277] on div "Planejamento ABI - Plano de produção" at bounding box center [217, 273] width 291 height 14
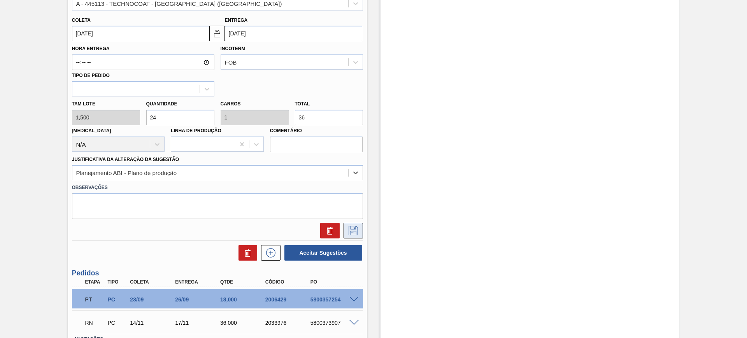
click at [351, 231] on icon at bounding box center [353, 230] width 12 height 9
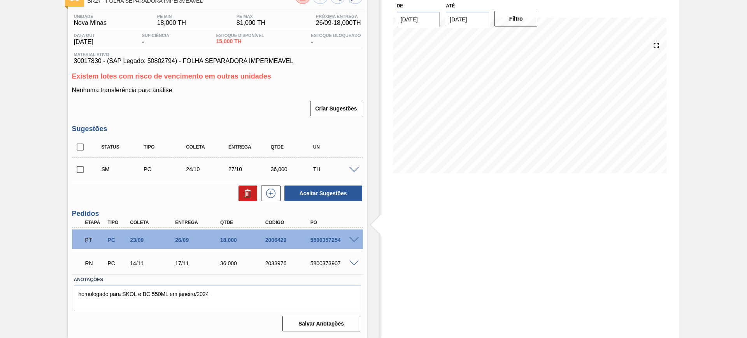
scroll to position [54, 0]
click at [75, 148] on input "checkbox" at bounding box center [80, 147] width 16 height 16
checkbox input "true"
click at [314, 203] on div "Unidade Nova Minas PE MIN 18,000 TH PE MAX 81,000 TH Próxima Entrega 26/09 - 18…" at bounding box center [217, 172] width 299 height 324
click at [314, 196] on button "Aceitar Sugestões" at bounding box center [323, 194] width 78 height 16
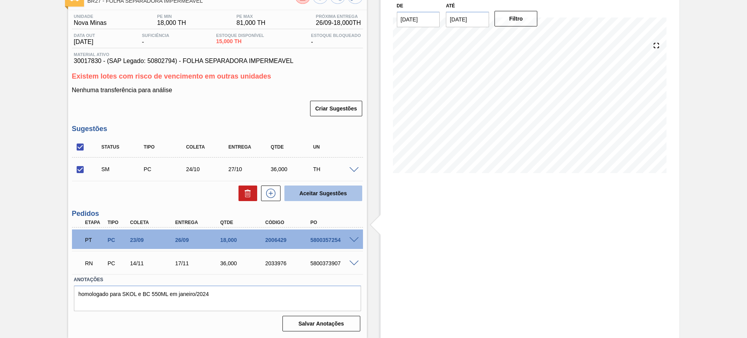
checkbox input "false"
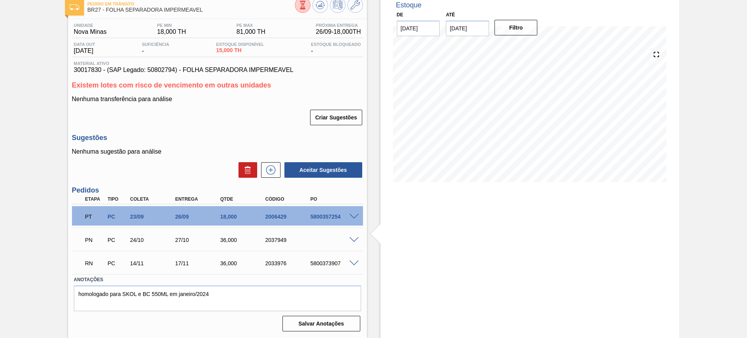
scroll to position [46, 0]
click at [326, 9] on button at bounding box center [320, 5] width 16 height 16
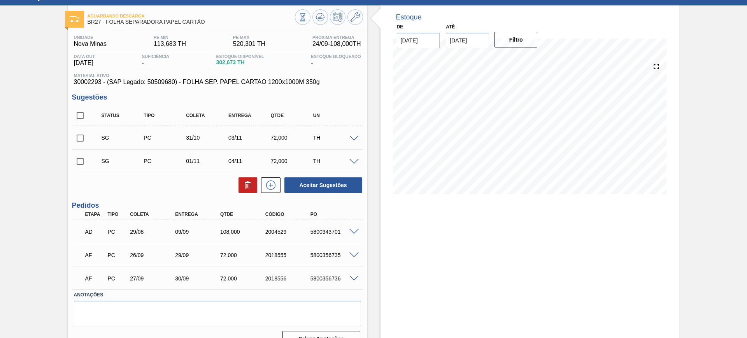
scroll to position [49, 0]
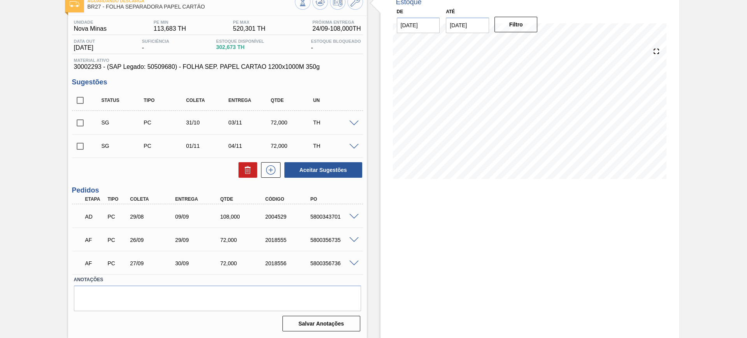
click at [353, 120] on div at bounding box center [355, 123] width 16 height 6
click at [354, 122] on span at bounding box center [353, 124] width 9 height 6
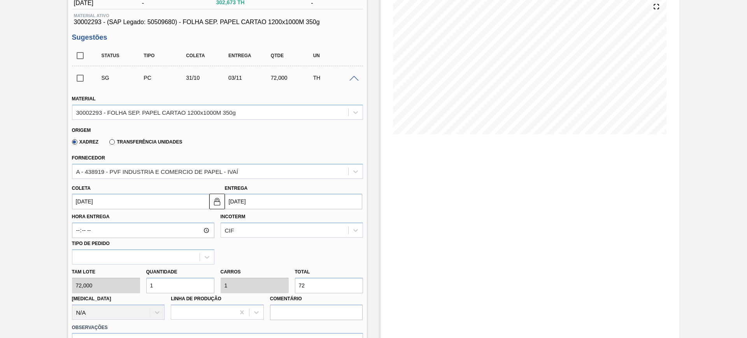
scroll to position [146, 0]
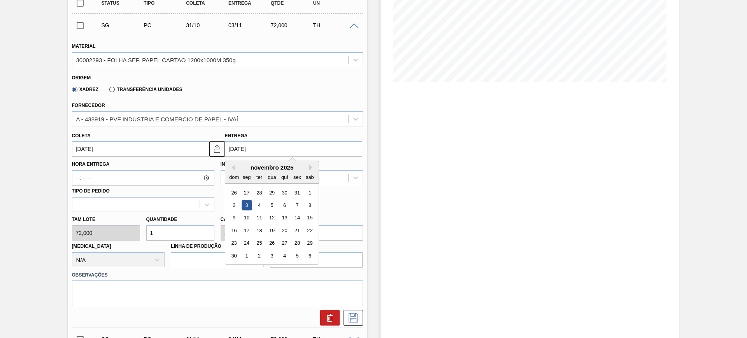
click at [256, 146] on input "03/11/2025" at bounding box center [293, 149] width 137 height 16
click at [233, 167] on button "Previous Month" at bounding box center [231, 167] width 5 height 5
click at [248, 215] on div "13" at bounding box center [246, 218] width 11 height 11
type input "[DATE]"
type input "13/10/2025"
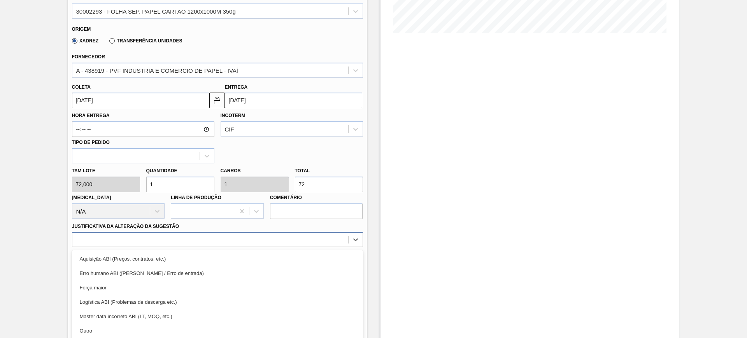
click at [231, 233] on div "option Aquisição ABI (Preços, contratos, etc.) focused, 1 of 18. 18 results ava…" at bounding box center [217, 239] width 291 height 15
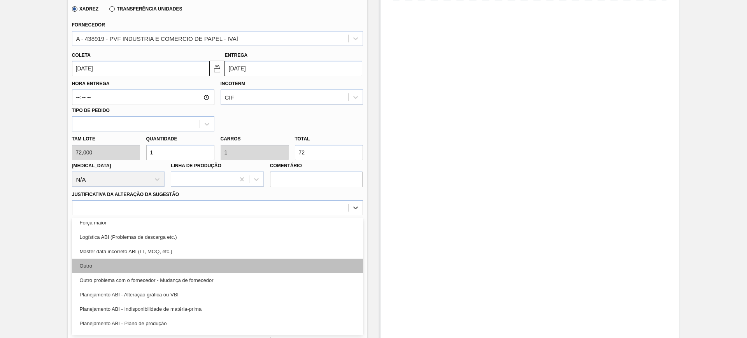
scroll to position [49, 0]
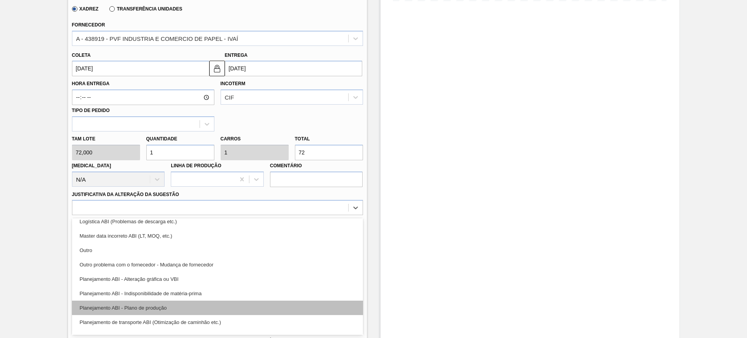
click at [219, 307] on div "Planejamento ABI - Plano de produção" at bounding box center [217, 308] width 291 height 14
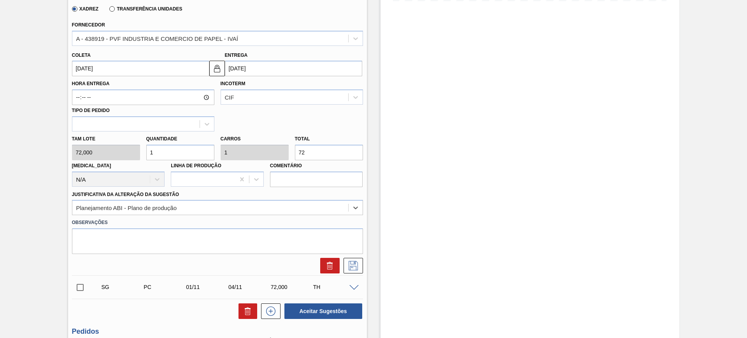
click at [362, 260] on button at bounding box center [352, 266] width 19 height 16
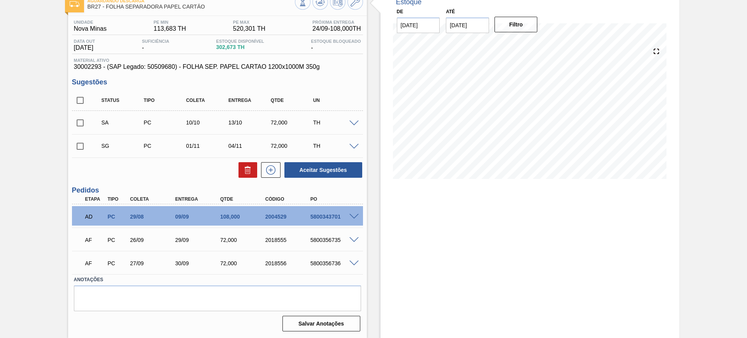
click at [356, 143] on div at bounding box center [355, 146] width 16 height 6
click at [354, 144] on span at bounding box center [353, 147] width 9 height 6
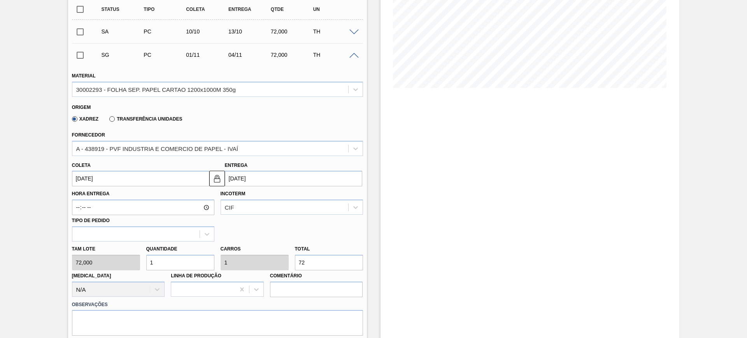
scroll to position [146, 0]
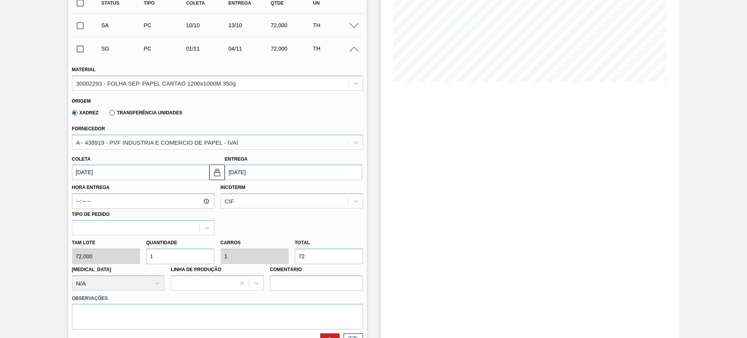
click at [272, 173] on input "[DATE]" at bounding box center [293, 173] width 137 height 16
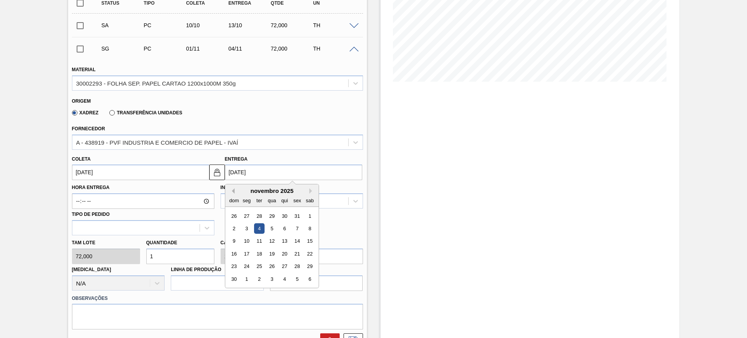
click at [234, 189] on button "Previous Month" at bounding box center [231, 190] width 5 height 5
click at [272, 252] on div "22" at bounding box center [271, 254] width 11 height 11
type input "19/10/2025"
type input "22/10/2025"
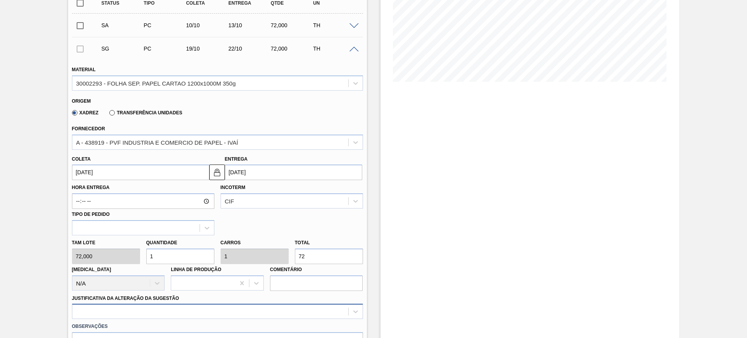
click at [258, 307] on div at bounding box center [217, 311] width 291 height 15
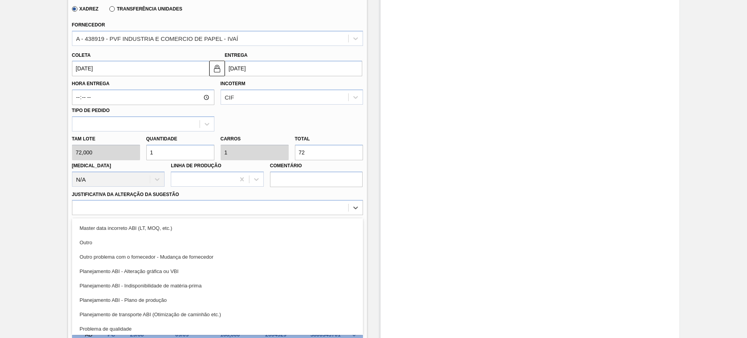
scroll to position [48, 0]
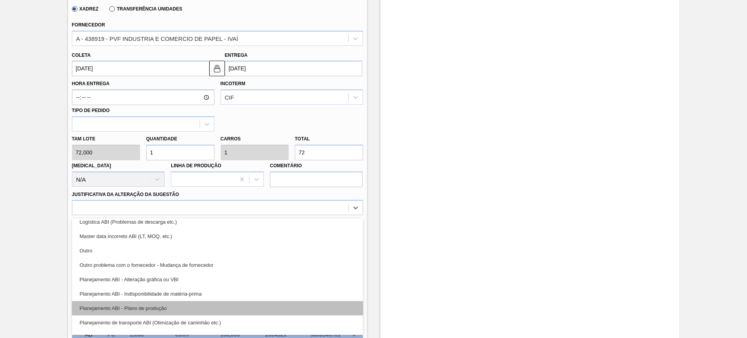
click at [216, 303] on div "Planejamento ABI - Plano de produção" at bounding box center [217, 308] width 291 height 14
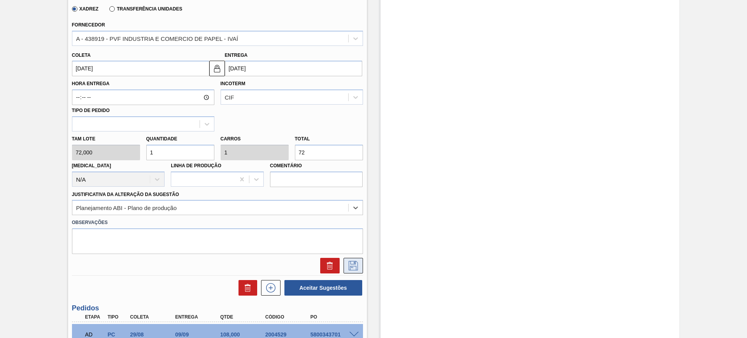
click at [347, 268] on button at bounding box center [352, 266] width 19 height 16
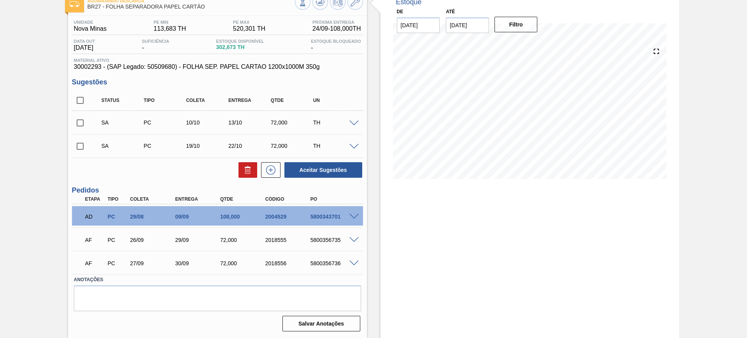
scroll to position [49, 0]
click at [270, 169] on icon at bounding box center [271, 169] width 12 height 9
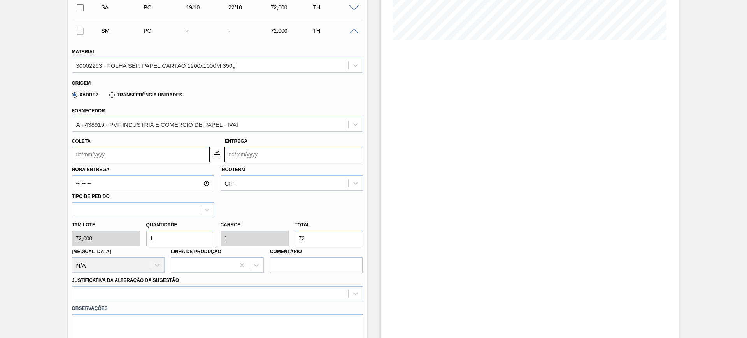
scroll to position [194, 0]
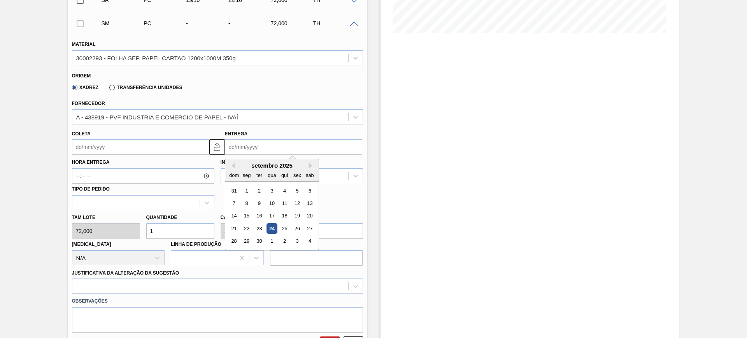
click at [268, 148] on input "Entrega" at bounding box center [293, 147] width 137 height 16
click at [309, 163] on button "Next Month" at bounding box center [311, 165] width 5 height 5
click at [300, 230] on div "24" at bounding box center [297, 228] width 11 height 11
type input "21/10/2025"
type input "24/10/2025"
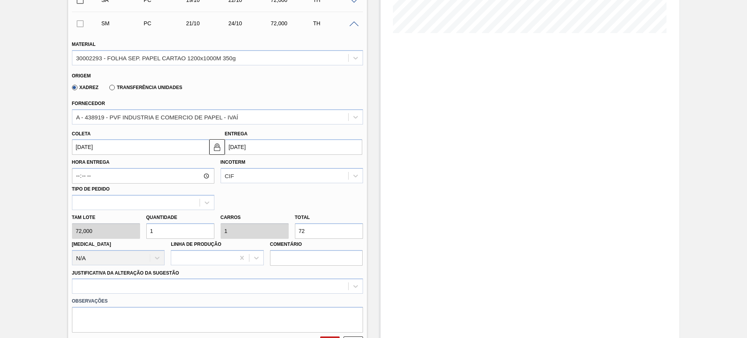
scroll to position [292, 0]
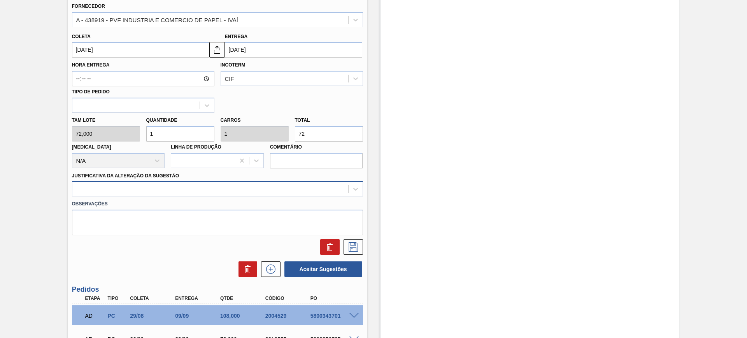
click at [242, 190] on div at bounding box center [210, 189] width 276 height 11
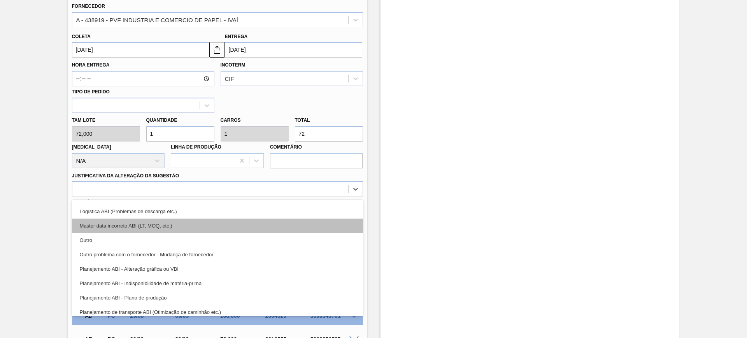
scroll to position [49, 0]
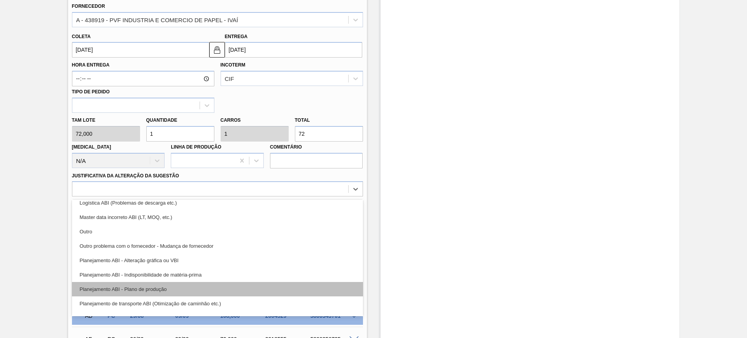
click at [271, 289] on div "Planejamento ABI - Plano de produção" at bounding box center [217, 289] width 291 height 14
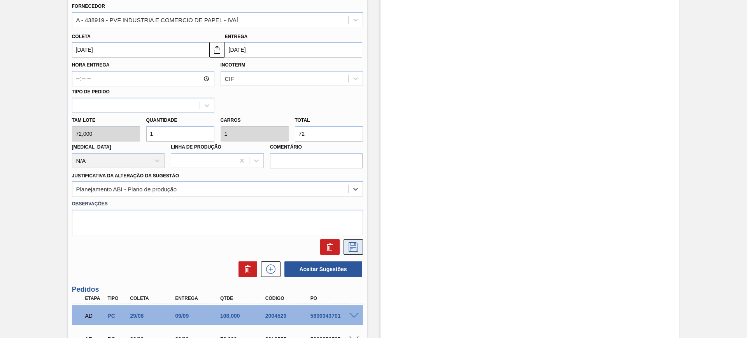
click at [359, 245] on button at bounding box center [352, 247] width 19 height 16
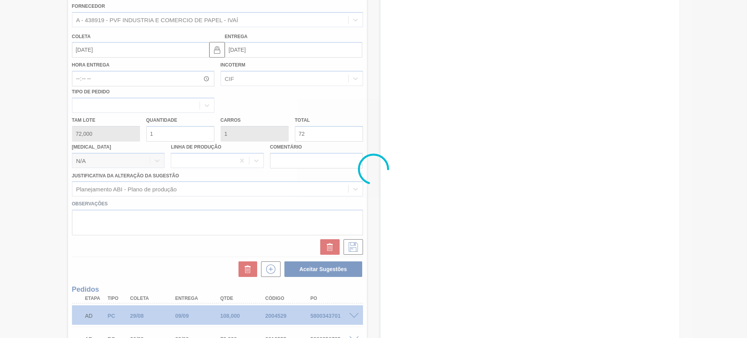
scroll to position [72, 0]
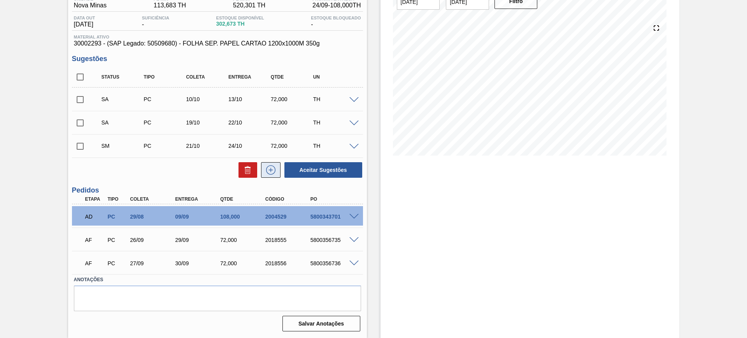
click at [270, 166] on icon at bounding box center [271, 169] width 12 height 9
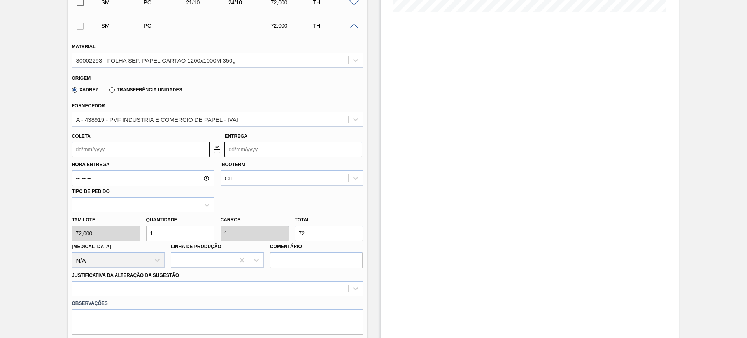
scroll to position [218, 0]
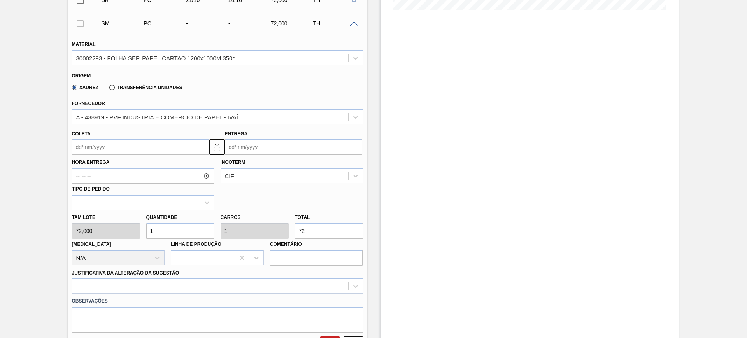
click at [254, 145] on input "Entrega" at bounding box center [293, 147] width 137 height 16
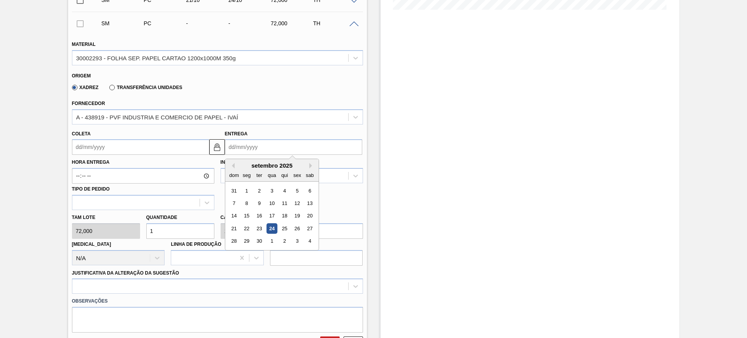
click at [308, 166] on div "setembro 2025" at bounding box center [271, 165] width 93 height 7
click at [310, 166] on button "Next Month" at bounding box center [311, 165] width 5 height 5
click at [312, 166] on button "Next Month" at bounding box center [311, 165] width 5 height 5
click at [248, 201] on div "3" at bounding box center [246, 203] width 11 height 11
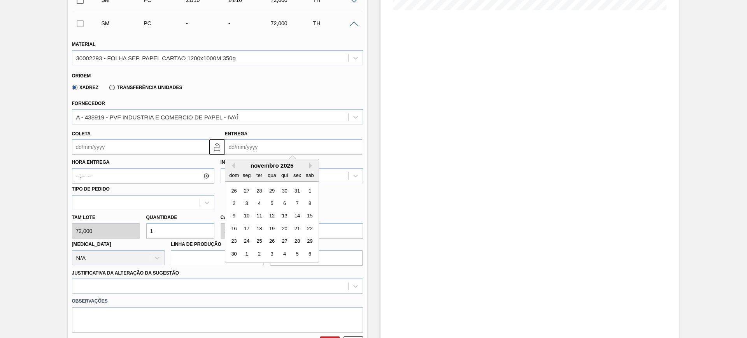
type input "[DATE]"
type input "03/11/2025"
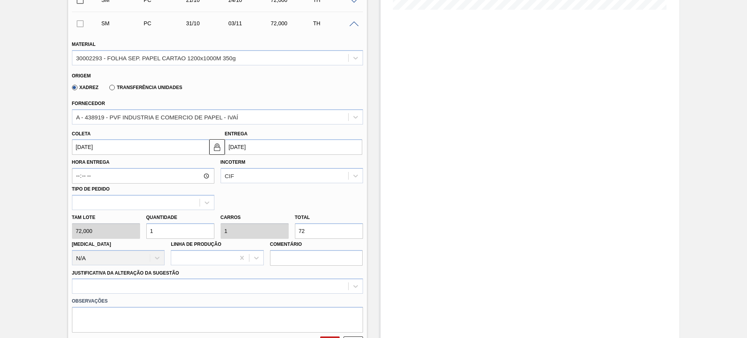
scroll to position [315, 0]
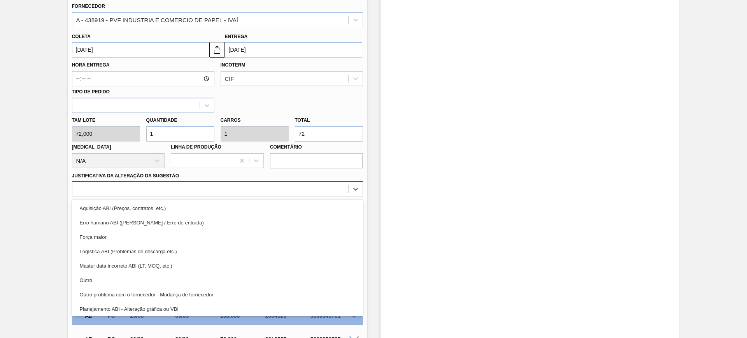
click at [228, 190] on div at bounding box center [210, 189] width 276 height 11
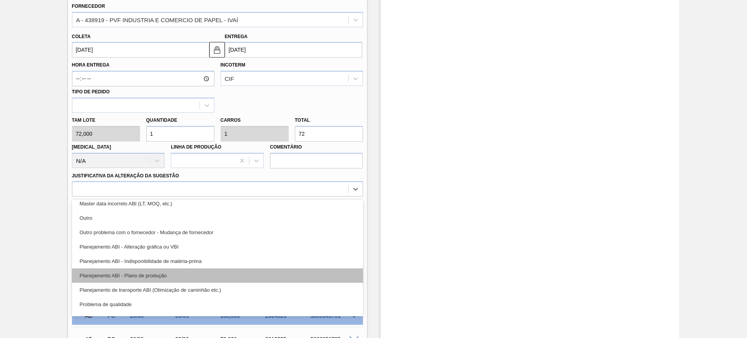
scroll to position [97, 0]
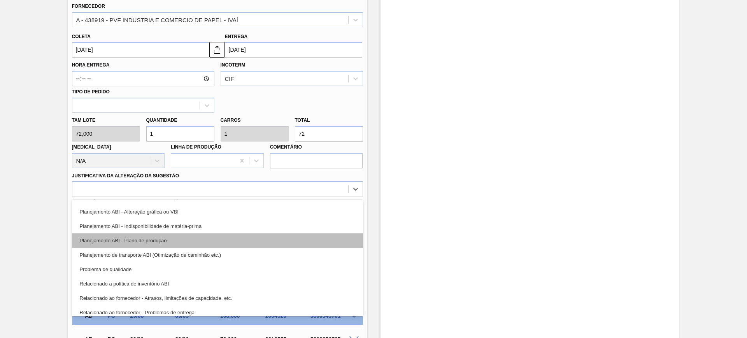
click at [233, 240] on div "Planejamento ABI - Plano de produção" at bounding box center [217, 240] width 291 height 14
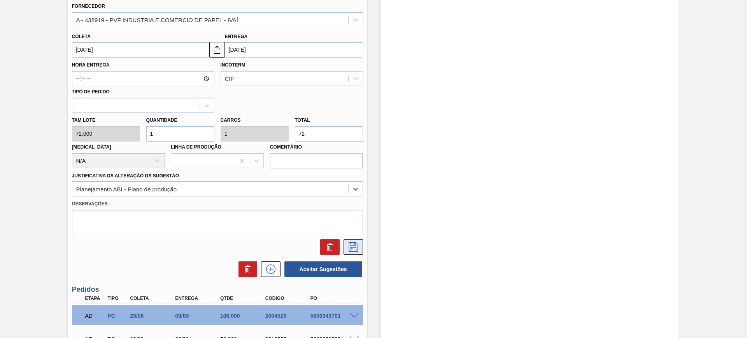
click at [355, 241] on button at bounding box center [352, 247] width 19 height 16
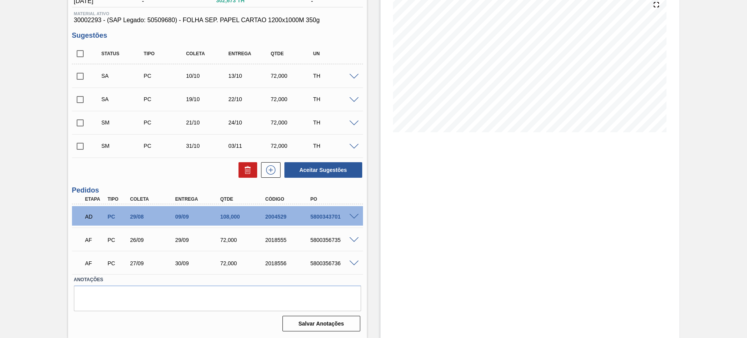
scroll to position [95, 0]
click at [82, 54] on input "checkbox" at bounding box center [80, 54] width 16 height 16
checkbox input "true"
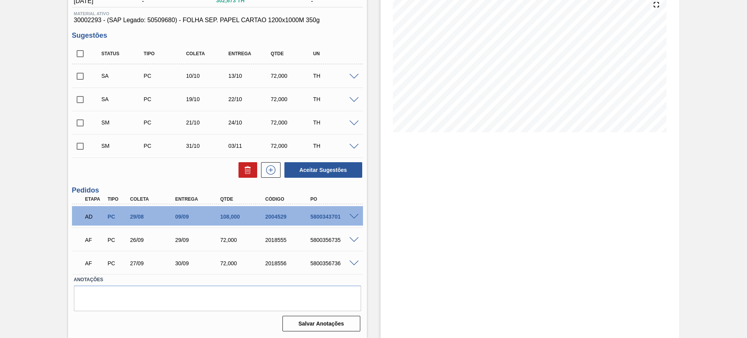
checkbox input "true"
click at [341, 173] on button "Aceitar Sugestões" at bounding box center [323, 170] width 78 height 16
checkbox input "false"
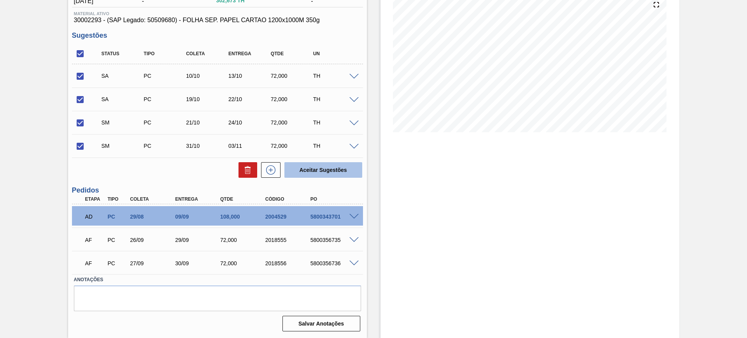
checkbox input "false"
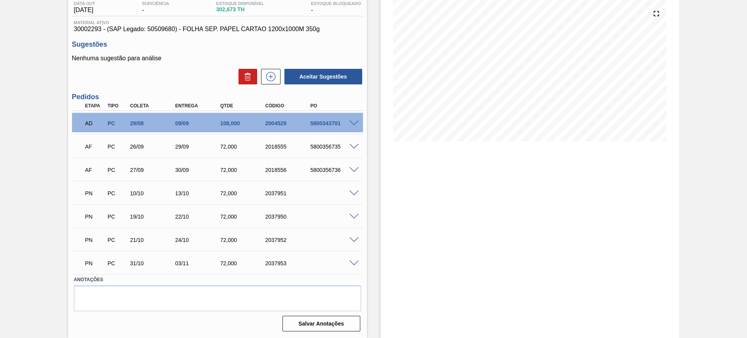
scroll to position [86, 0]
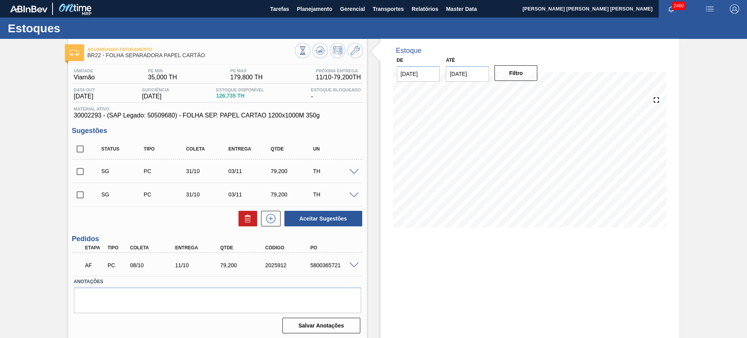
click at [356, 168] on div at bounding box center [355, 171] width 16 height 6
click at [352, 170] on span at bounding box center [353, 172] width 9 height 6
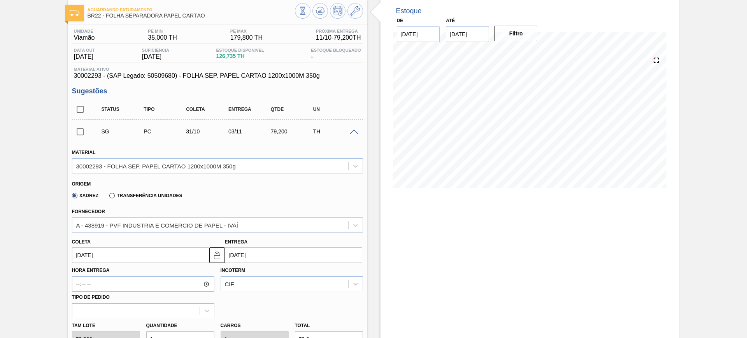
scroll to position [97, 0]
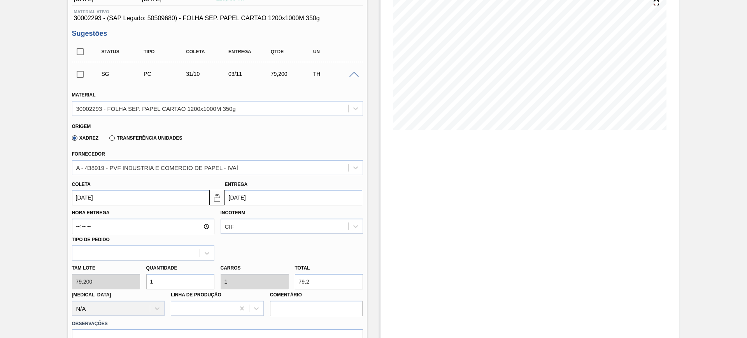
click at [249, 199] on input "[DATE]" at bounding box center [293, 198] width 137 height 16
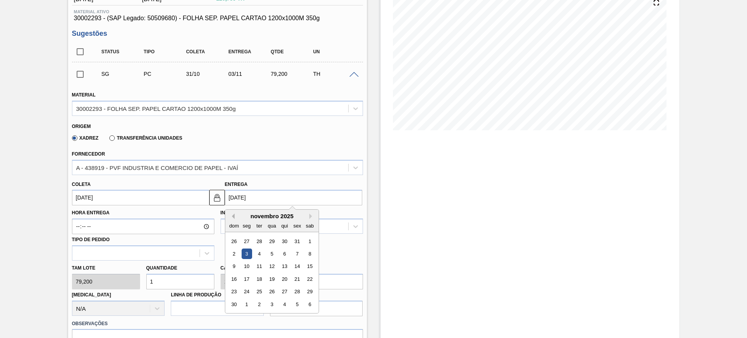
click at [233, 215] on button "Previous Month" at bounding box center [231, 216] width 5 height 5
click at [296, 270] on div "17" at bounding box center [297, 266] width 11 height 11
type input "[DATE]"
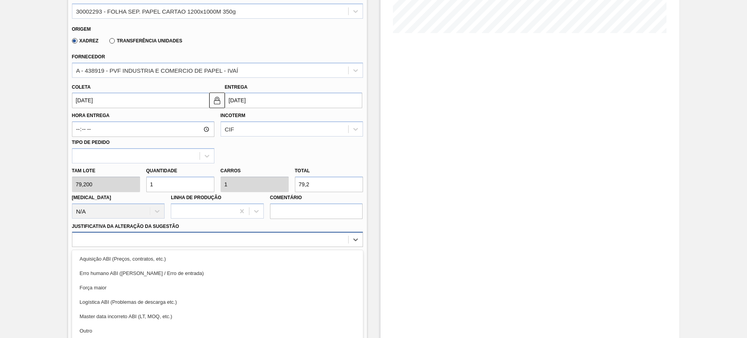
click at [186, 235] on div "option Erro humano ABI (Cálculo / Erro de entrada) focused, 2 of 18. 18 results…" at bounding box center [217, 239] width 291 height 15
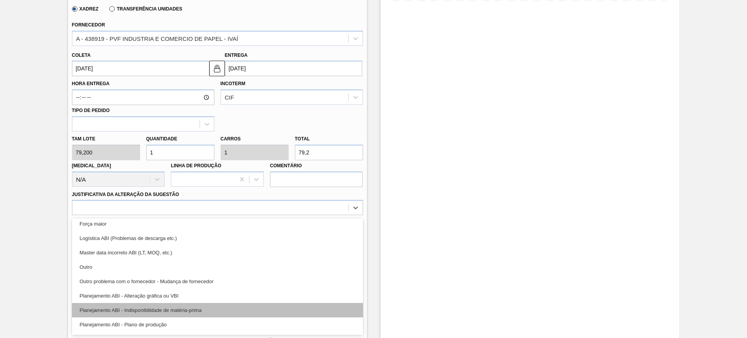
scroll to position [49, 0]
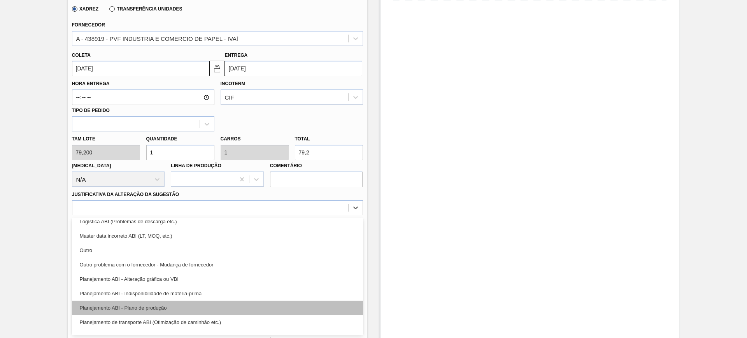
click at [209, 301] on div "Planejamento ABI - Plano de produção" at bounding box center [217, 308] width 291 height 14
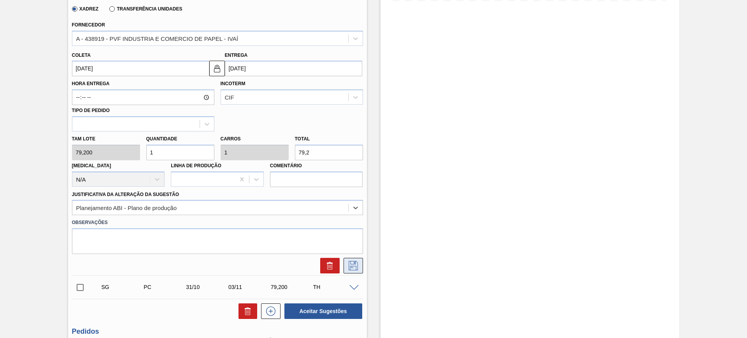
click at [353, 261] on icon at bounding box center [353, 265] width 12 height 9
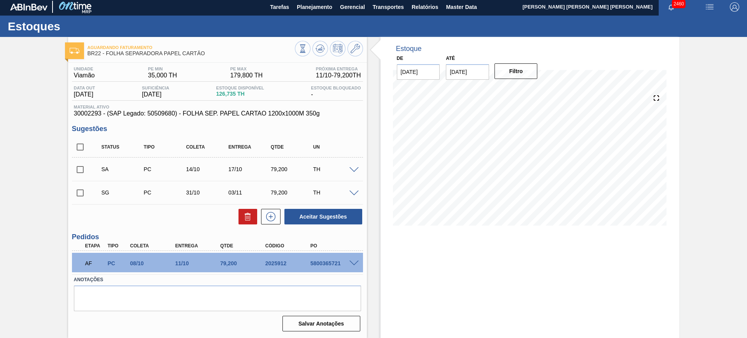
scroll to position [2, 0]
click at [81, 145] on input "checkbox" at bounding box center [80, 147] width 16 height 16
checkbox input "true"
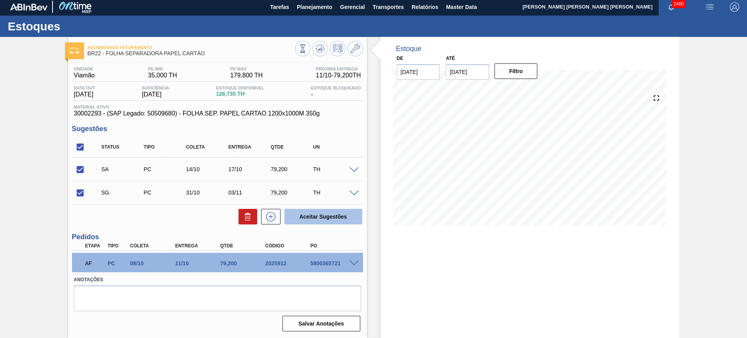
click at [296, 216] on button "Aceitar Sugestões" at bounding box center [323, 217] width 78 height 16
checkbox input "false"
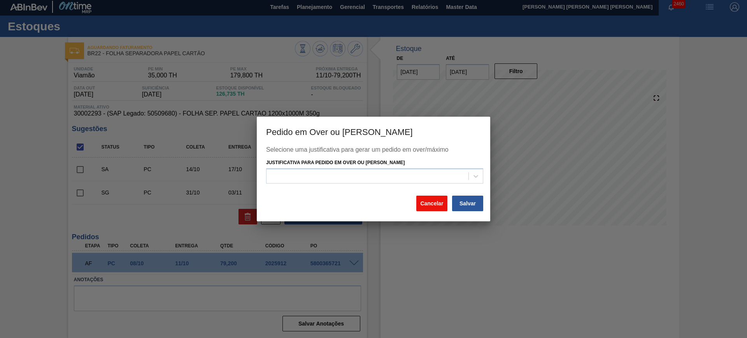
click at [428, 207] on button "Cancelar" at bounding box center [431, 204] width 31 height 16
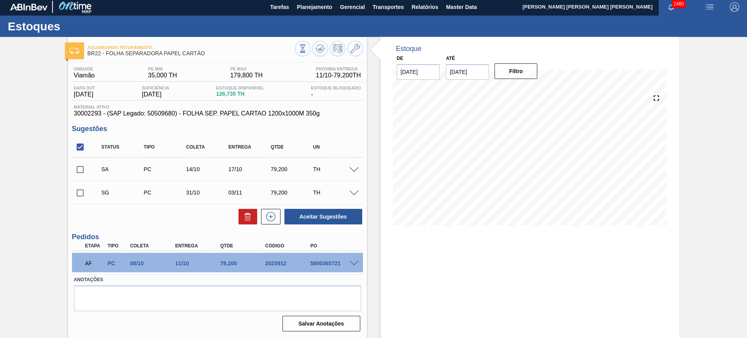
click at [351, 191] on span at bounding box center [353, 194] width 9 height 6
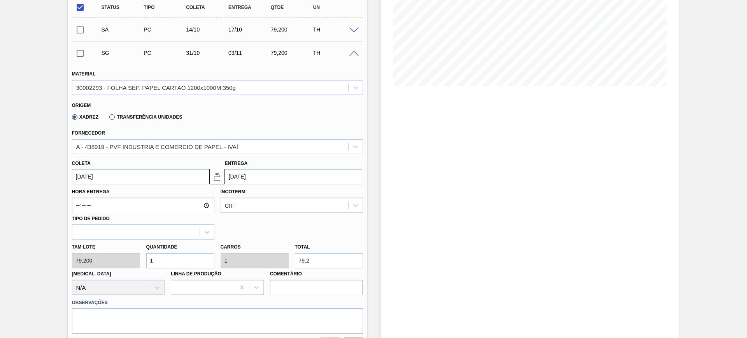
scroll to position [148, 0]
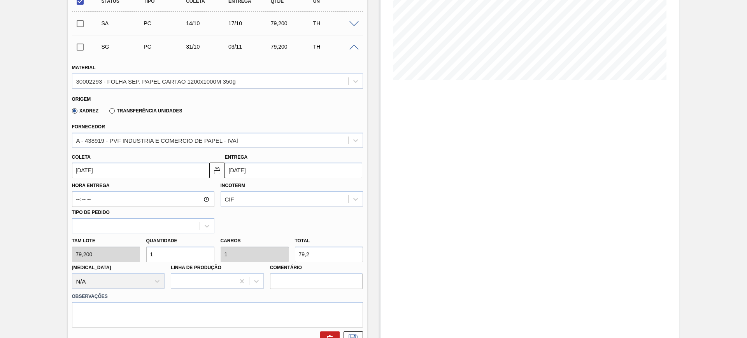
click at [236, 171] on input "03/11/2025" at bounding box center [293, 171] width 137 height 16
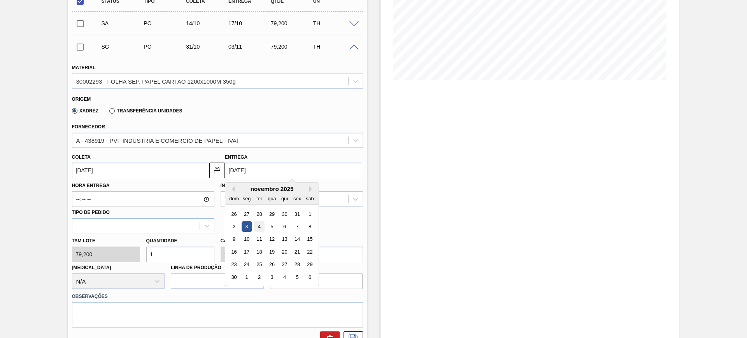
click at [263, 223] on div "4" at bounding box center [259, 226] width 11 height 11
type input "01/11/2025"
type input "04/11/2025"
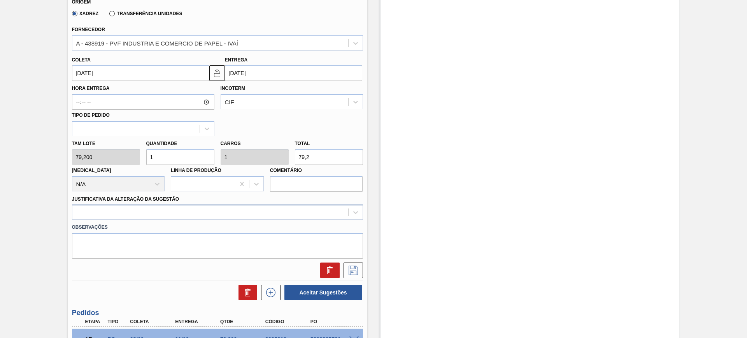
click at [245, 212] on div at bounding box center [210, 212] width 276 height 11
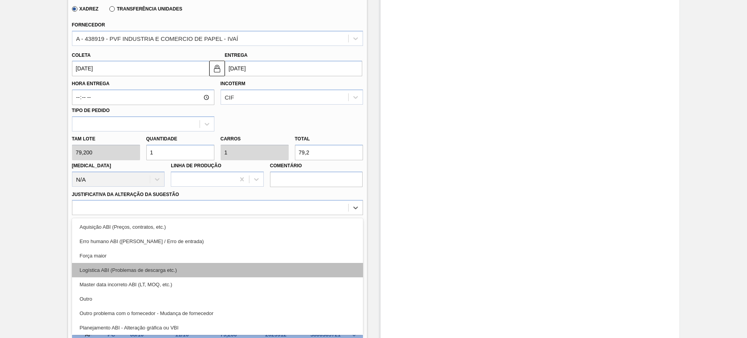
scroll to position [49, 0]
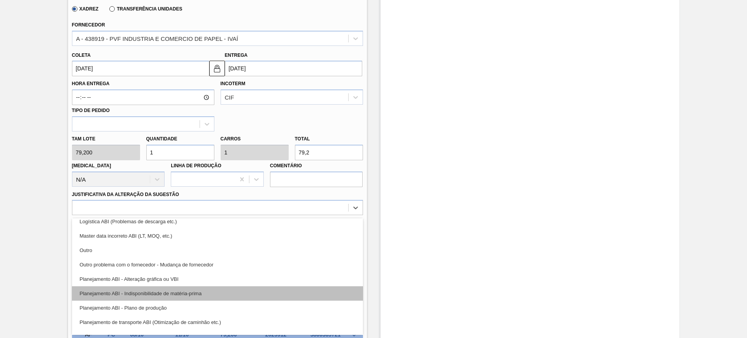
click at [190, 290] on div "Planejamento ABI - Indisponibilidade de matéria-prima" at bounding box center [217, 293] width 291 height 14
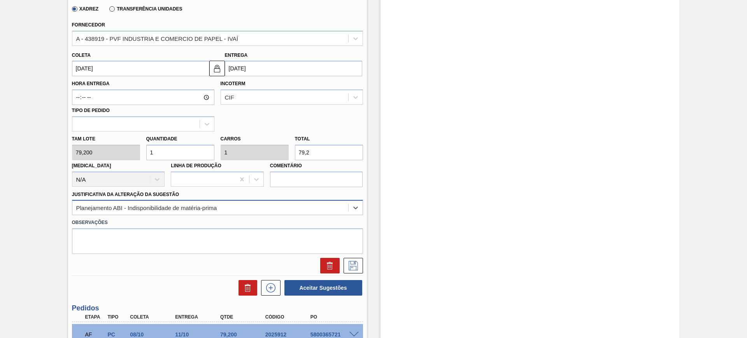
click at [183, 208] on div "Planejamento ABI - Indisponibilidade de matéria-prima" at bounding box center [146, 208] width 141 height 7
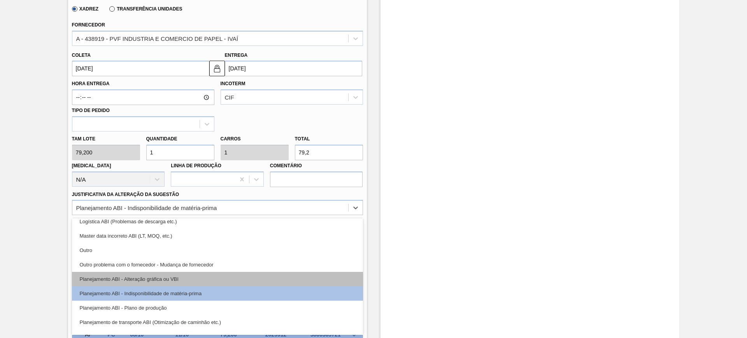
scroll to position [97, 0]
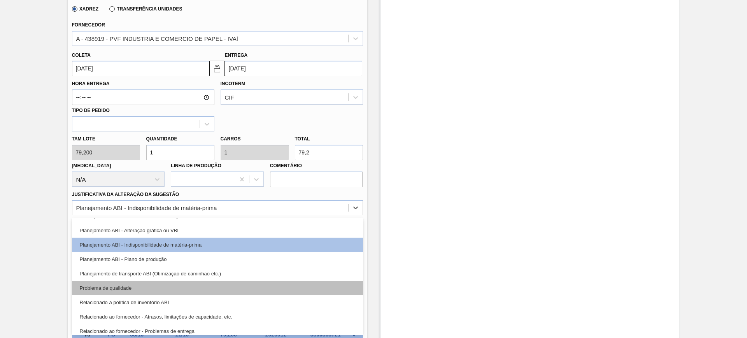
click at [200, 287] on div "Problema de qualidade" at bounding box center [217, 288] width 291 height 14
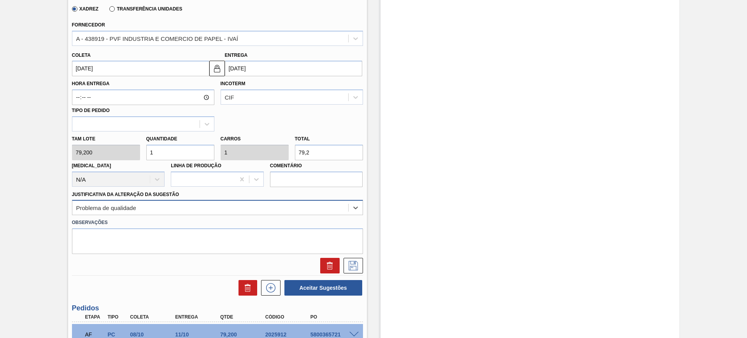
click at [199, 212] on div "Problema de qualidade" at bounding box center [210, 207] width 276 height 11
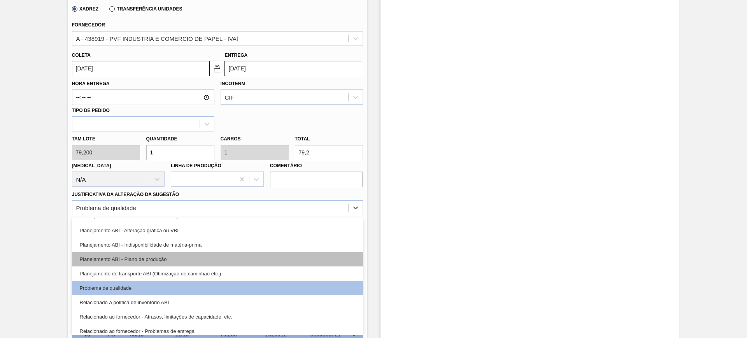
click at [210, 253] on div "Planejamento ABI - Plano de produção" at bounding box center [217, 259] width 291 height 14
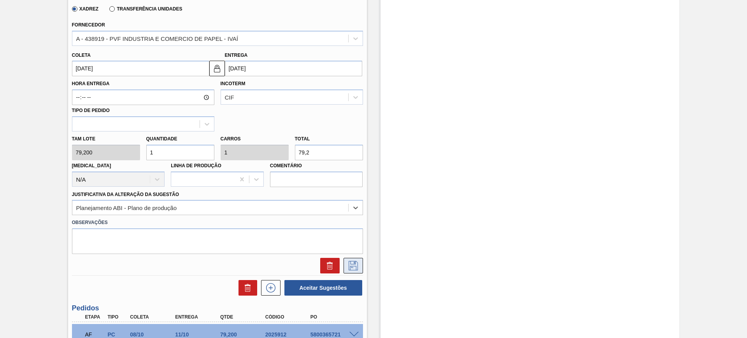
click at [350, 259] on button at bounding box center [352, 266] width 19 height 16
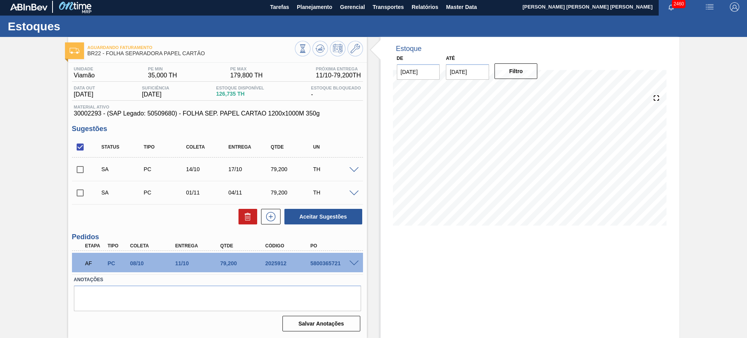
scroll to position [2, 0]
click at [77, 142] on input "checkbox" at bounding box center [80, 147] width 16 height 16
checkbox input "true"
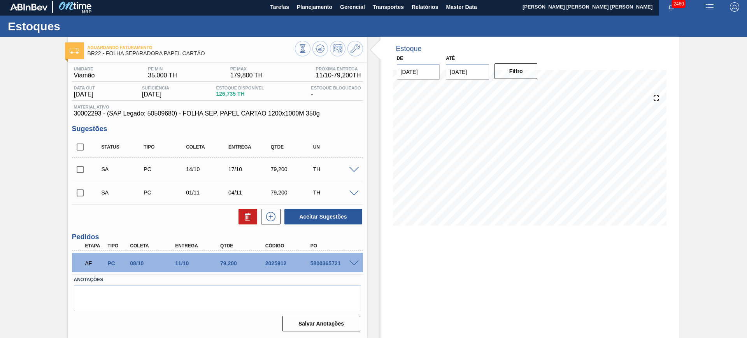
checkbox input "true"
click at [341, 212] on button "Aceitar Sugestões" at bounding box center [323, 217] width 78 height 16
checkbox input "false"
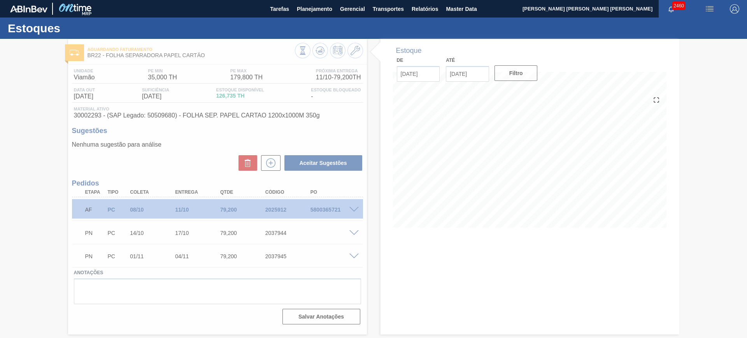
scroll to position [0, 0]
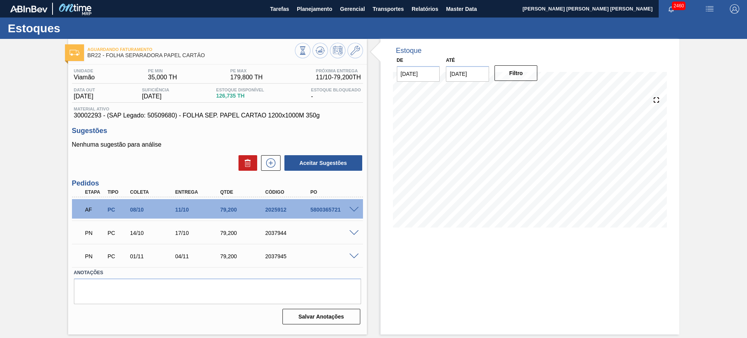
click at [356, 208] on span at bounding box center [353, 210] width 9 height 6
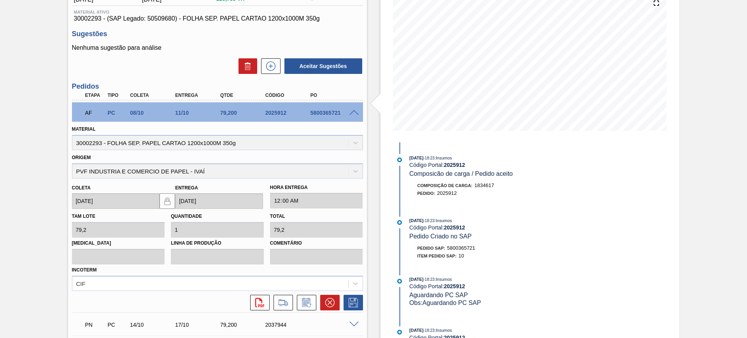
scroll to position [97, 0]
click at [311, 301] on icon at bounding box center [306, 302] width 12 height 9
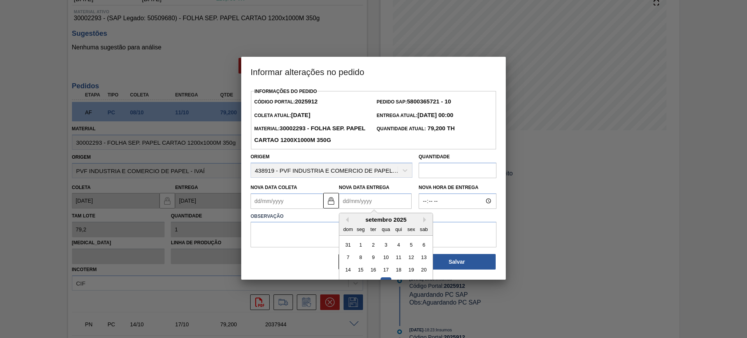
click at [380, 200] on Entrega2025912 "Nova Data Entrega" at bounding box center [375, 201] width 73 height 16
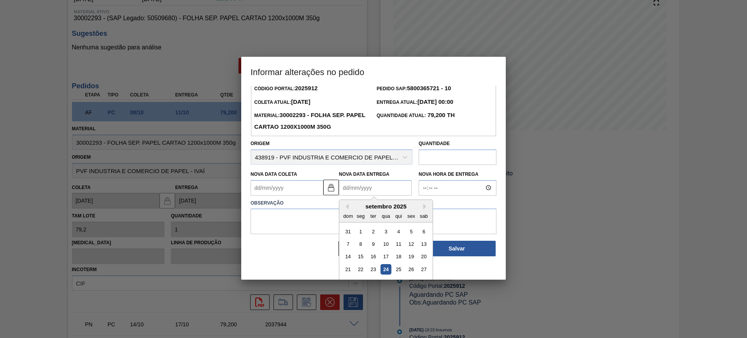
scroll to position [26, 0]
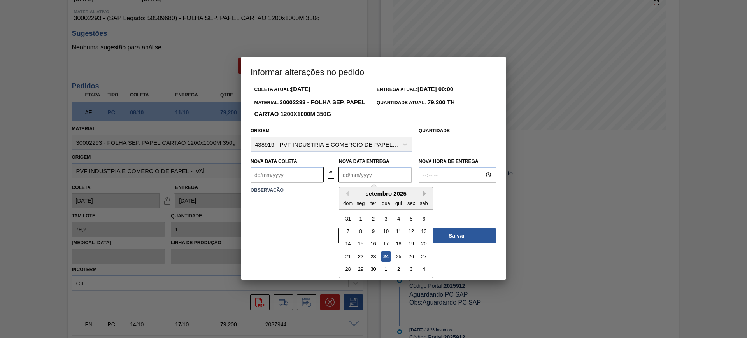
click at [427, 194] on button "Next Month" at bounding box center [425, 193] width 5 height 5
click at [387, 235] on div "8" at bounding box center [385, 231] width 11 height 11
type Coleta2025912 "[DATE]"
type Entrega2025912 "[DATE]"
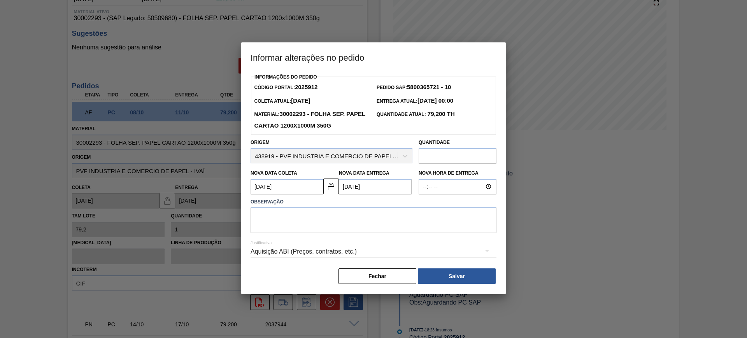
scroll to position [0, 0]
click at [368, 237] on div "Justificativa Aquisição ABI (Preços, contratos, etc.)" at bounding box center [374, 247] width 246 height 28
click at [350, 228] on textarea at bounding box center [374, 220] width 246 height 26
type textarea "AJUSTE DATA"
click at [329, 255] on div "Aquisição ABI (Preços, contratos, etc.)" at bounding box center [374, 252] width 246 height 22
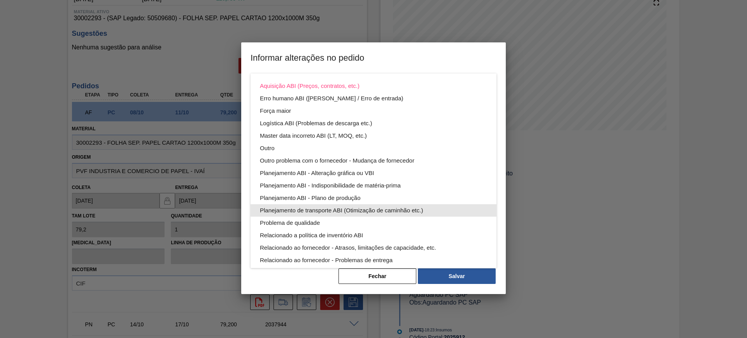
scroll to position [42, 0]
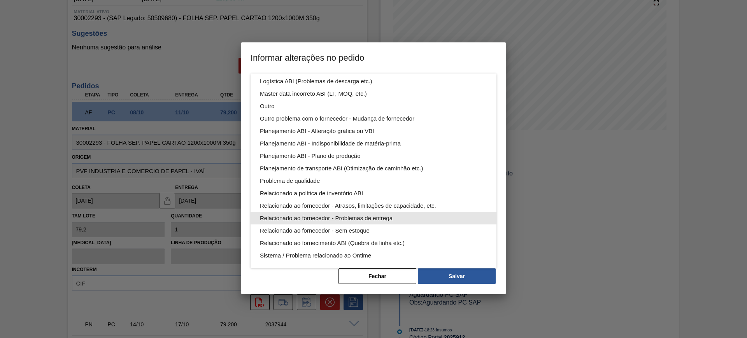
click at [375, 217] on div "Relacionado ao fornecedor - Problemas de entrega" at bounding box center [373, 218] width 227 height 12
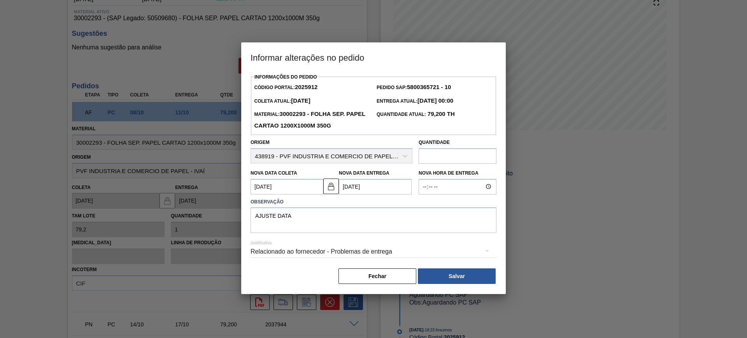
click at [336, 248] on div "Relacionado ao fornecedor - Problemas de entrega" at bounding box center [374, 252] width 246 height 22
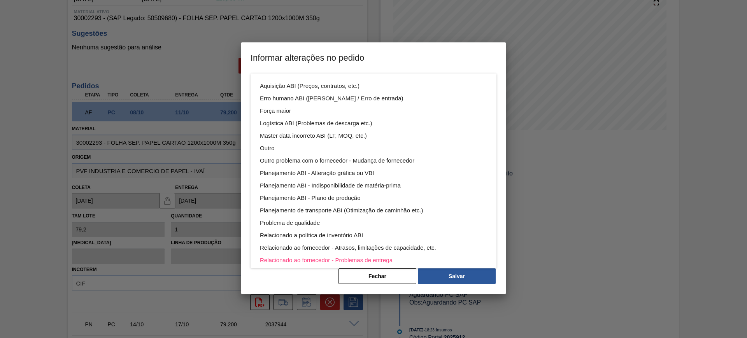
scroll to position [42, 0]
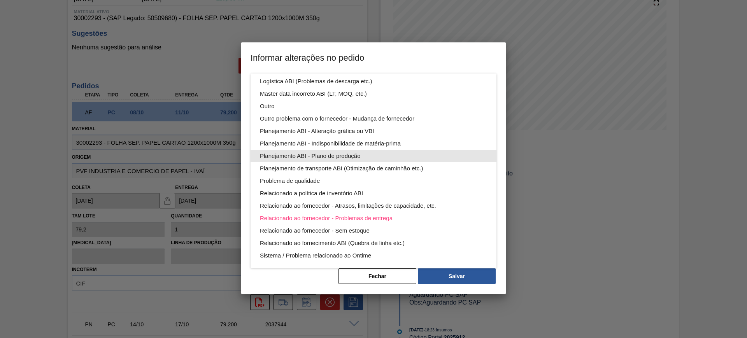
click at [372, 152] on div "Planejamento ABI - Plano de produção" at bounding box center [373, 156] width 227 height 12
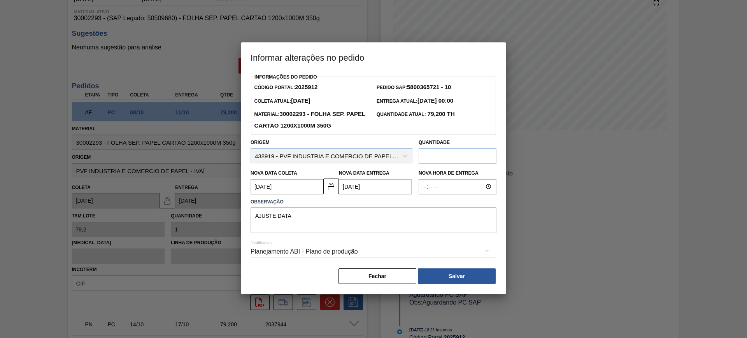
click at [457, 263] on div "Planejamento ABI - Plano de produção" at bounding box center [374, 252] width 246 height 22
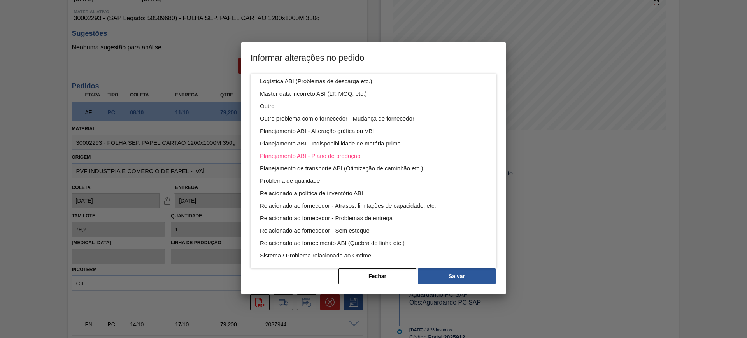
click at [457, 270] on div "Aquisição ABI (Preços, contratos, etc.) Erro humano ABI (Cálculo / Erro de entr…" at bounding box center [373, 169] width 747 height 338
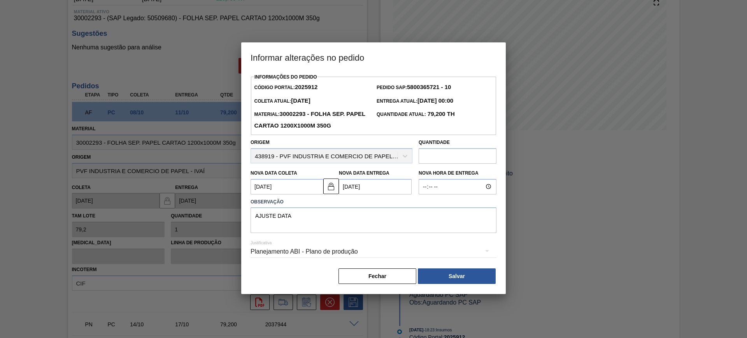
click at [457, 273] on div "Aquisição ABI (Preços, contratos, etc.) Erro humano ABI (Cálculo / Erro de entr…" at bounding box center [373, 169] width 747 height 338
click at [457, 276] on button "Salvar" at bounding box center [457, 276] width 78 height 16
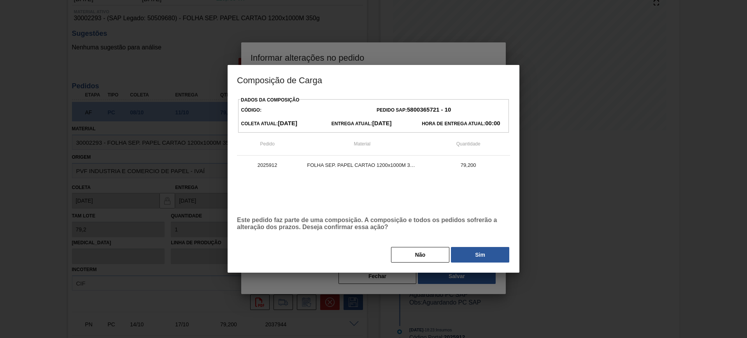
click at [475, 252] on button "Sim" at bounding box center [480, 255] width 58 height 16
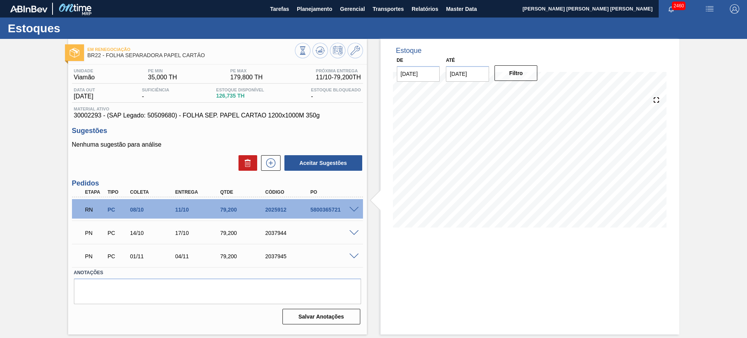
scroll to position [0, 0]
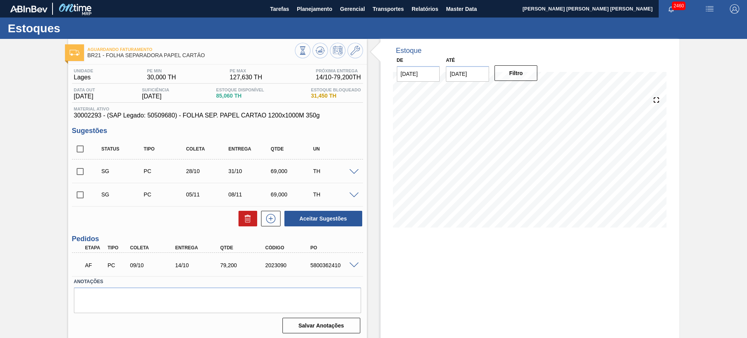
click at [354, 171] on span at bounding box center [353, 172] width 9 height 6
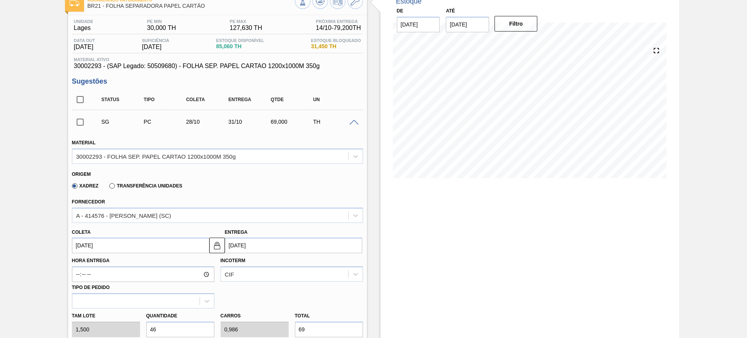
scroll to position [97, 0]
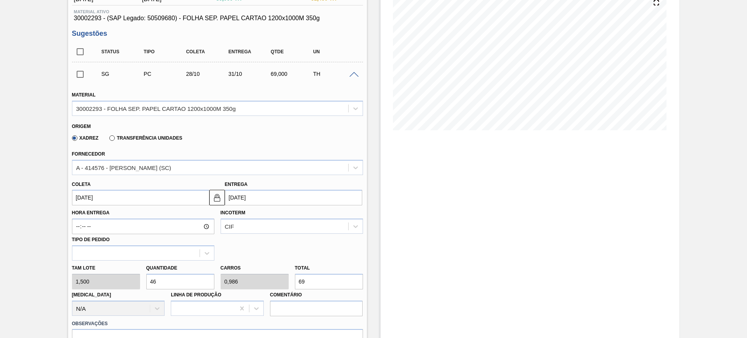
click at [271, 196] on input "[DATE]" at bounding box center [293, 198] width 137 height 16
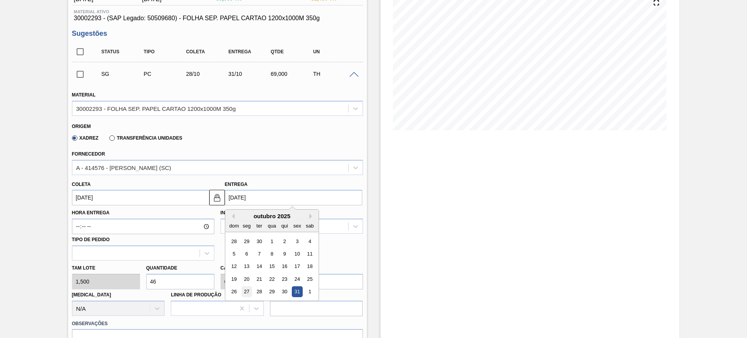
click at [243, 290] on div "27" at bounding box center [246, 292] width 11 height 11
type input "[DATE]"
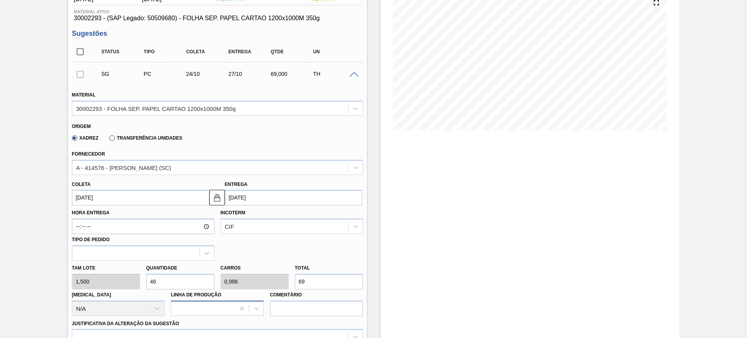
scroll to position [243, 0]
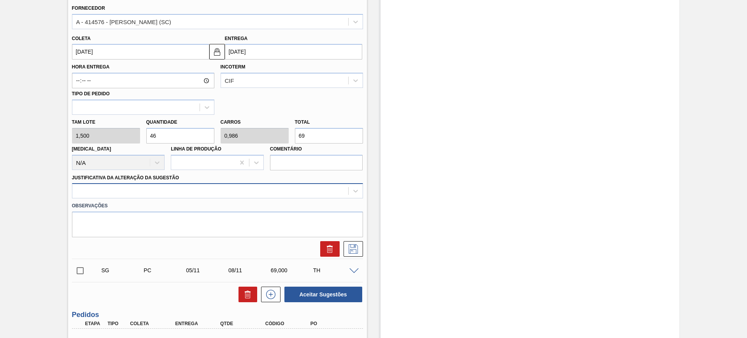
click at [172, 186] on div at bounding box center [210, 191] width 276 height 11
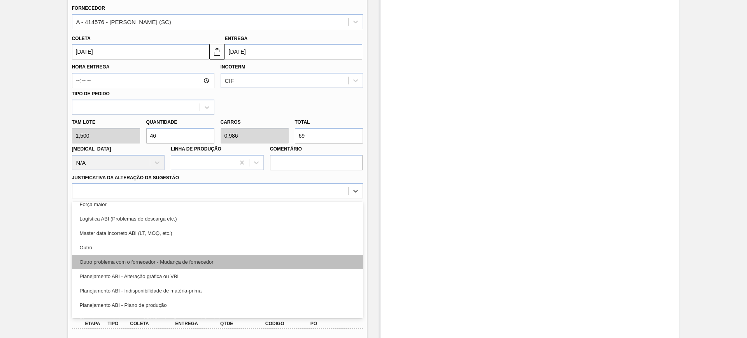
scroll to position [49, 0]
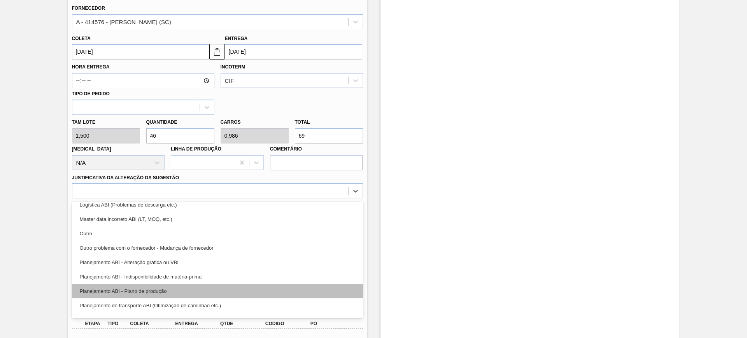
click at [208, 294] on div "Planejamento ABI - Plano de produção" at bounding box center [217, 291] width 291 height 14
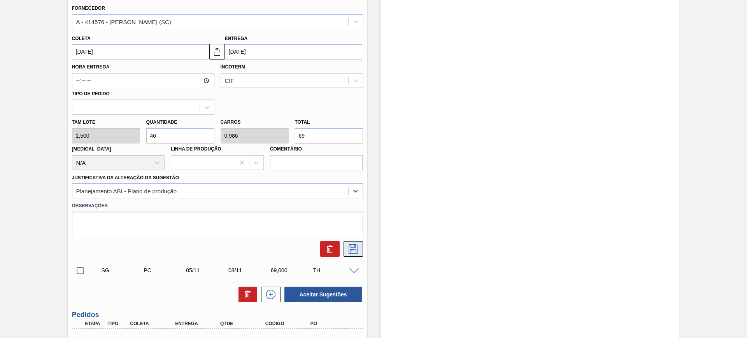
click at [360, 249] on button at bounding box center [352, 249] width 19 height 16
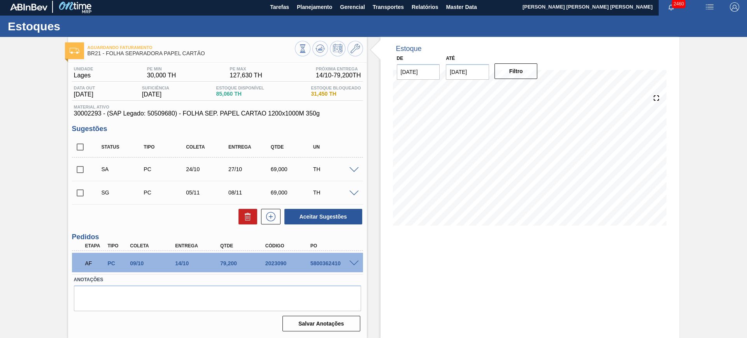
scroll to position [2, 0]
click at [352, 194] on span at bounding box center [353, 194] width 9 height 6
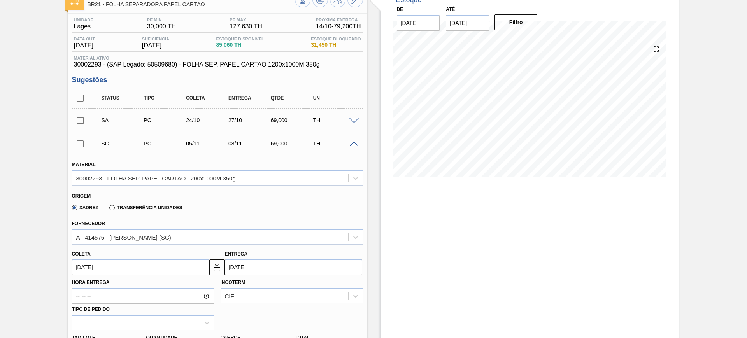
scroll to position [99, 0]
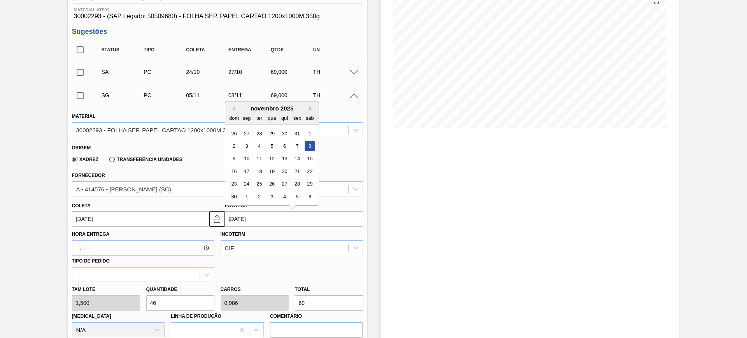
click at [269, 218] on input "[DATE]" at bounding box center [293, 219] width 137 height 16
click at [259, 157] on div "11" at bounding box center [259, 159] width 11 height 11
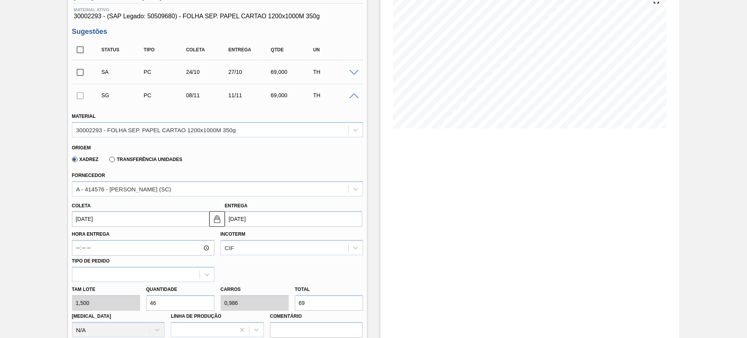
type input "[DATE]"
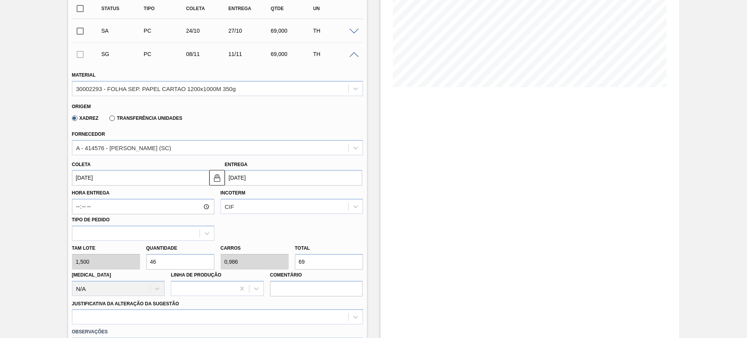
scroll to position [196, 0]
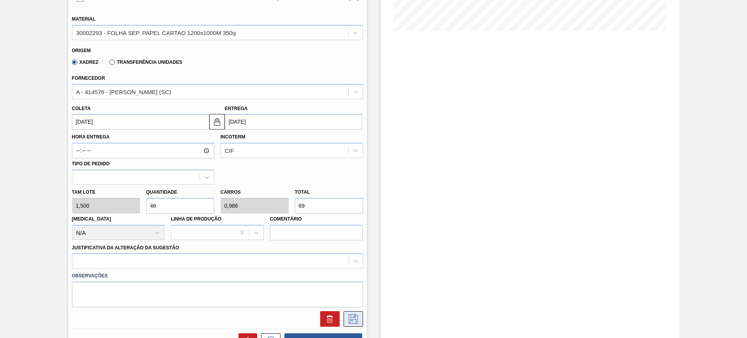
click at [352, 323] on icon at bounding box center [353, 318] width 9 height 9
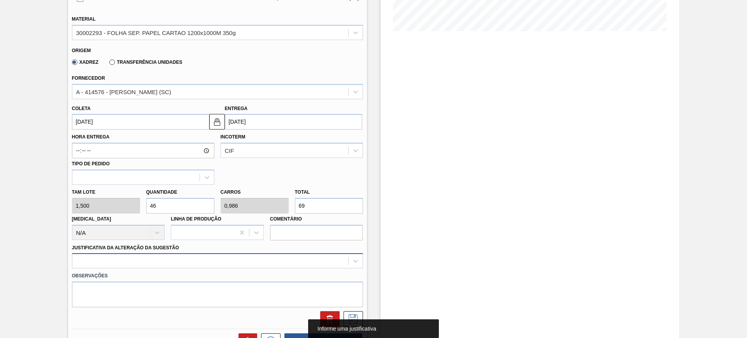
click at [252, 258] on div at bounding box center [217, 260] width 291 height 15
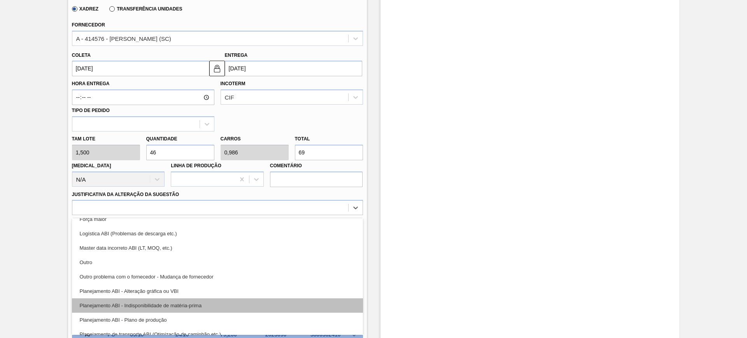
scroll to position [49, 0]
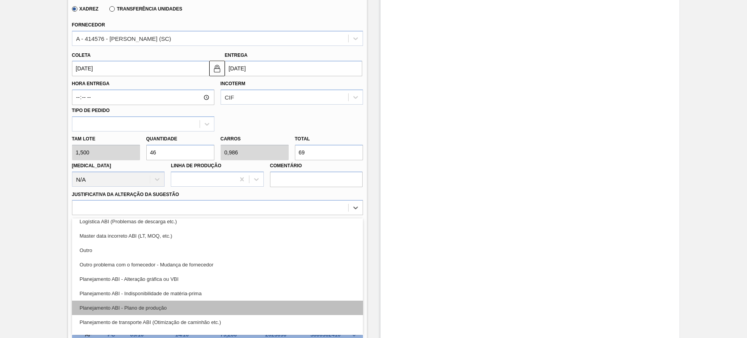
click at [214, 312] on div "Planejamento ABI - Plano de produção" at bounding box center [217, 308] width 291 height 14
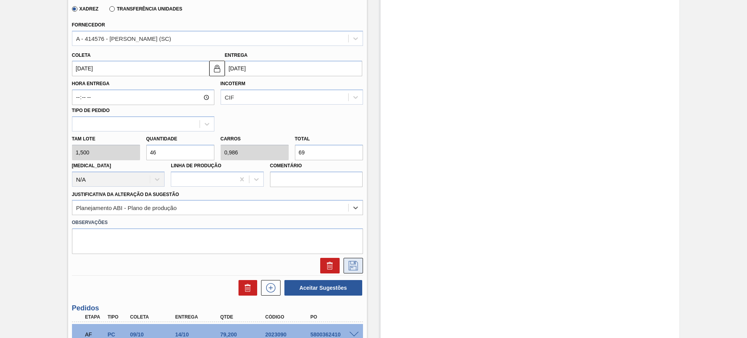
click at [352, 267] on icon at bounding box center [353, 265] width 12 height 9
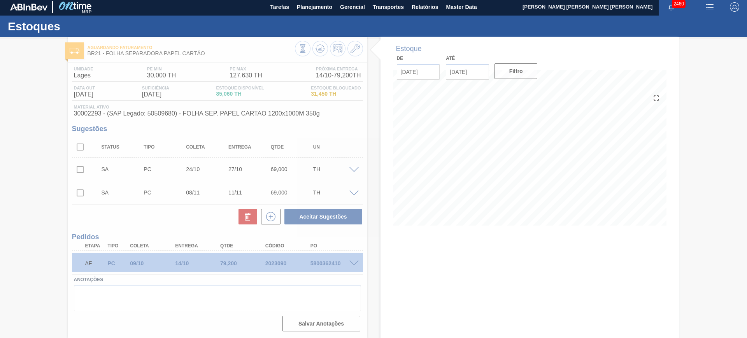
scroll to position [2, 0]
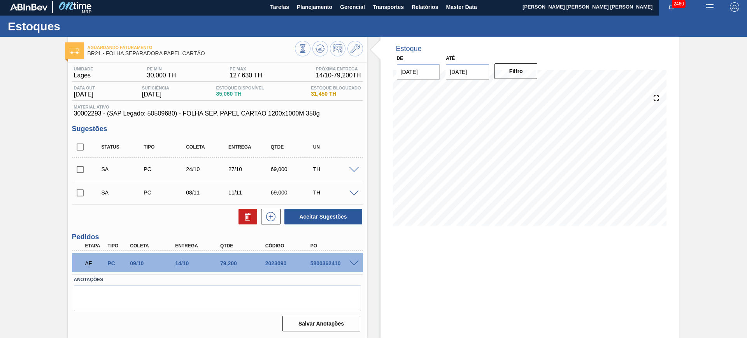
click at [86, 144] on input "checkbox" at bounding box center [80, 147] width 16 height 16
checkbox input "true"
click at [302, 215] on button "Aceitar Sugestões" at bounding box center [323, 217] width 78 height 16
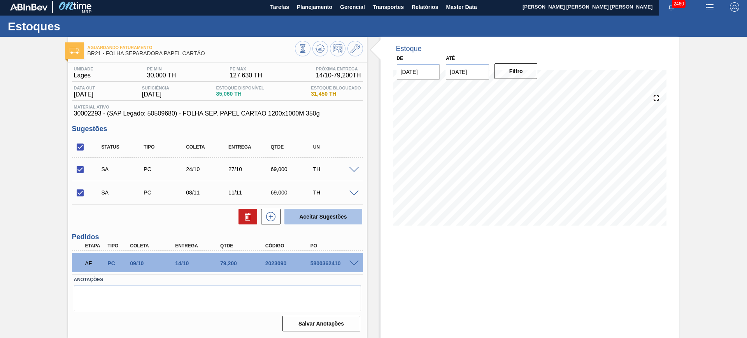
checkbox input "false"
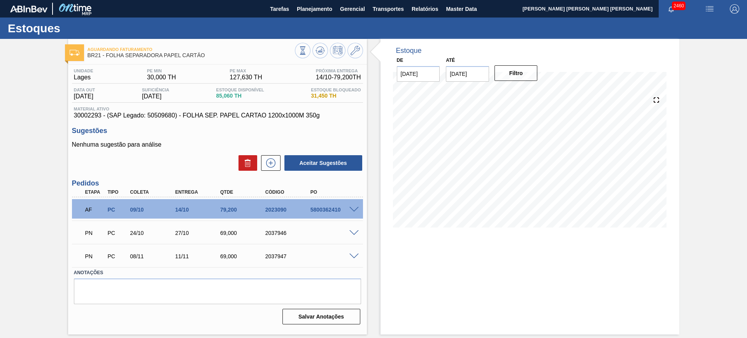
scroll to position [0, 0]
click at [323, 40] on div "Aguardando Faturamento BR21 - FOLHA SEPARADORA PAPEL CARTÃO" at bounding box center [217, 49] width 299 height 21
click at [323, 45] on button at bounding box center [320, 51] width 16 height 16
click at [355, 208] on span at bounding box center [353, 210] width 9 height 6
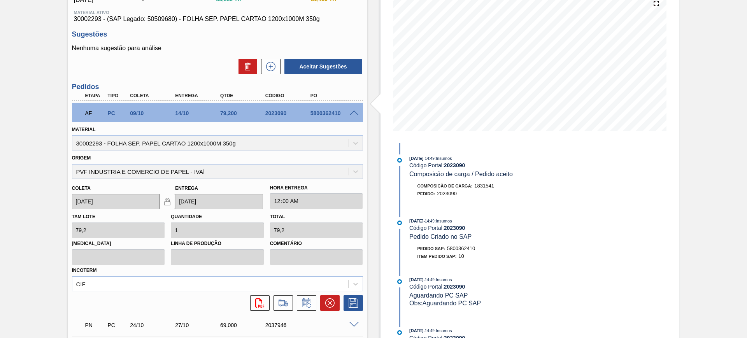
scroll to position [97, 0]
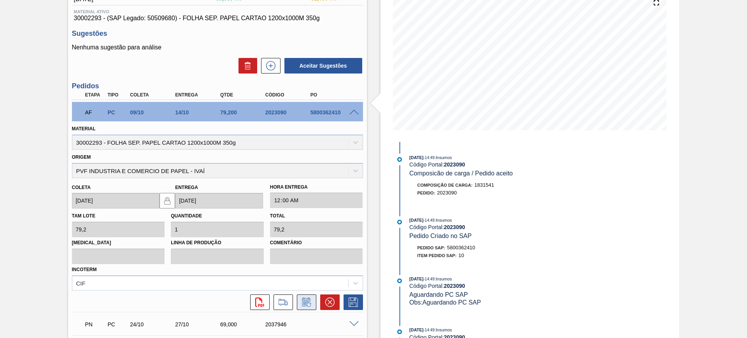
click at [304, 295] on button at bounding box center [306, 302] width 19 height 16
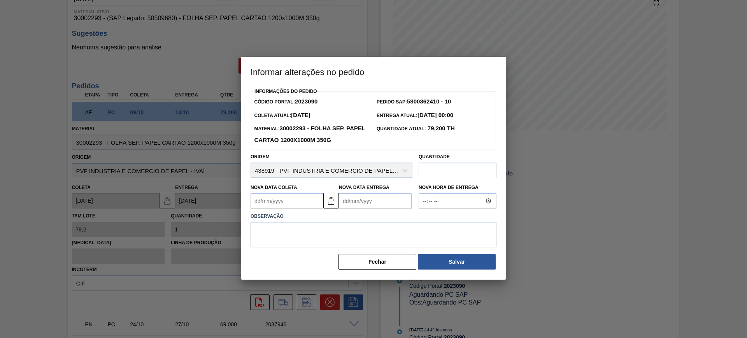
click at [368, 204] on Entrega2023090 "Nova Data Entrega" at bounding box center [375, 201] width 73 height 16
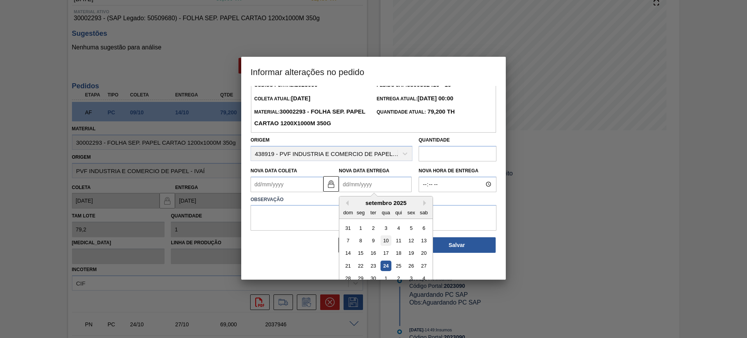
scroll to position [26, 0]
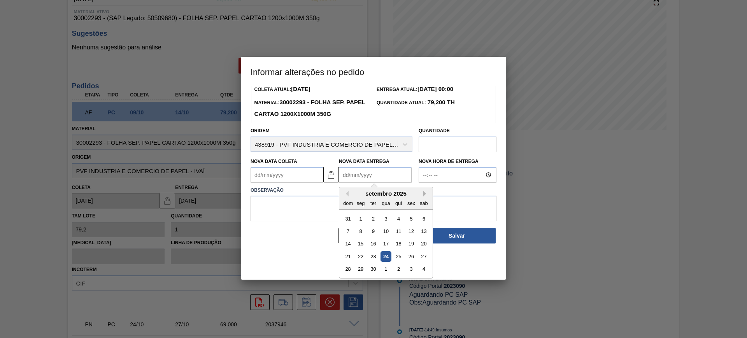
click at [426, 196] on button "Next Month" at bounding box center [425, 193] width 5 height 5
click at [349, 235] on div "5" at bounding box center [348, 231] width 11 height 11
type Coleta2023090 "[DATE]"
type Entrega2023090 "[DATE]"
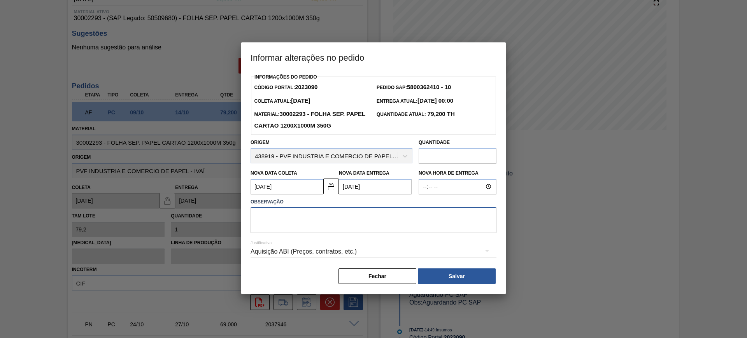
click at [352, 228] on textarea at bounding box center [374, 220] width 246 height 26
type textarea "AJUSTE DATA"
click at [339, 252] on div "Aquisição ABI (Preços, contratos, etc.)" at bounding box center [374, 252] width 246 height 22
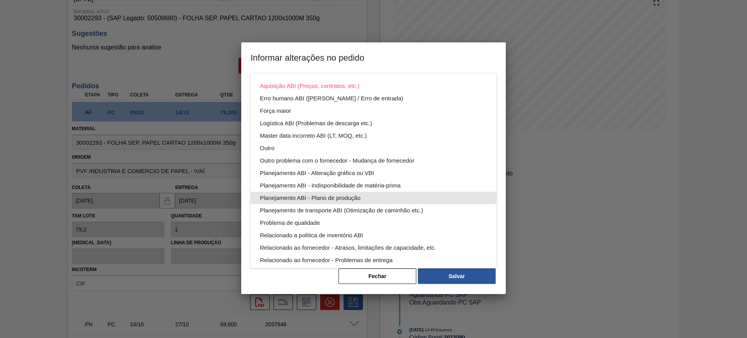
click at [385, 201] on div "Planejamento ABI - Plano de produção" at bounding box center [373, 198] width 227 height 12
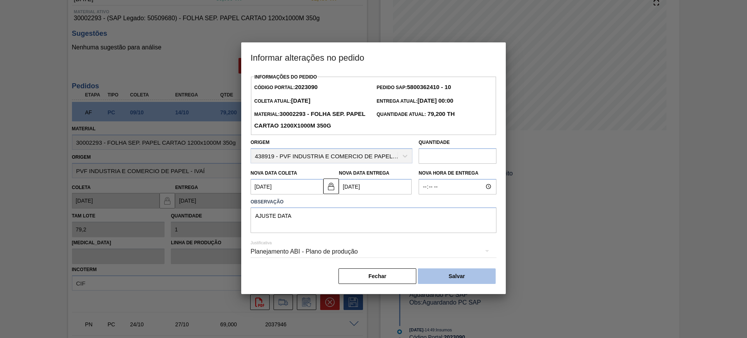
click at [458, 275] on button "Salvar" at bounding box center [457, 276] width 78 height 16
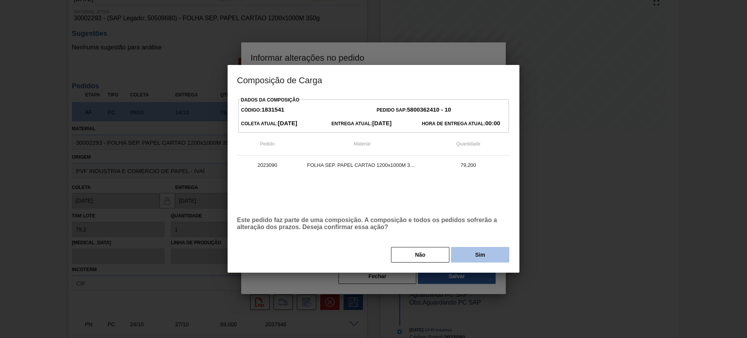
click at [489, 254] on button "Sim" at bounding box center [480, 255] width 58 height 16
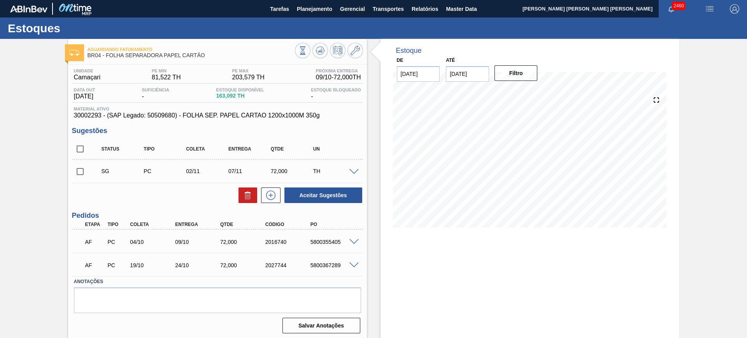
click at [84, 144] on input "checkbox" at bounding box center [80, 149] width 16 height 16
checkbox input "true"
click at [319, 196] on button "Aceitar Sugestões" at bounding box center [323, 195] width 78 height 16
checkbox input "false"
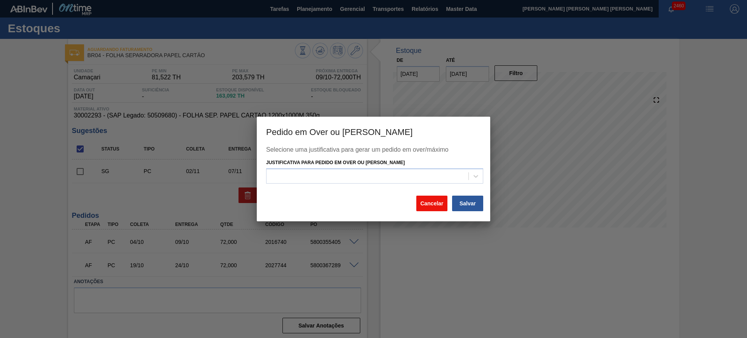
click at [434, 200] on button "Cancelar" at bounding box center [431, 204] width 31 height 16
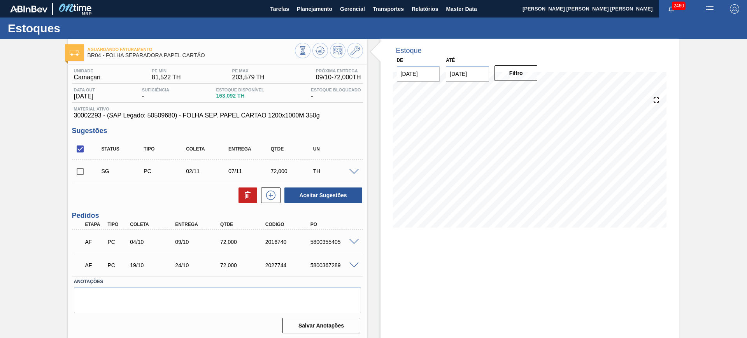
click at [356, 170] on span at bounding box center [353, 172] width 9 height 6
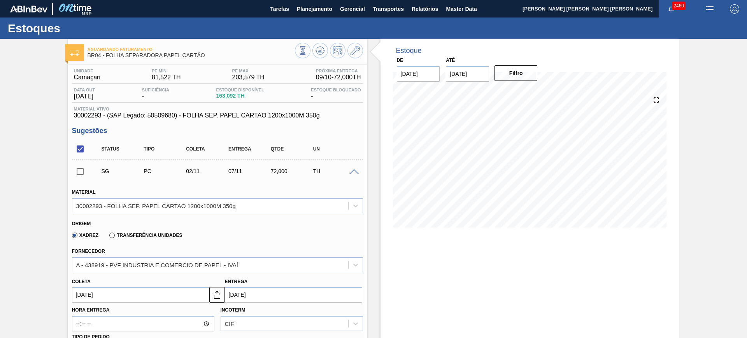
click at [259, 296] on input "07/11/2025" at bounding box center [293, 295] width 137 height 16
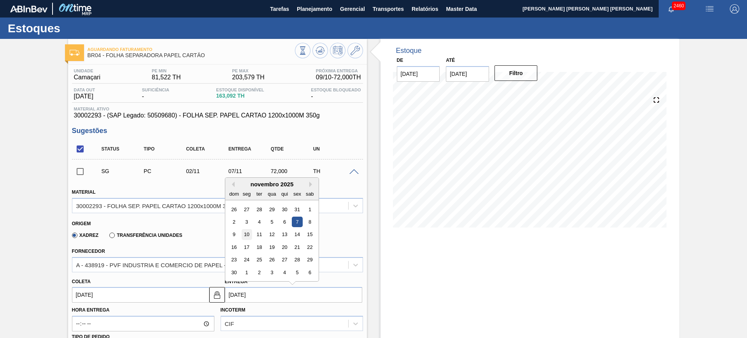
click at [246, 235] on div "10" at bounding box center [246, 234] width 11 height 11
type input "05/11/2025"
type input "10/11/2025"
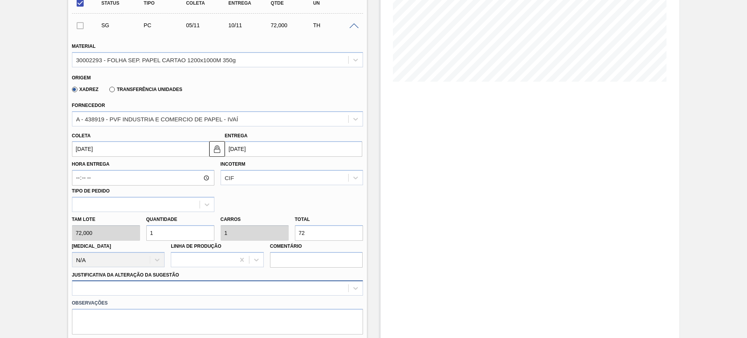
click at [305, 288] on div at bounding box center [217, 287] width 291 height 15
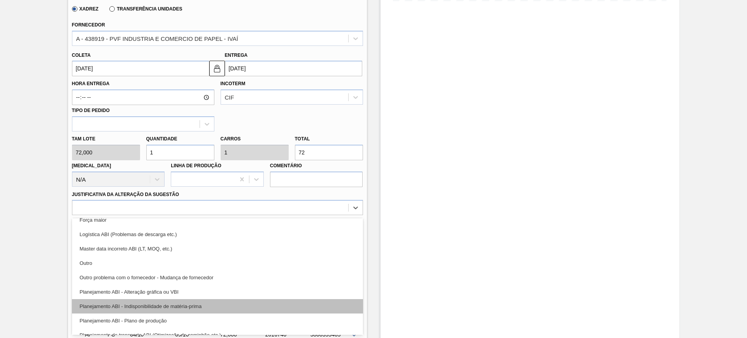
scroll to position [49, 0]
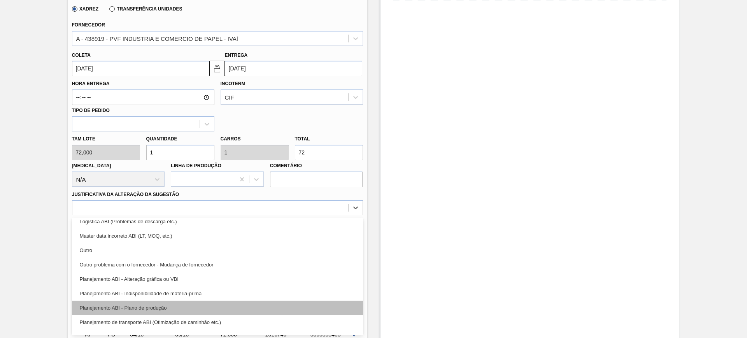
click at [207, 307] on div "Planejamento ABI - Plano de produção" at bounding box center [217, 308] width 291 height 14
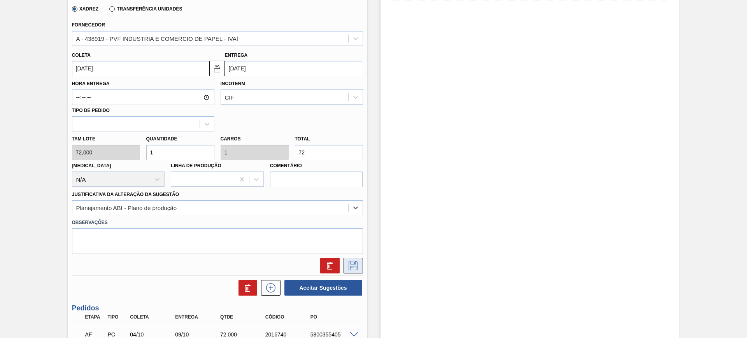
click at [357, 263] on icon at bounding box center [353, 265] width 12 height 9
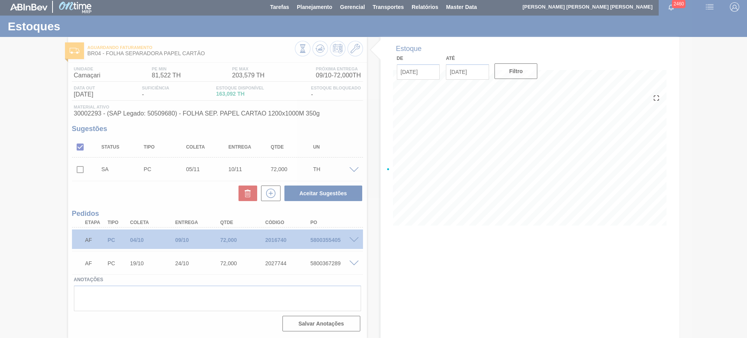
scroll to position [2, 0]
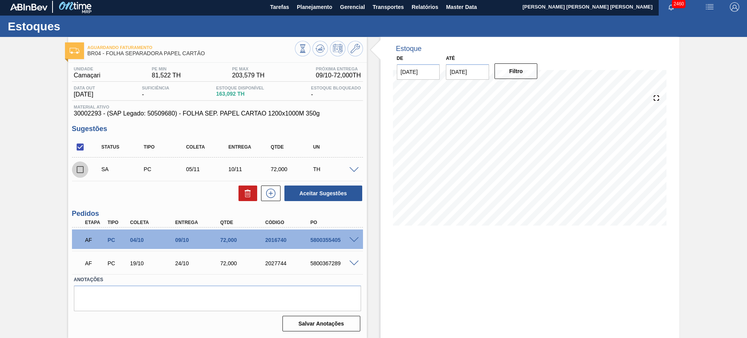
click at [81, 168] on input "checkbox" at bounding box center [80, 169] width 16 height 16
click at [305, 191] on button "Aceitar Sugestões" at bounding box center [323, 194] width 78 height 16
checkbox input "false"
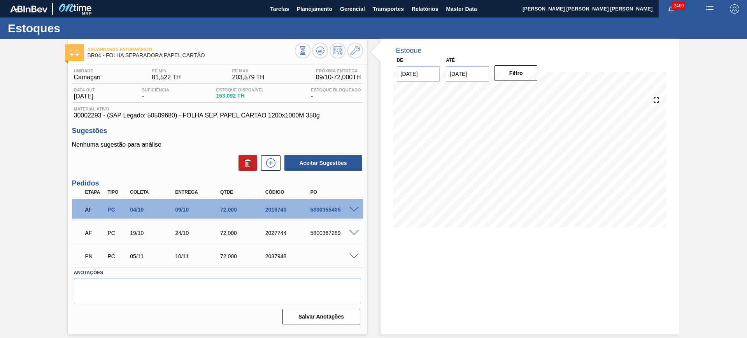
scroll to position [0, 0]
click at [321, 54] on icon at bounding box center [319, 50] width 9 height 9
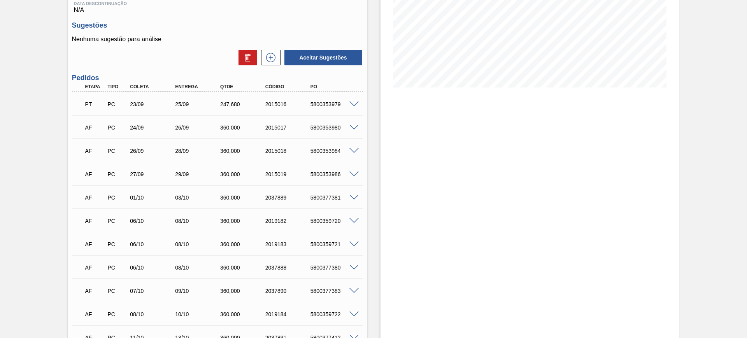
scroll to position [146, 0]
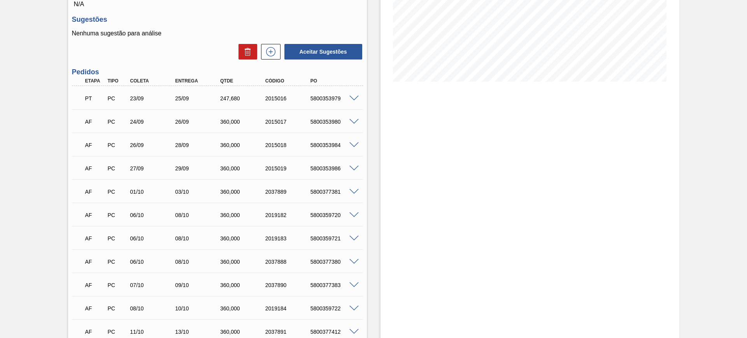
click at [353, 122] on span at bounding box center [353, 122] width 9 height 6
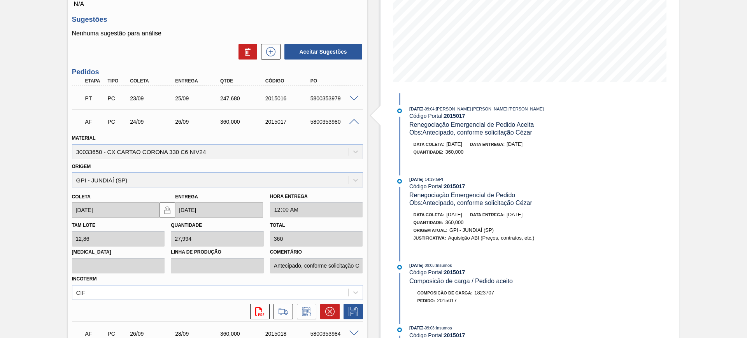
click at [354, 119] on span at bounding box center [353, 122] width 9 height 6
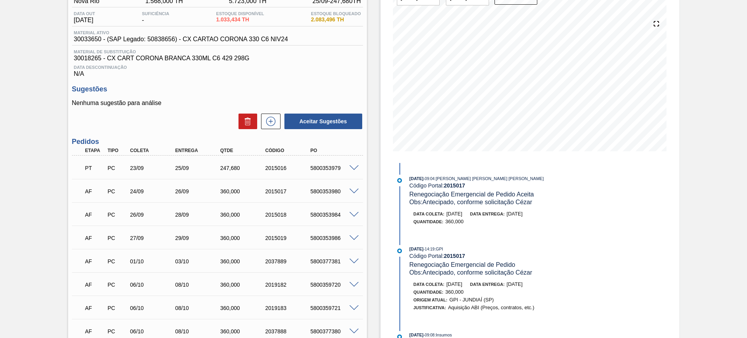
scroll to position [0, 0]
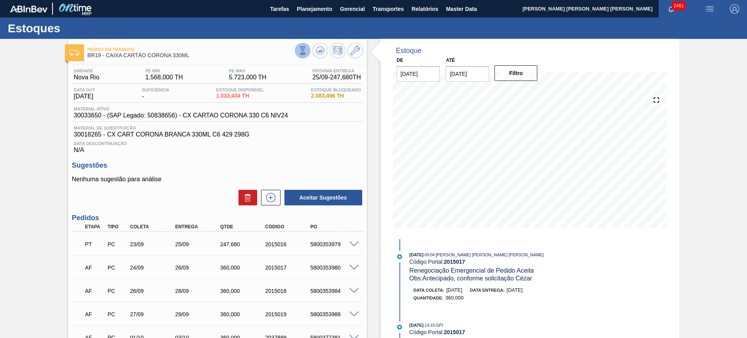
click at [299, 53] on icon at bounding box center [302, 50] width 9 height 9
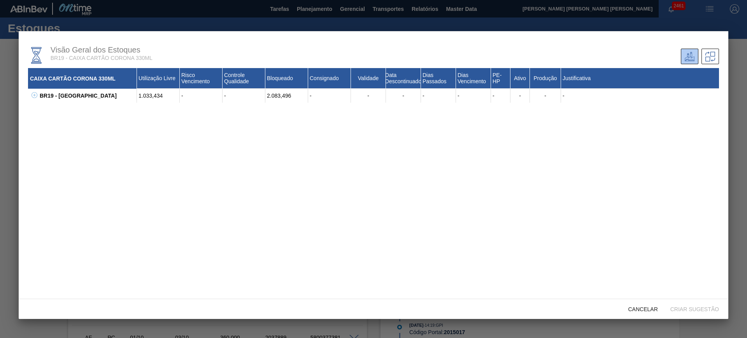
click at [37, 95] on div "BR19 - Nova Rio 1.033,434 - - 2.083,496 - - - - - - - - - 30018265 - CX CART CO…" at bounding box center [373, 96] width 691 height 14
click at [34, 95] on icon at bounding box center [35, 95] width 6 height 6
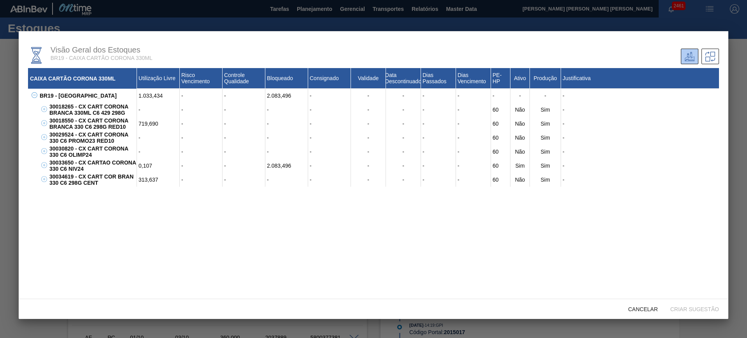
click at [598, 20] on div at bounding box center [373, 169] width 747 height 338
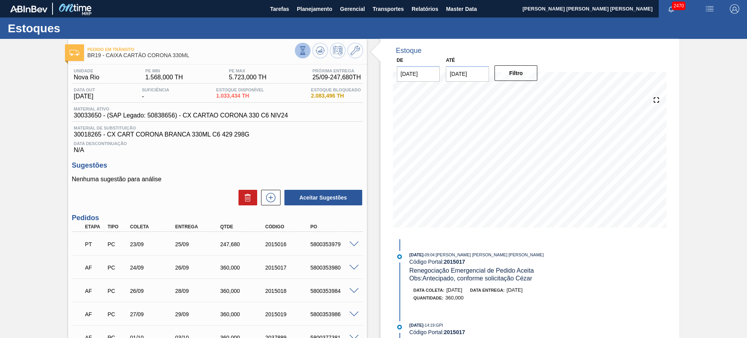
click at [303, 54] on icon at bounding box center [302, 50] width 9 height 9
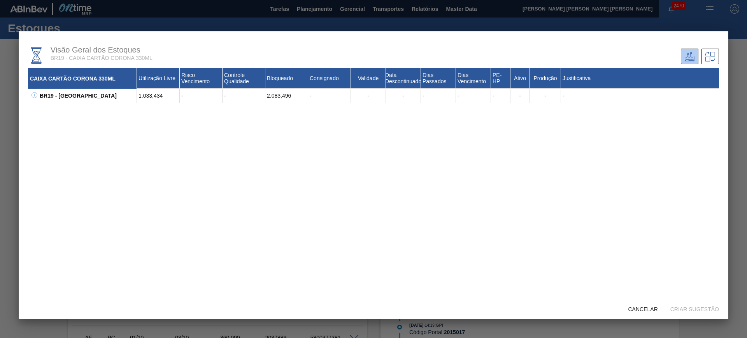
click at [35, 95] on icon at bounding box center [35, 95] width 6 height 6
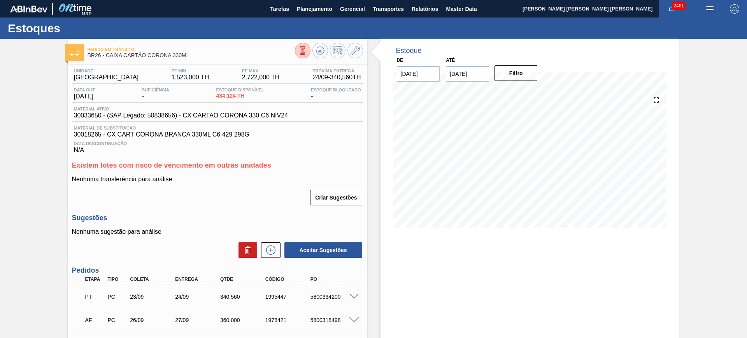
click at [422, 11] on span "Relatórios" at bounding box center [425, 8] width 26 height 9
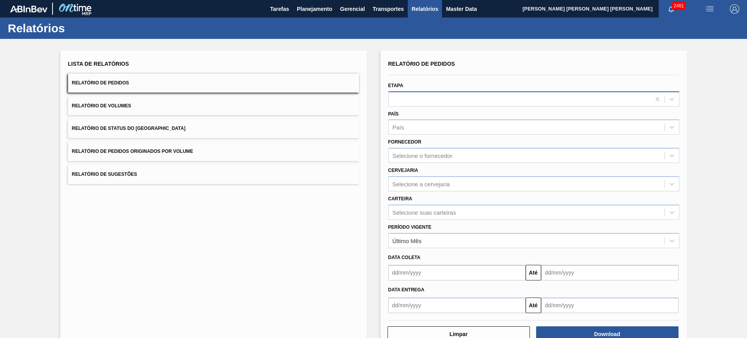
click at [430, 100] on div at bounding box center [520, 98] width 262 height 11
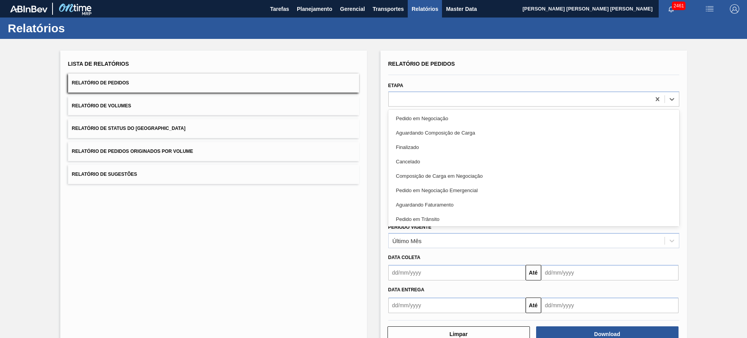
click at [461, 88] on div "Etapa option Pedido em Negociação focused, 1 of 20. 20 results available. Use U…" at bounding box center [533, 93] width 291 height 26
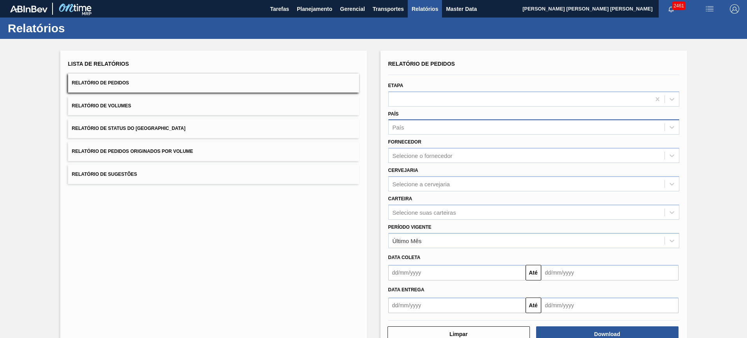
click at [439, 134] on div "País" at bounding box center [533, 126] width 291 height 15
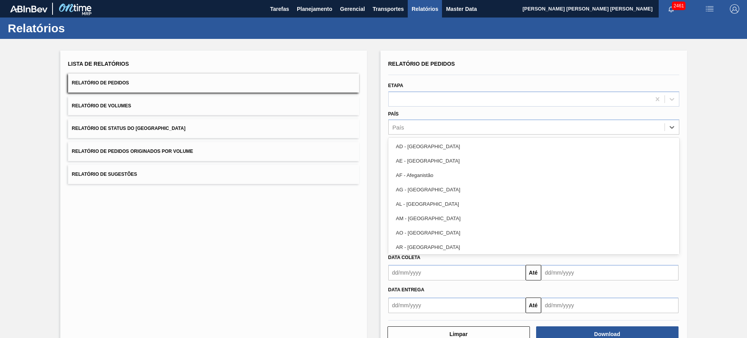
click at [480, 110] on div "País option AD - [GEOGRAPHIC_DATA] focused, 1 of 101. 101 results available. Us…" at bounding box center [533, 122] width 291 height 26
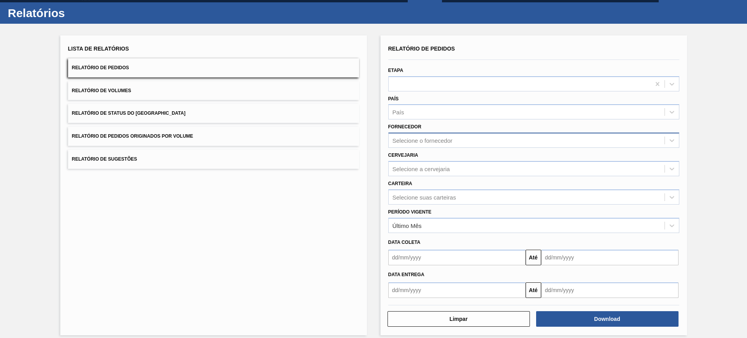
scroll to position [22, 0]
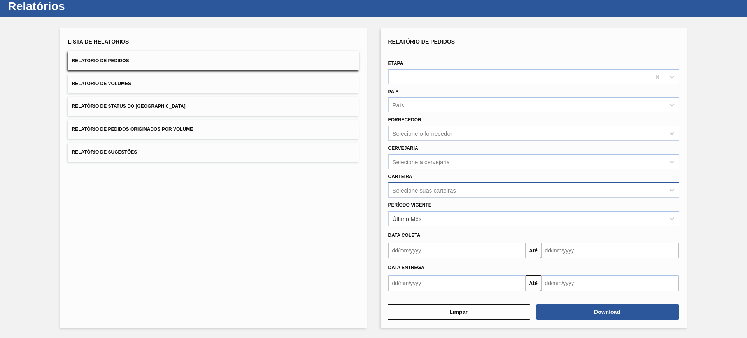
click at [433, 189] on div "Selecione suas carteiras" at bounding box center [423, 190] width 63 height 7
type input "caixa c"
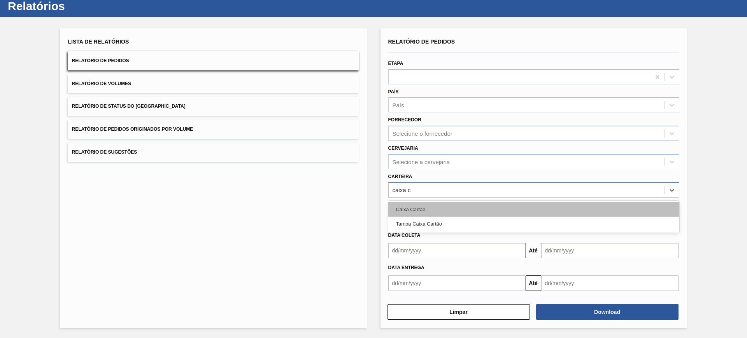
click at [480, 208] on div "Caixa Cartão" at bounding box center [533, 209] width 291 height 14
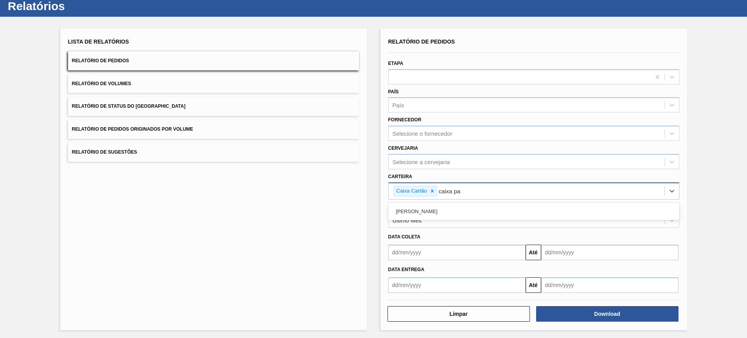
type input "caixa pap"
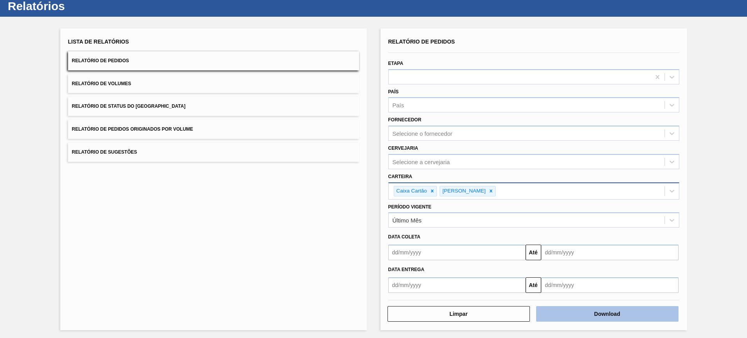
click at [585, 314] on button "Download" at bounding box center [607, 314] width 142 height 16
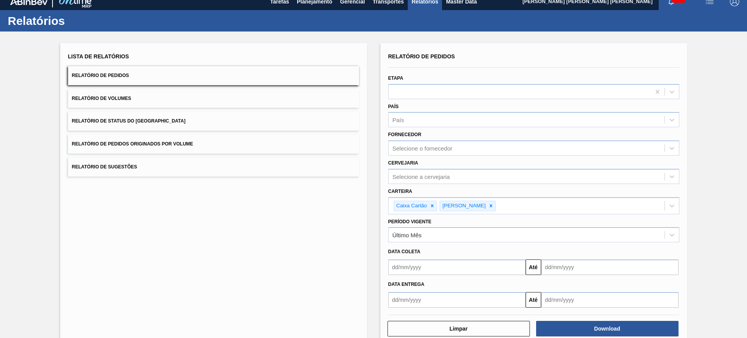
scroll to position [0, 0]
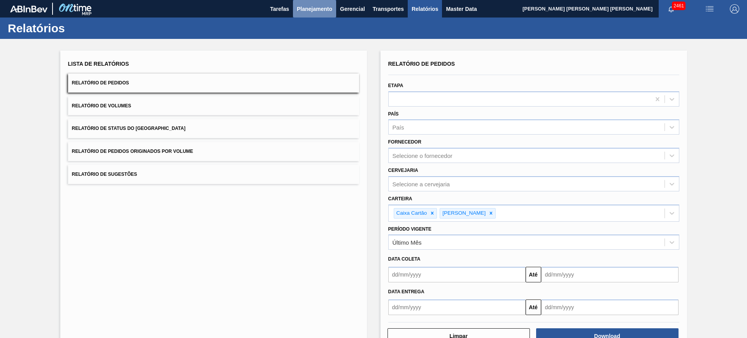
click at [313, 7] on span "Planejamento" at bounding box center [314, 8] width 35 height 9
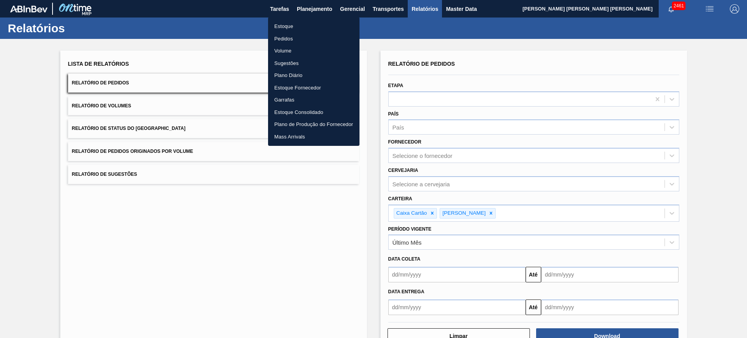
click at [300, 25] on li "Estoque" at bounding box center [313, 26] width 91 height 12
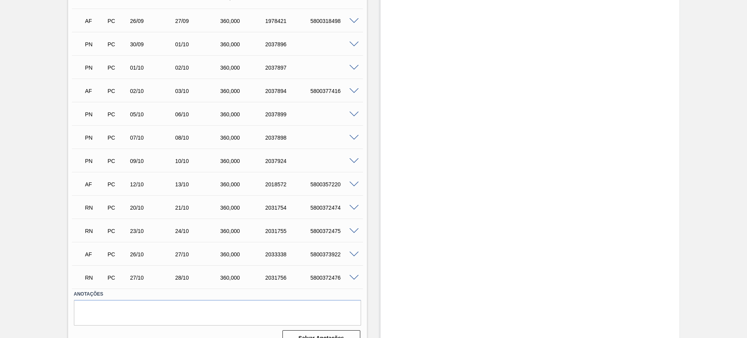
scroll to position [314, 0]
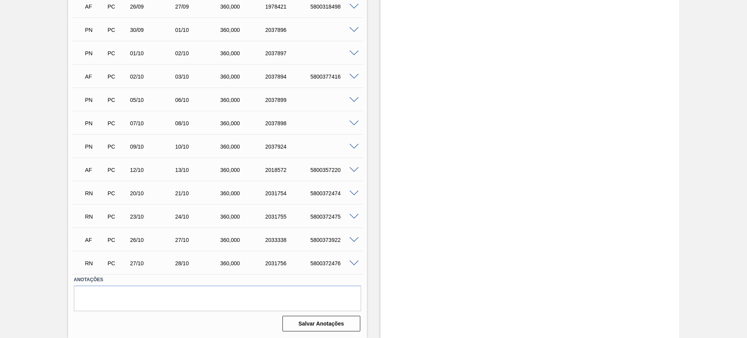
click at [353, 191] on span at bounding box center [353, 194] width 9 height 6
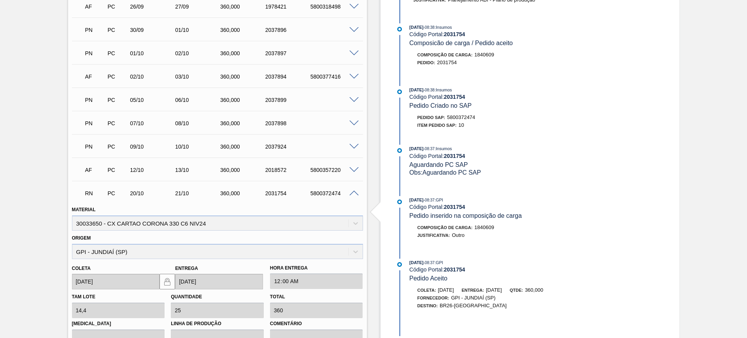
click at [354, 192] on span at bounding box center [353, 194] width 9 height 6
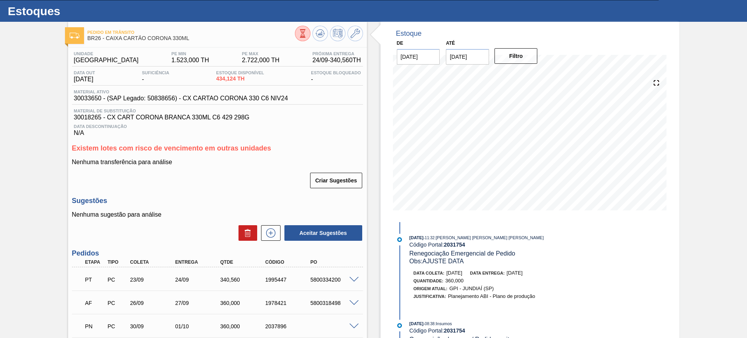
scroll to position [0, 0]
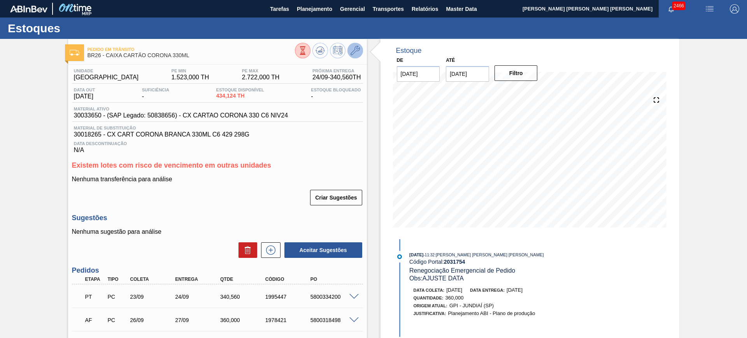
click at [357, 50] on icon at bounding box center [354, 50] width 9 height 9
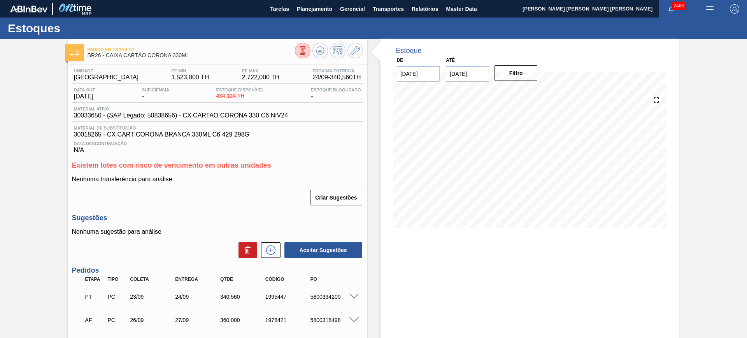
click at [301, 56] on button at bounding box center [303, 51] width 16 height 16
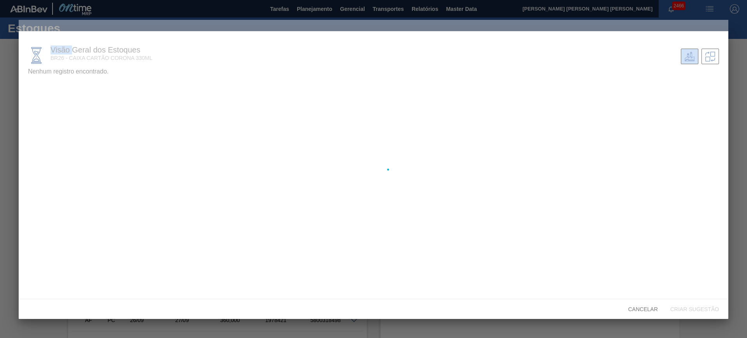
click at [301, 56] on div at bounding box center [373, 169] width 709 height 299
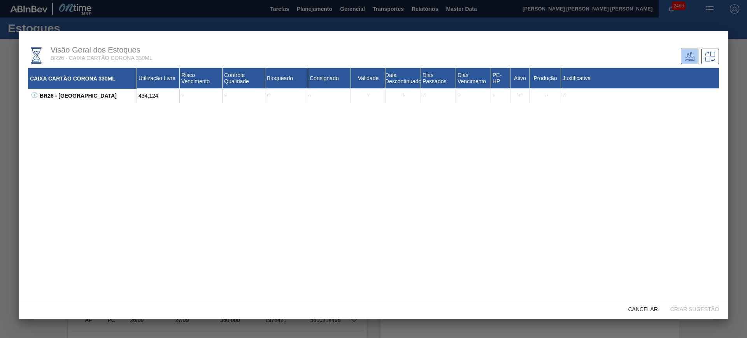
click at [39, 94] on div "BR26 - [GEOGRAPHIC_DATA]" at bounding box center [87, 96] width 99 height 14
click at [35, 94] on icon at bounding box center [35, 95] width 6 height 6
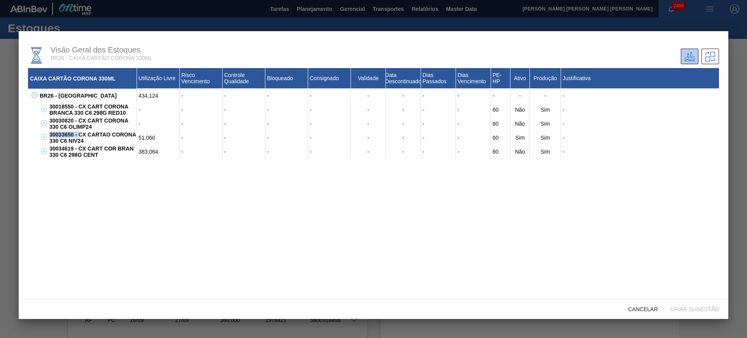
drag, startPoint x: 49, startPoint y: 133, endPoint x: 80, endPoint y: 137, distance: 30.9
click at [80, 137] on div "30033650 - CX CARTAO CORONA 330 C6 NIV24" at bounding box center [91, 138] width 89 height 14
drag, startPoint x: 52, startPoint y: 148, endPoint x: 79, endPoint y: 151, distance: 27.0
click at [79, 151] on div "30034619 - CX CART COR BRAN 330 C6 298G CENT" at bounding box center [91, 152] width 89 height 14
click at [738, 177] on div at bounding box center [373, 169] width 747 height 338
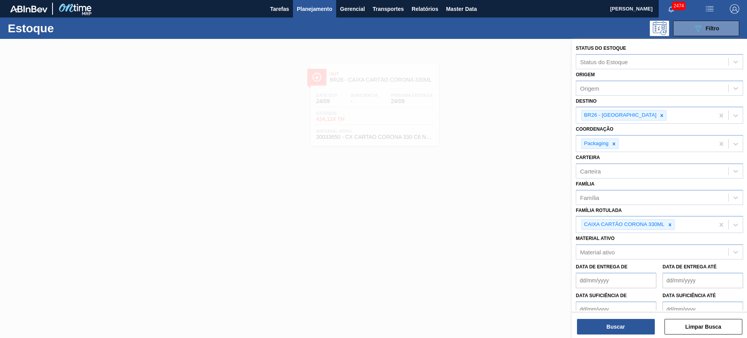
click at [477, 154] on div at bounding box center [373, 208] width 747 height 338
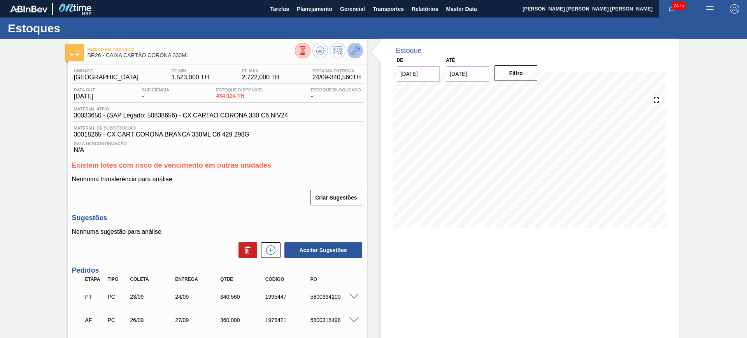
click at [354, 55] on button at bounding box center [355, 51] width 16 height 16
click at [303, 49] on icon at bounding box center [302, 50] width 9 height 9
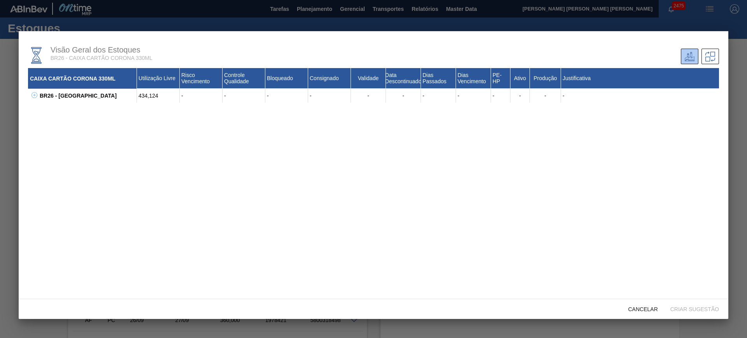
click at [35, 94] on icon at bounding box center [35, 95] width 6 height 6
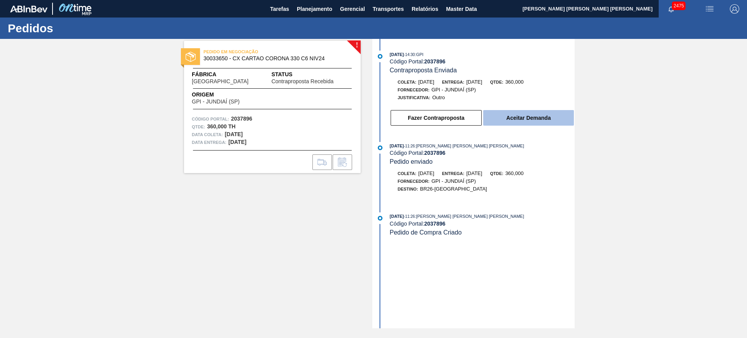
click at [513, 124] on button "Aceitar Demanda" at bounding box center [528, 118] width 91 height 16
